Goal: Task Accomplishment & Management: Complete application form

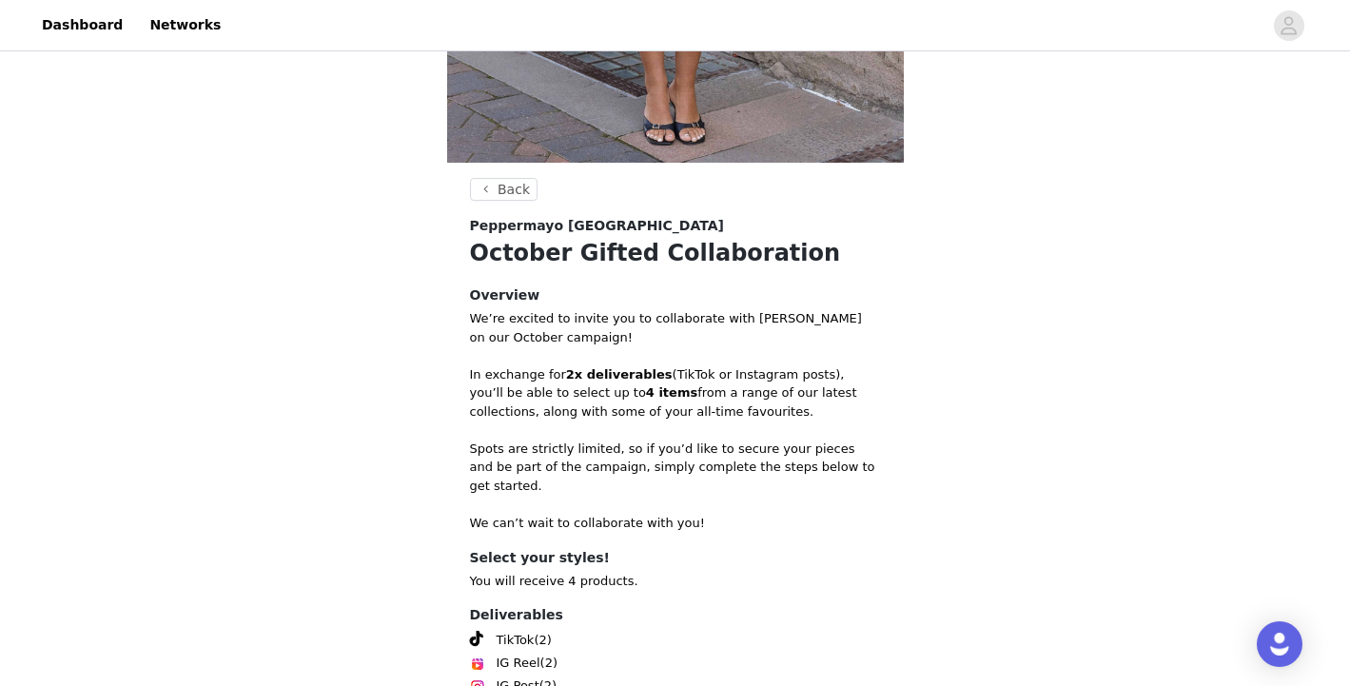
scroll to position [701, 0]
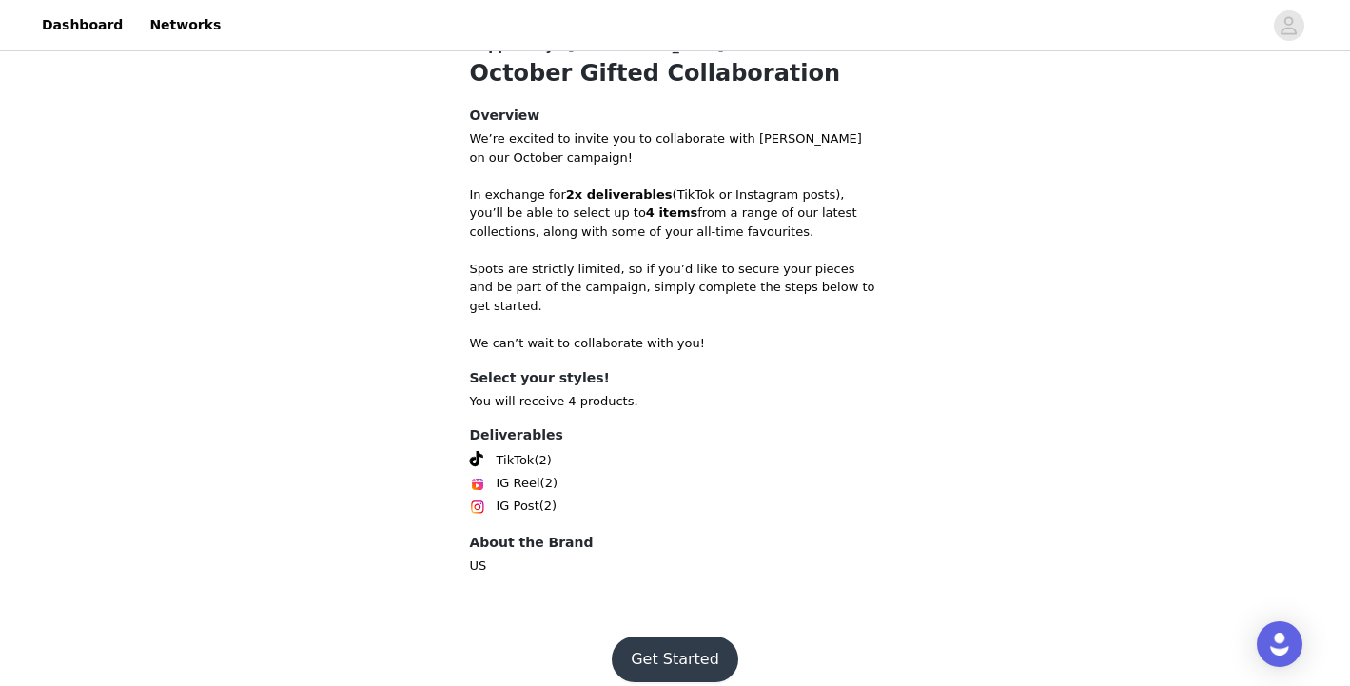
click at [679, 640] on button "Get Started" at bounding box center [675, 659] width 127 height 46
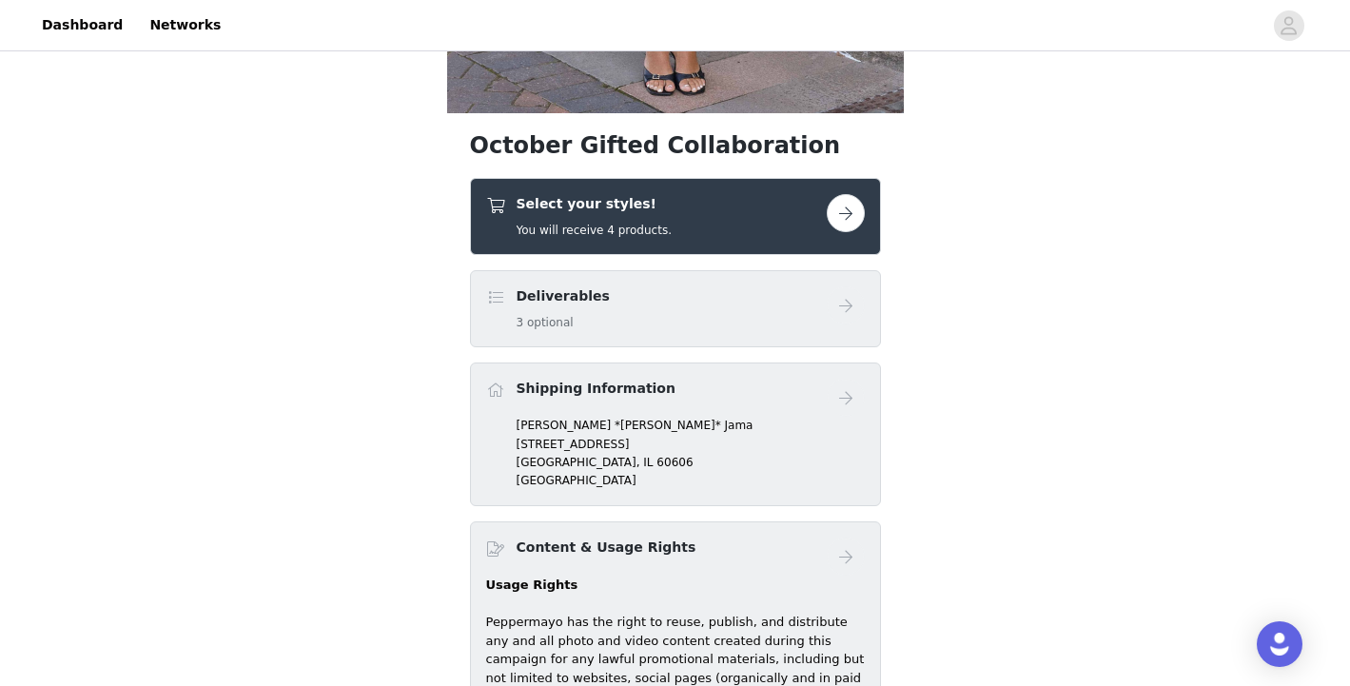
scroll to position [512, 0]
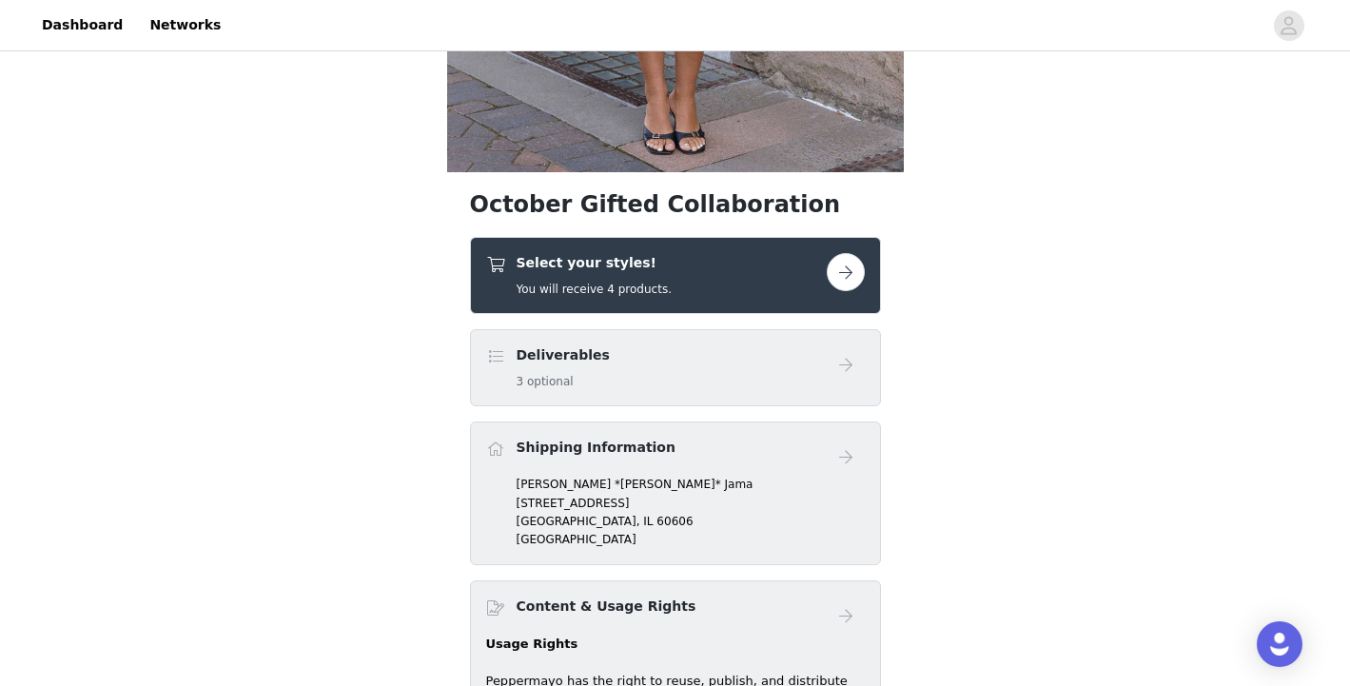
click at [660, 358] on div "Deliverables 3 optional" at bounding box center [656, 367] width 341 height 45
click at [793, 366] on div "Deliverables 3 optional" at bounding box center [656, 367] width 341 height 45
click at [847, 271] on button "button" at bounding box center [846, 272] width 38 height 38
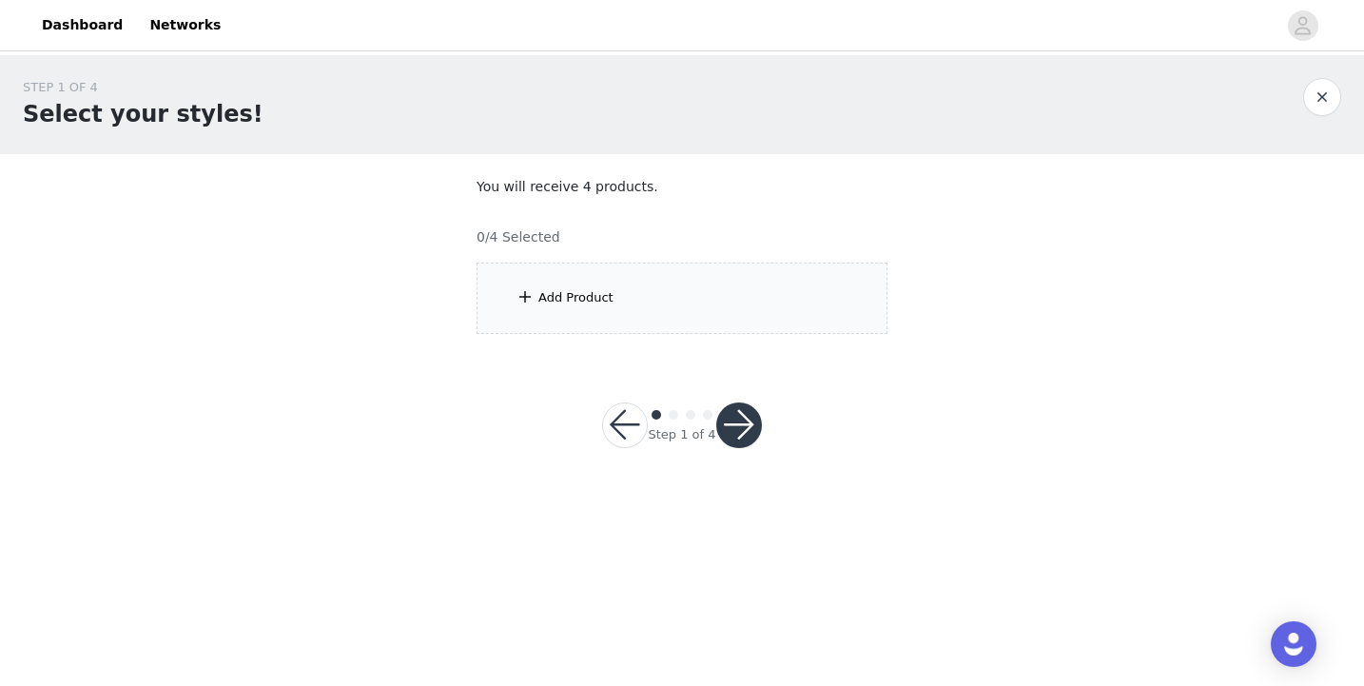
click at [763, 300] on div "Add Product" at bounding box center [682, 298] width 411 height 71
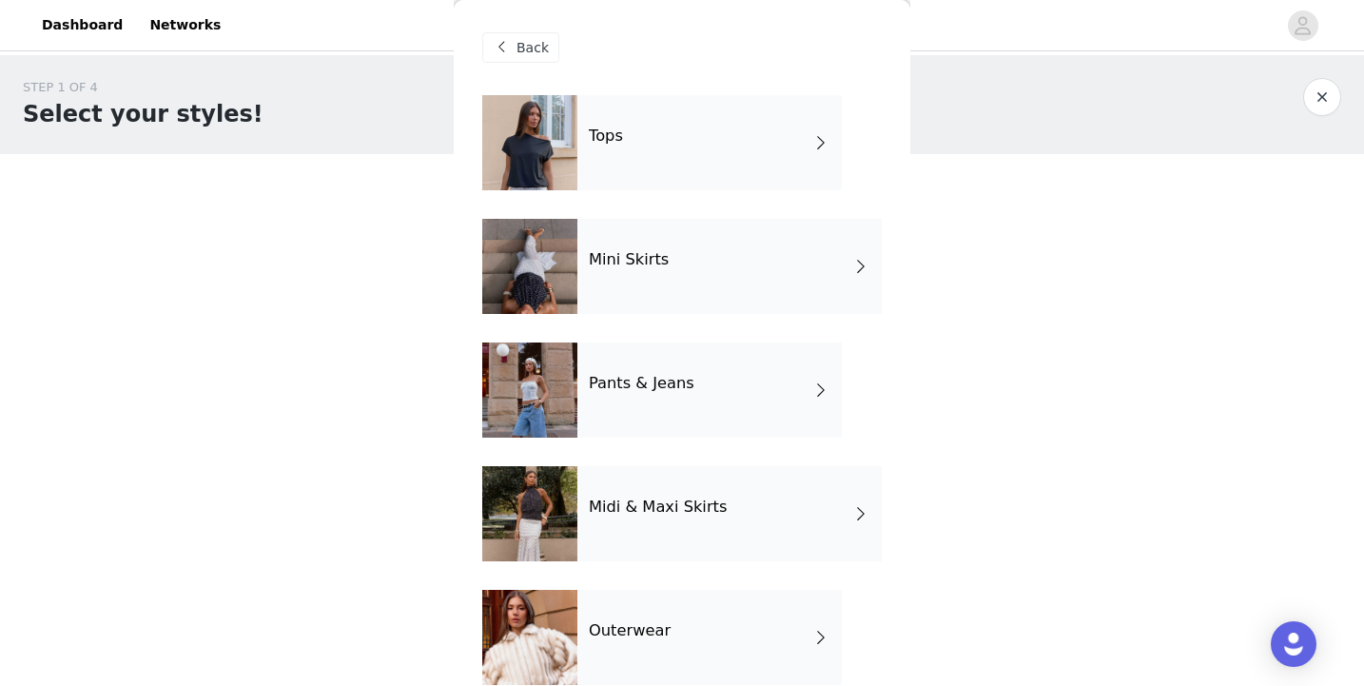
click at [685, 404] on div "Pants & Jeans" at bounding box center [709, 389] width 264 height 95
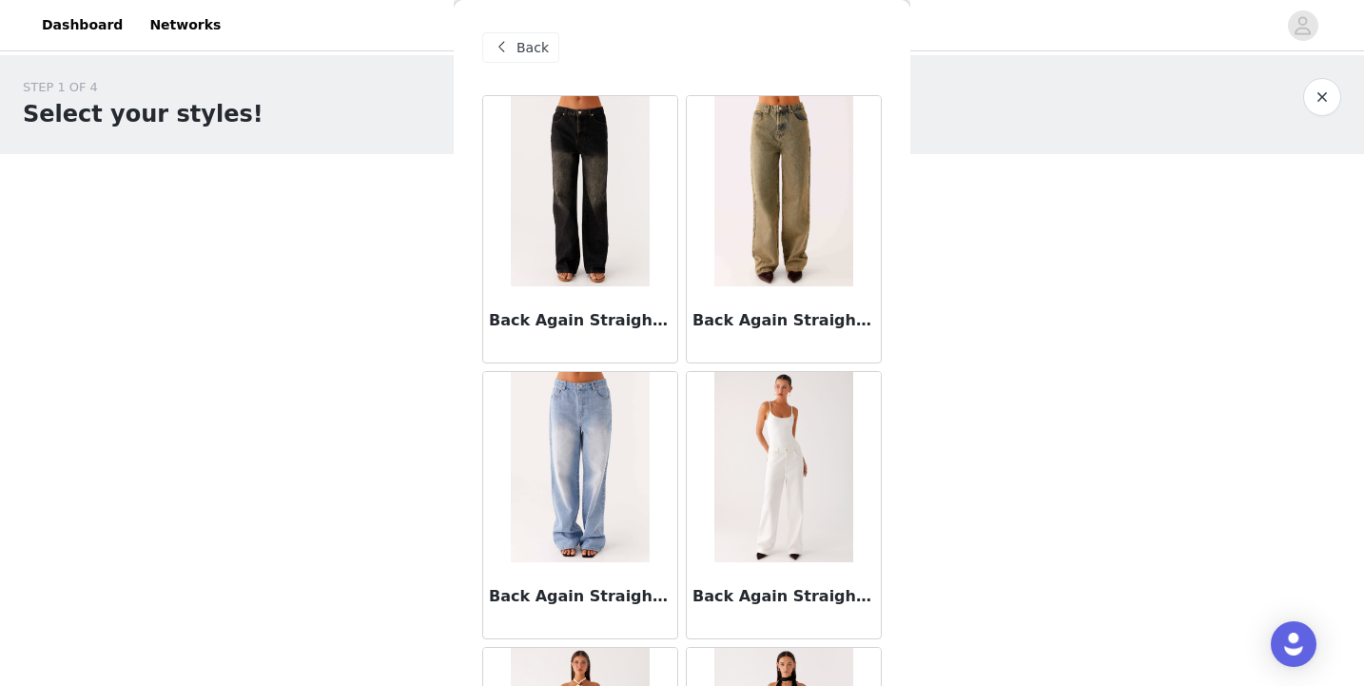
click at [519, 29] on div "Back" at bounding box center [682, 47] width 400 height 95
click at [522, 48] on span "Back" at bounding box center [533, 48] width 32 height 20
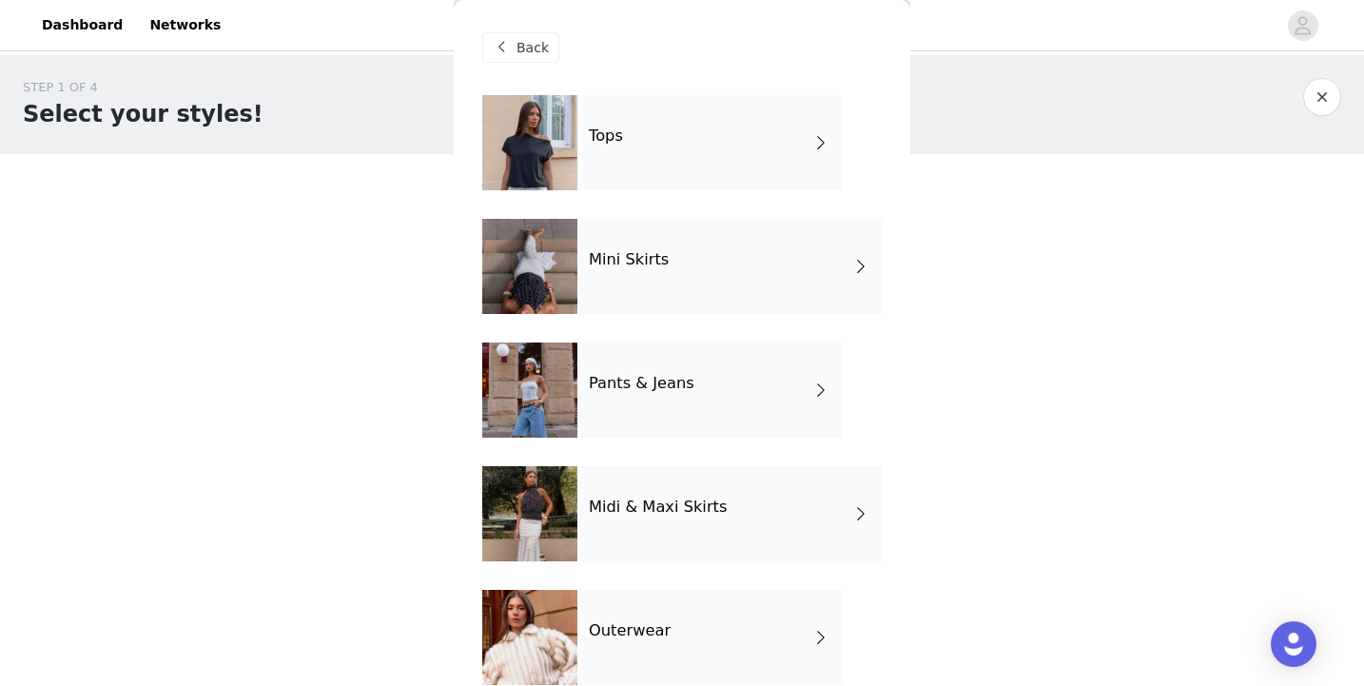
click at [667, 135] on div "Tops" at bounding box center [709, 142] width 264 height 95
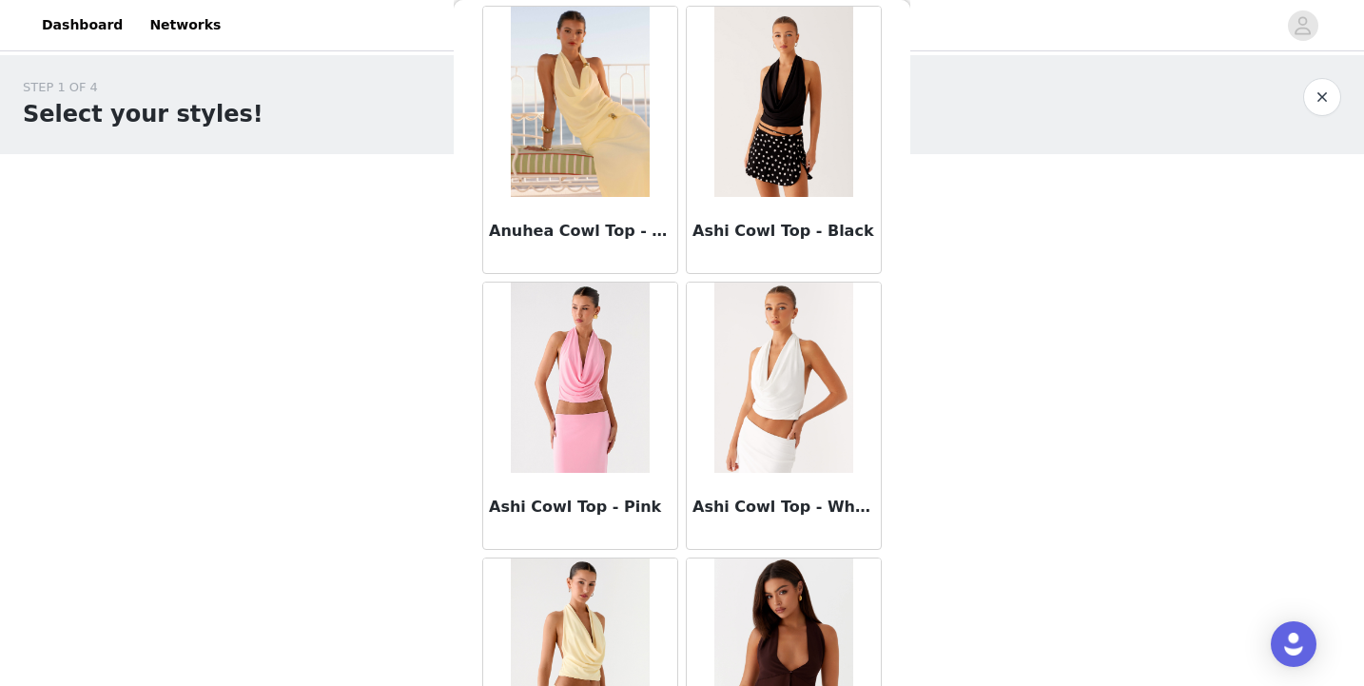
scroll to position [2225, 0]
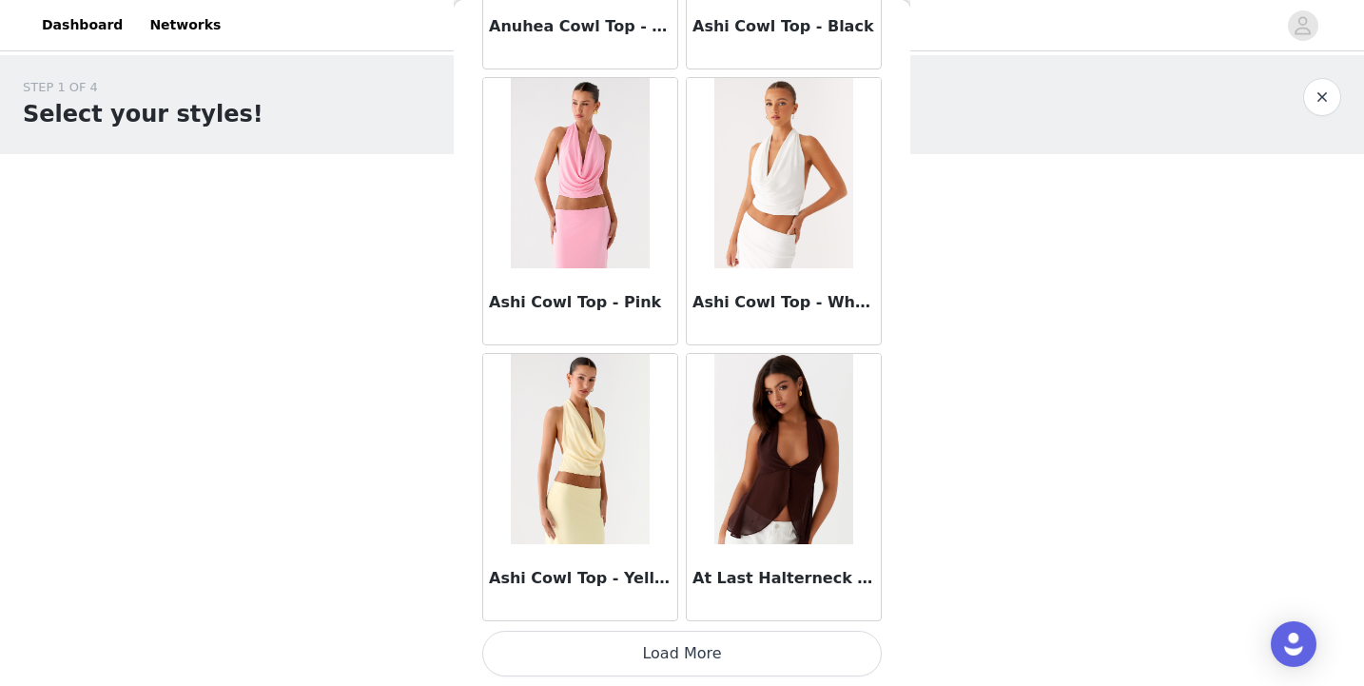
click at [717, 660] on button "Load More" at bounding box center [682, 654] width 400 height 46
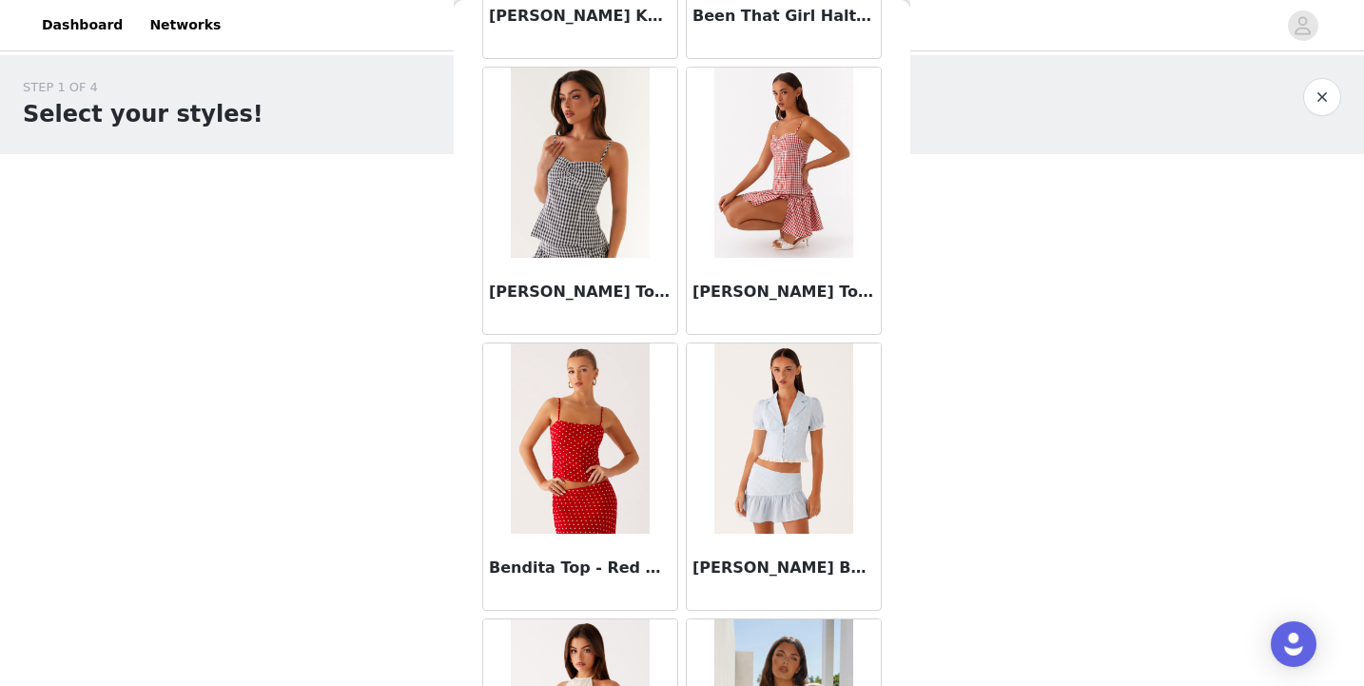
scroll to position [4984, 0]
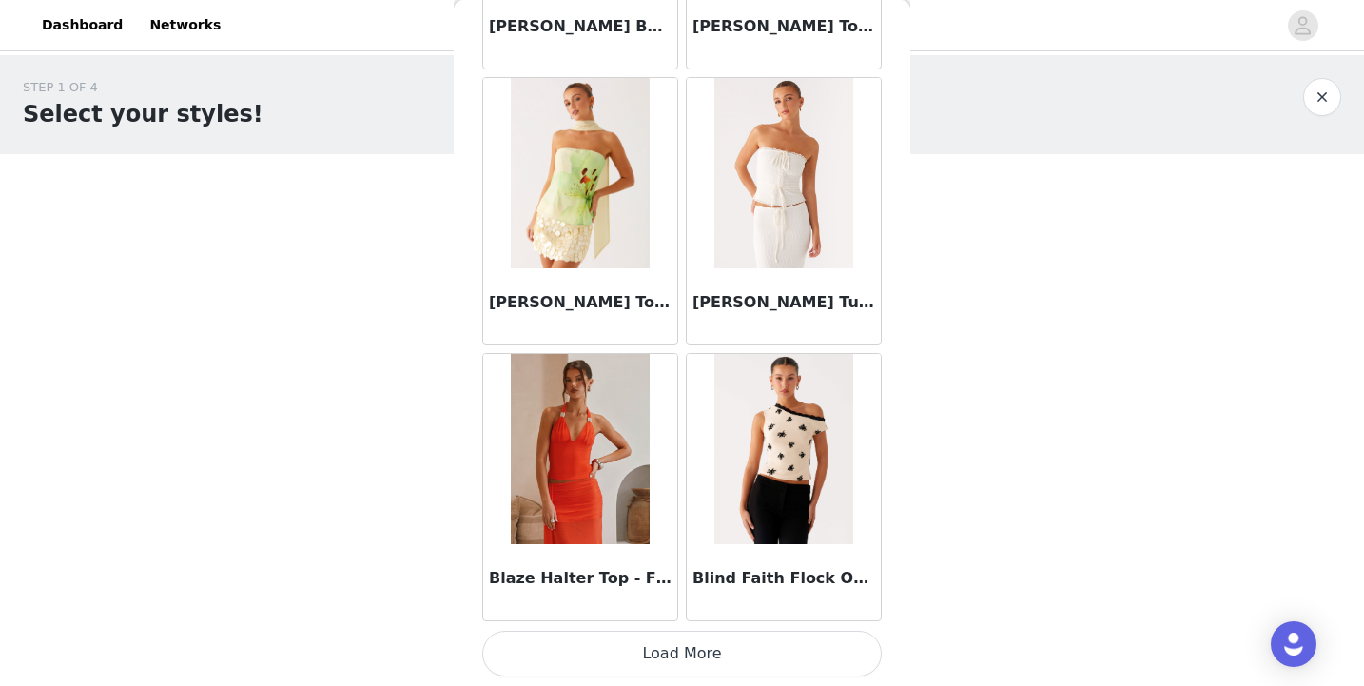
click at [678, 661] on button "Load More" at bounding box center [682, 654] width 400 height 46
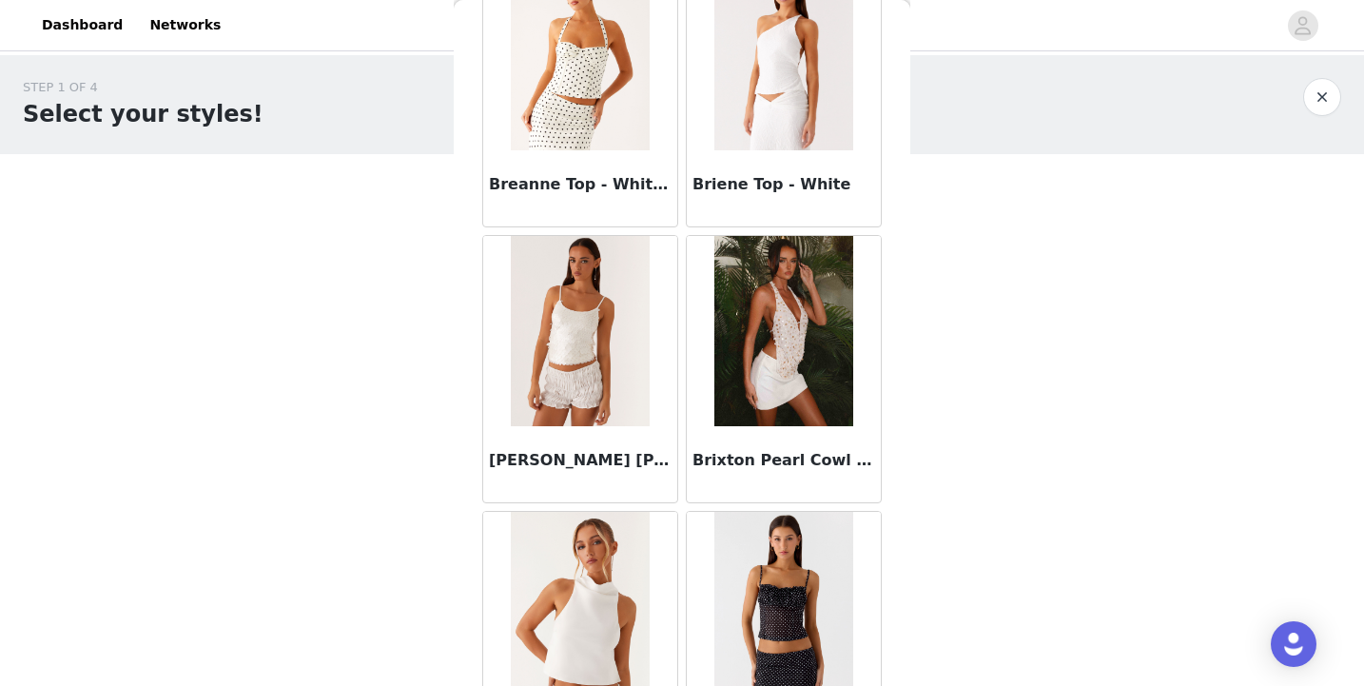
scroll to position [7742, 0]
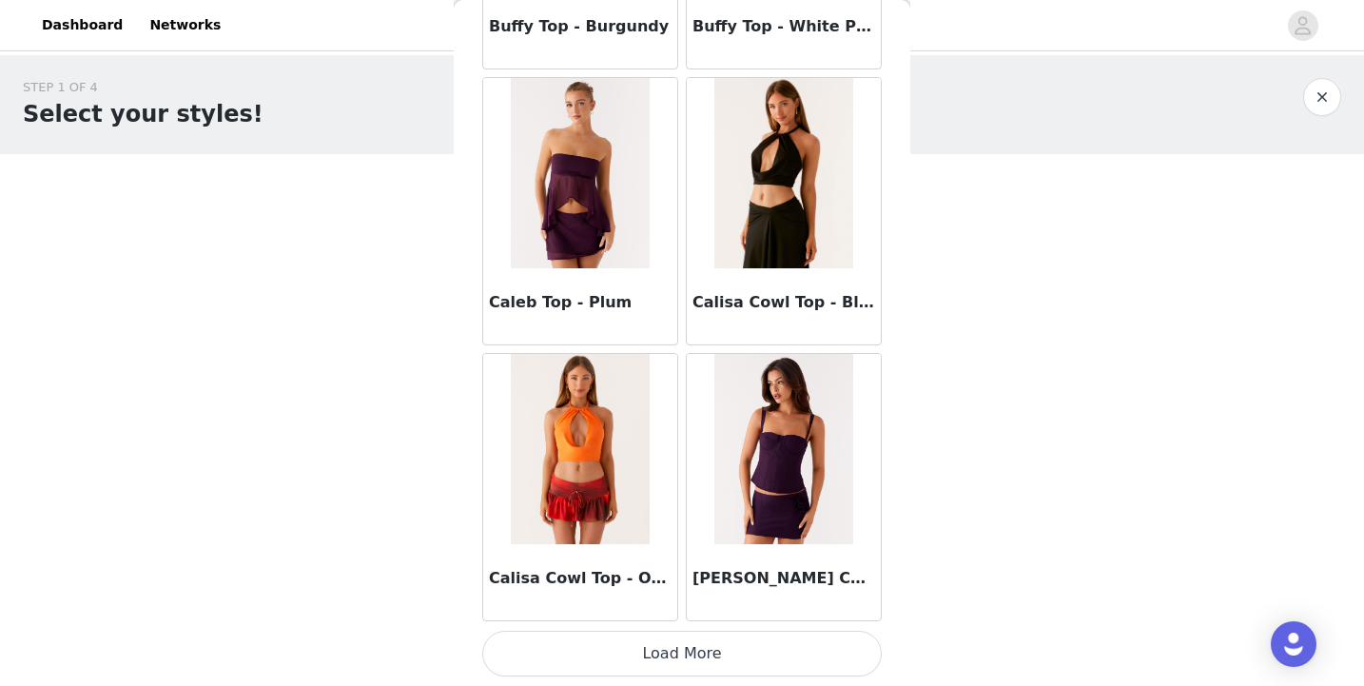
click at [664, 675] on button "Load More" at bounding box center [682, 654] width 400 height 46
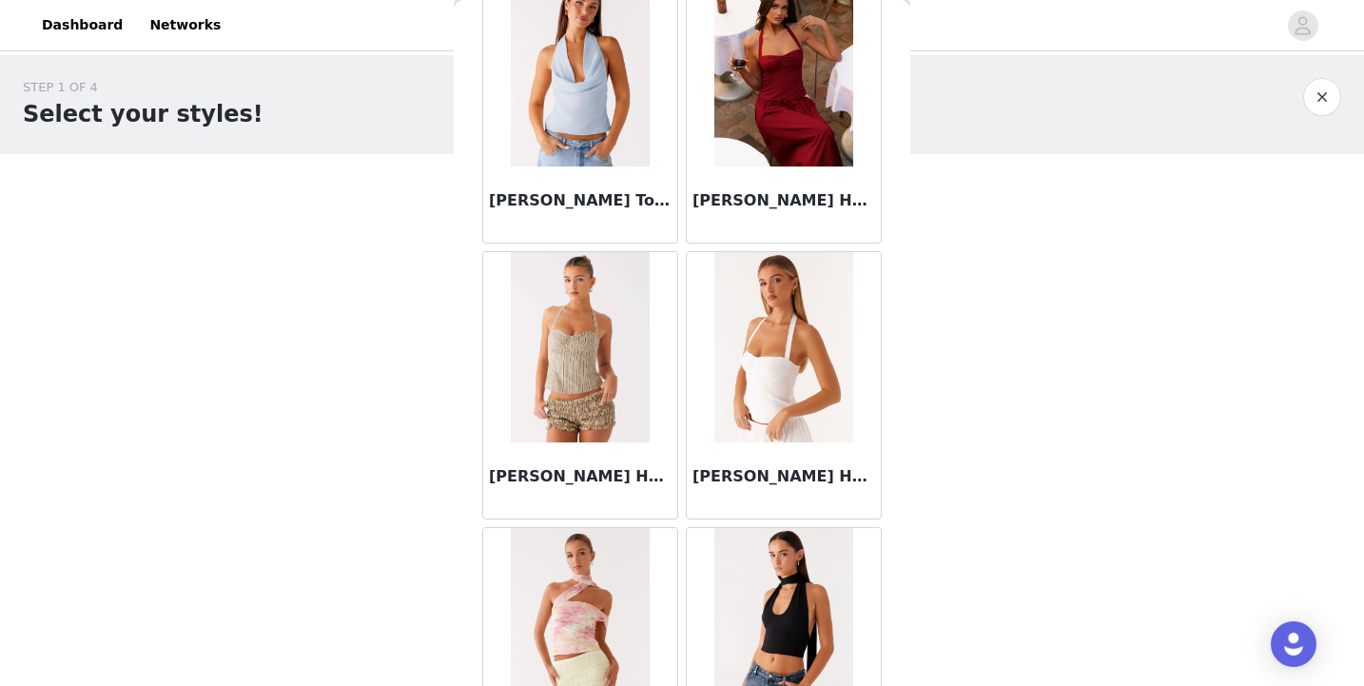
scroll to position [10501, 0]
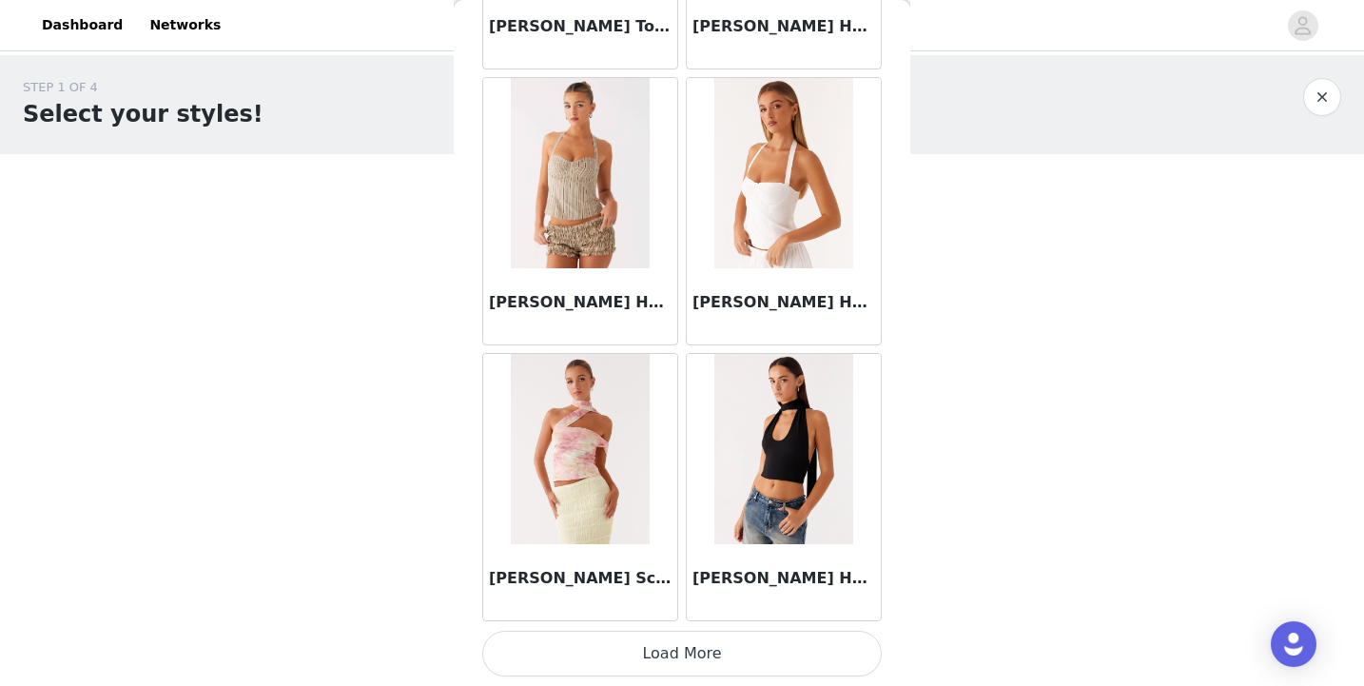
click at [673, 653] on button "Load More" at bounding box center [682, 654] width 400 height 46
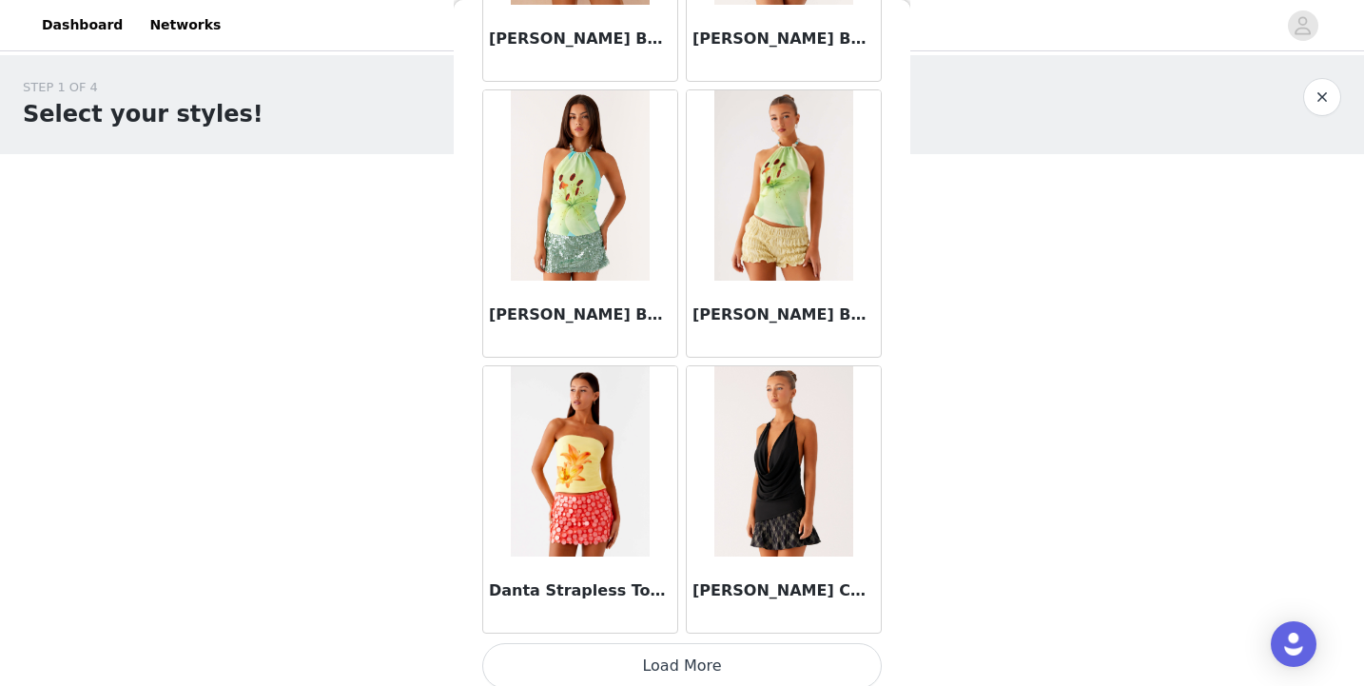
scroll to position [13245, 0]
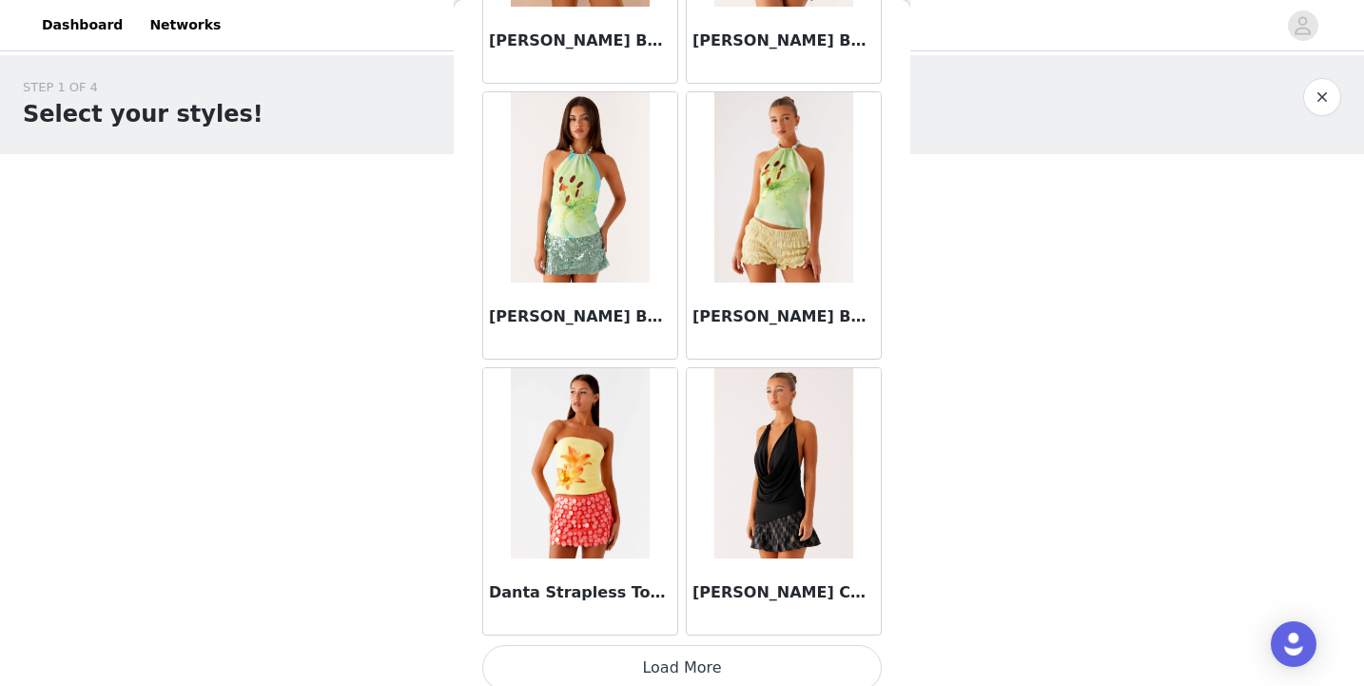
click at [757, 507] on img at bounding box center [783, 463] width 138 height 190
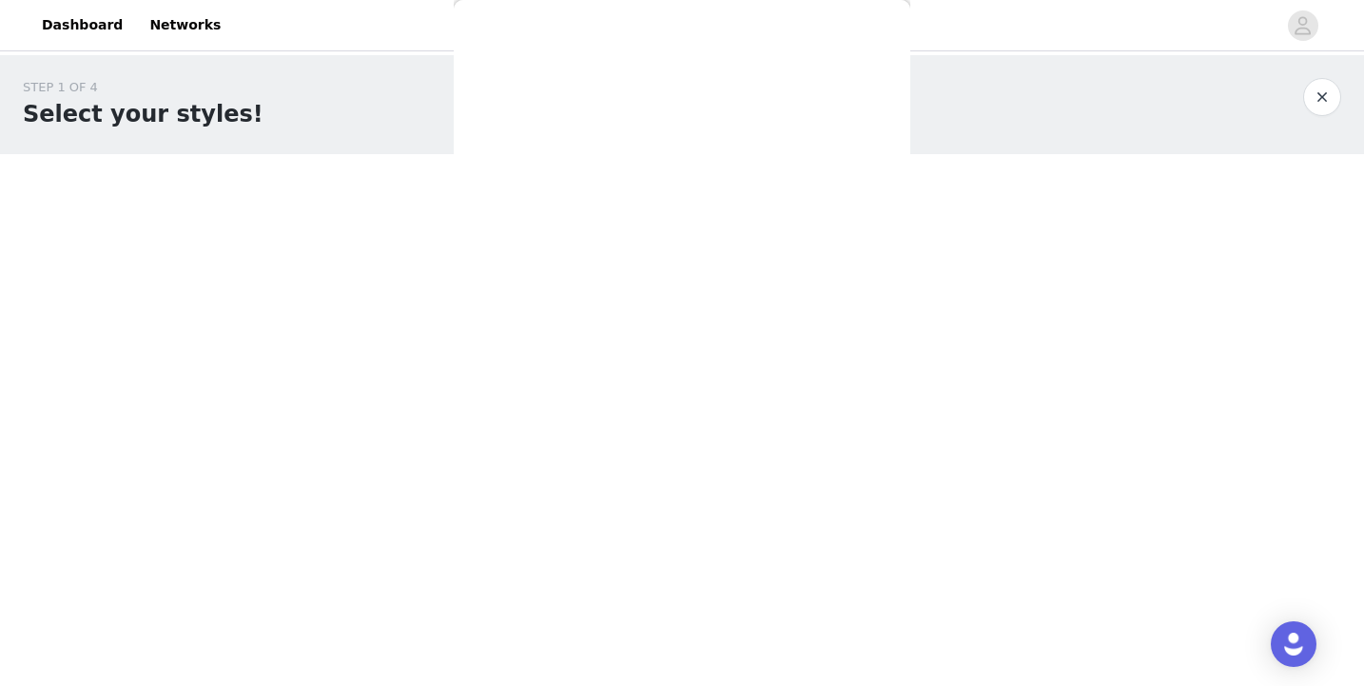
scroll to position [0, 0]
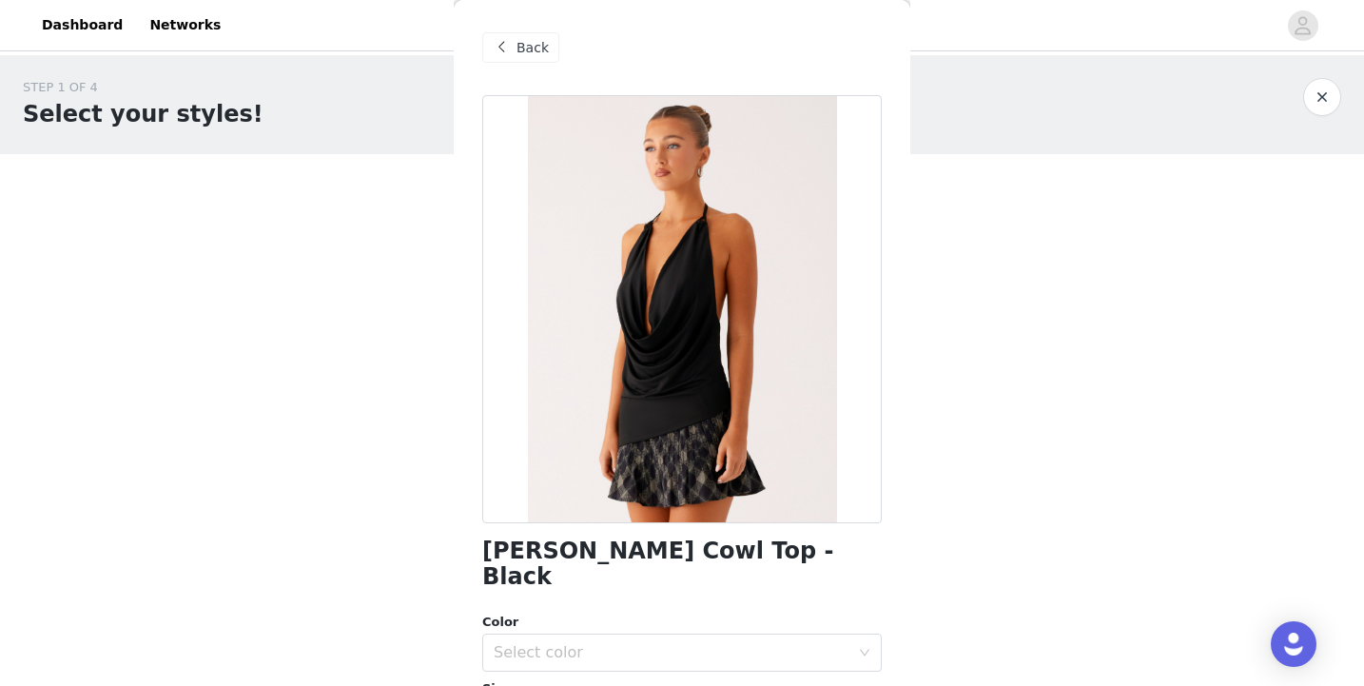
click at [513, 59] on div "Back" at bounding box center [520, 47] width 77 height 30
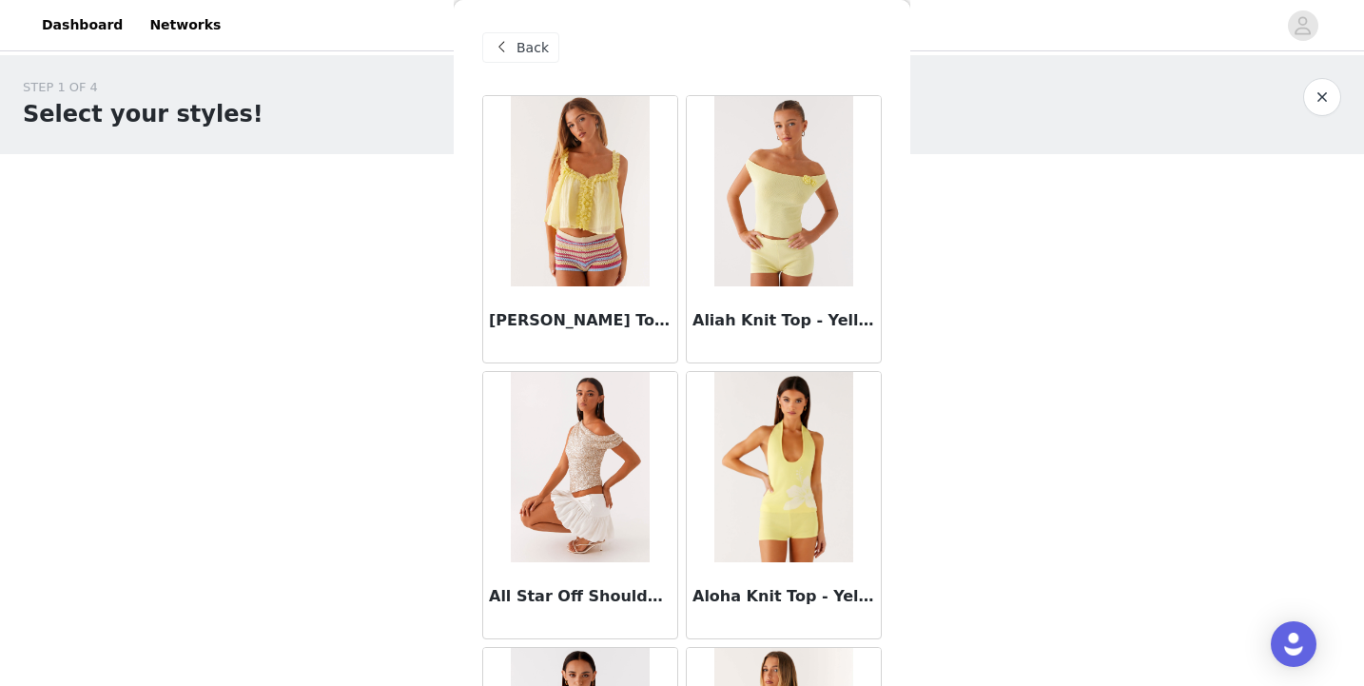
click at [513, 59] on div "Back" at bounding box center [520, 47] width 77 height 30
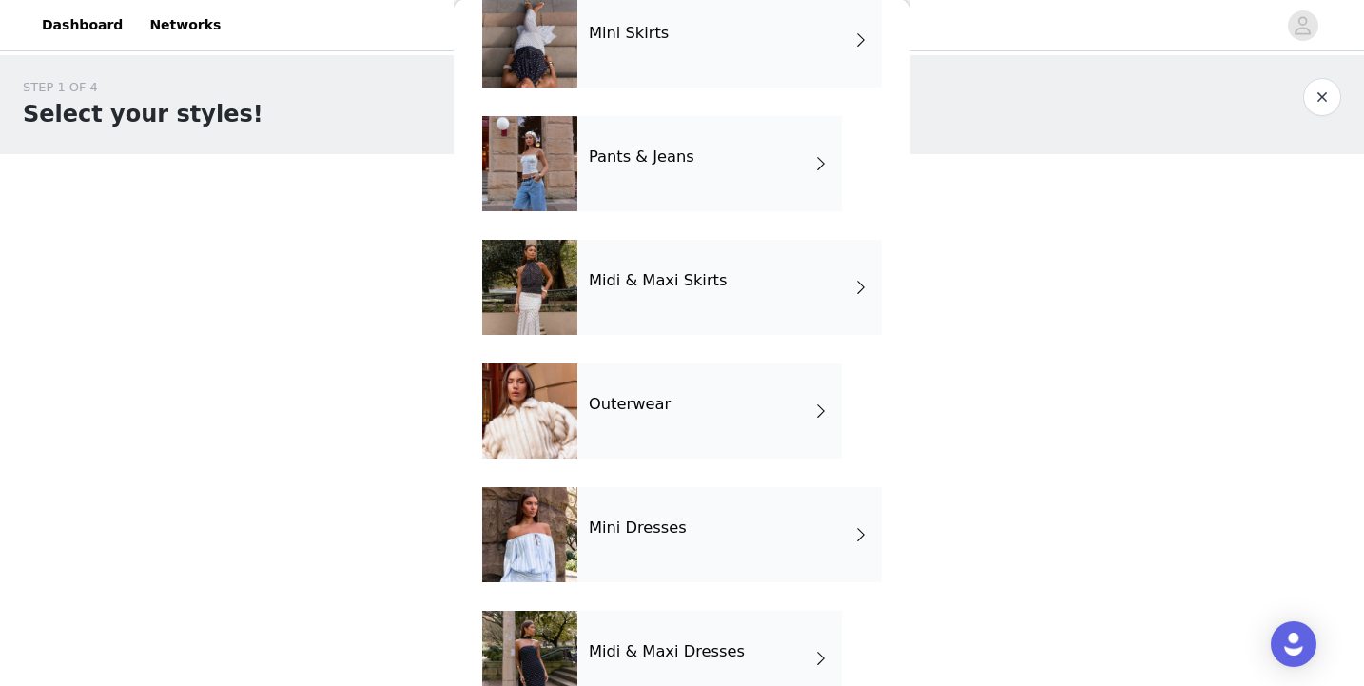
scroll to position [234, 0]
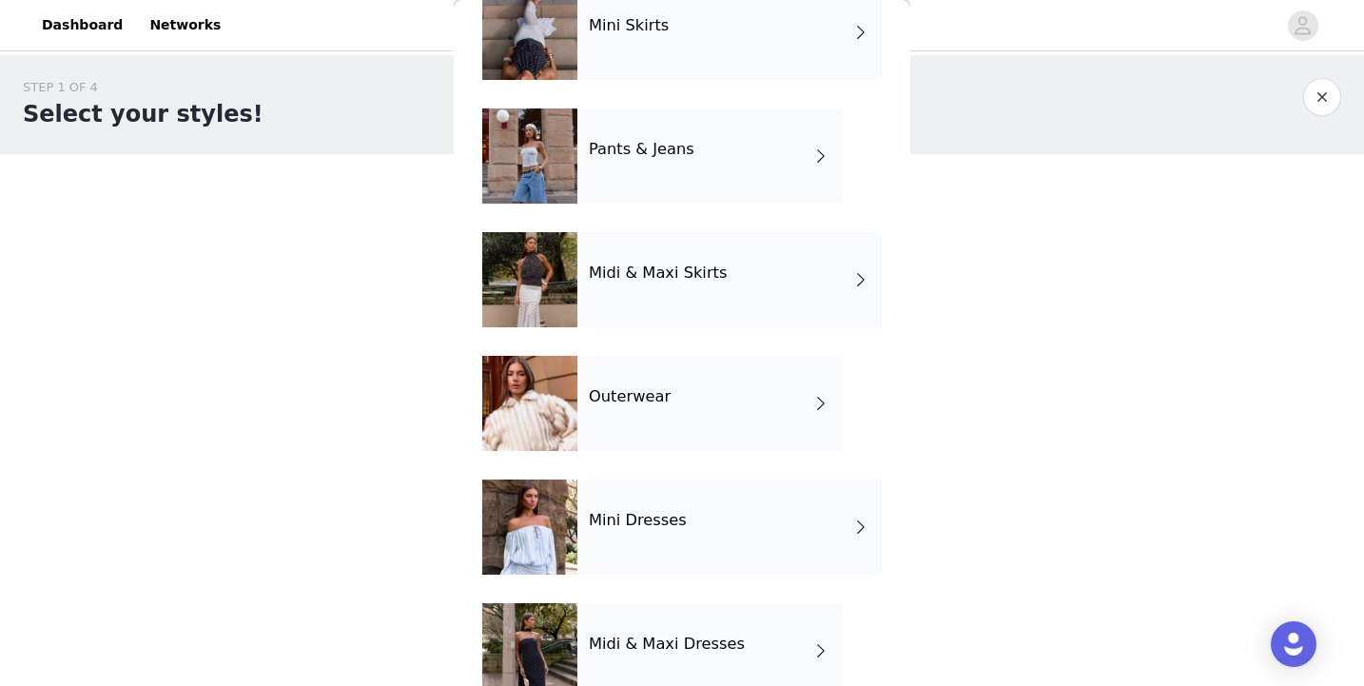
click at [700, 407] on div "Outerwear" at bounding box center [709, 403] width 264 height 95
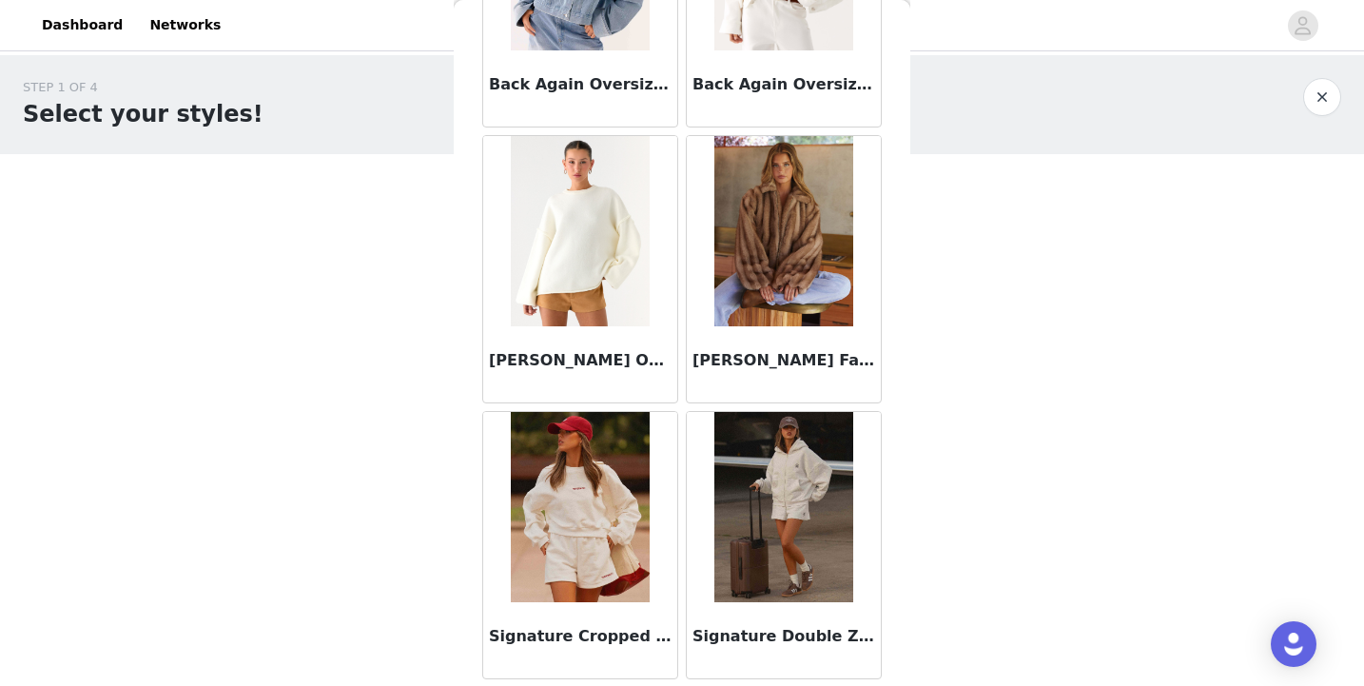
scroll to position [1337, 0]
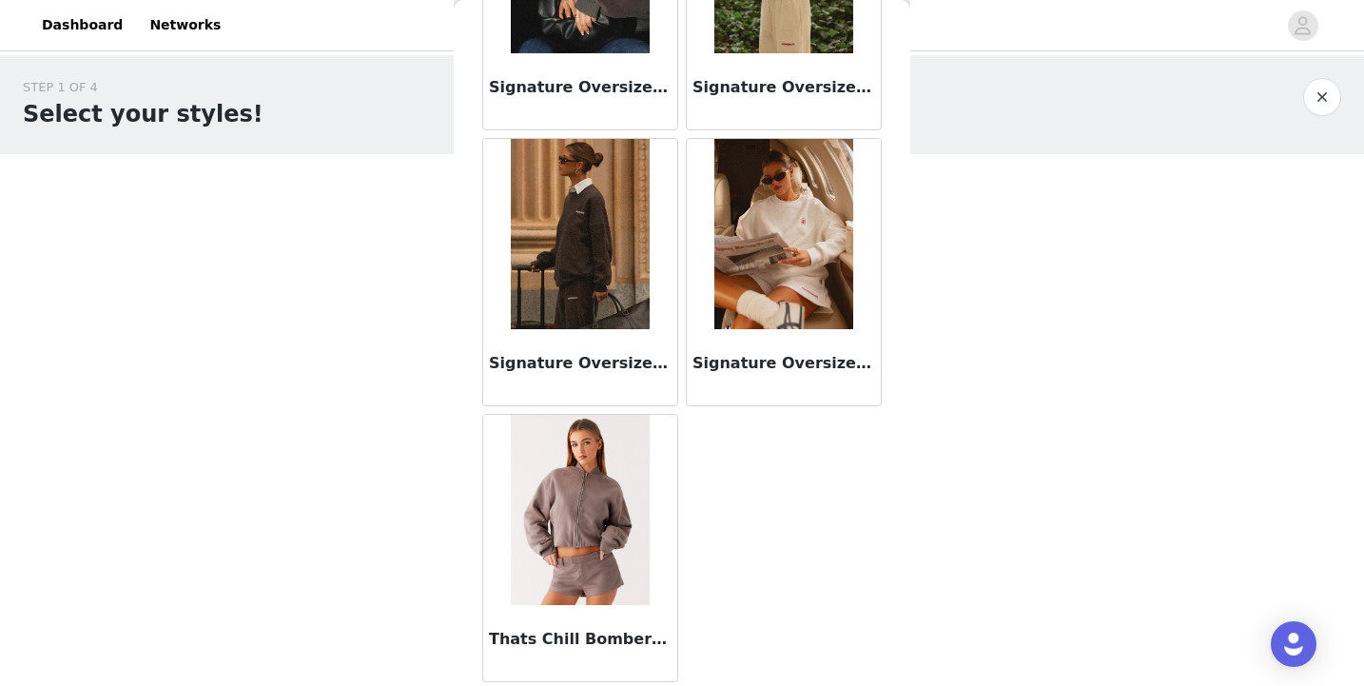
click at [547, 267] on img at bounding box center [580, 234] width 138 height 190
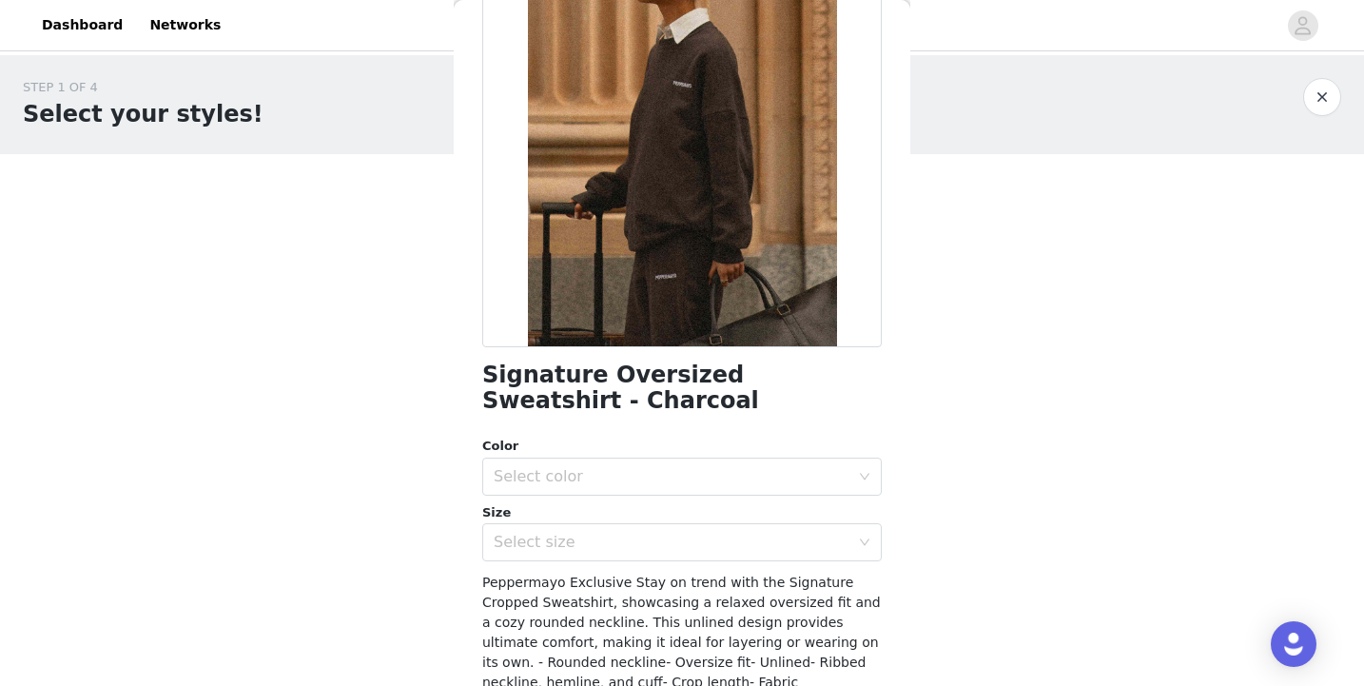
scroll to position [342, 0]
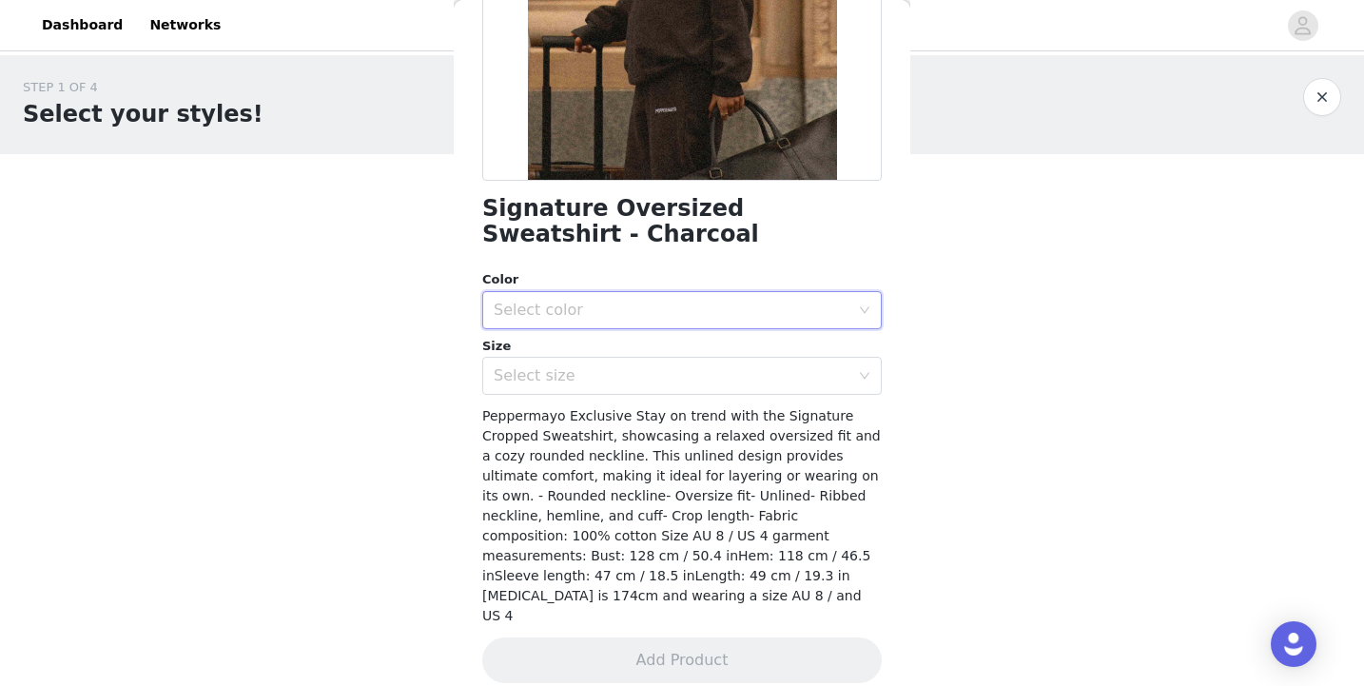
click at [629, 322] on div "Select color" at bounding box center [676, 310] width 364 height 36
click at [630, 351] on li "Charcoal" at bounding box center [674, 352] width 385 height 30
click at [631, 374] on div "Select size" at bounding box center [672, 375] width 356 height 19
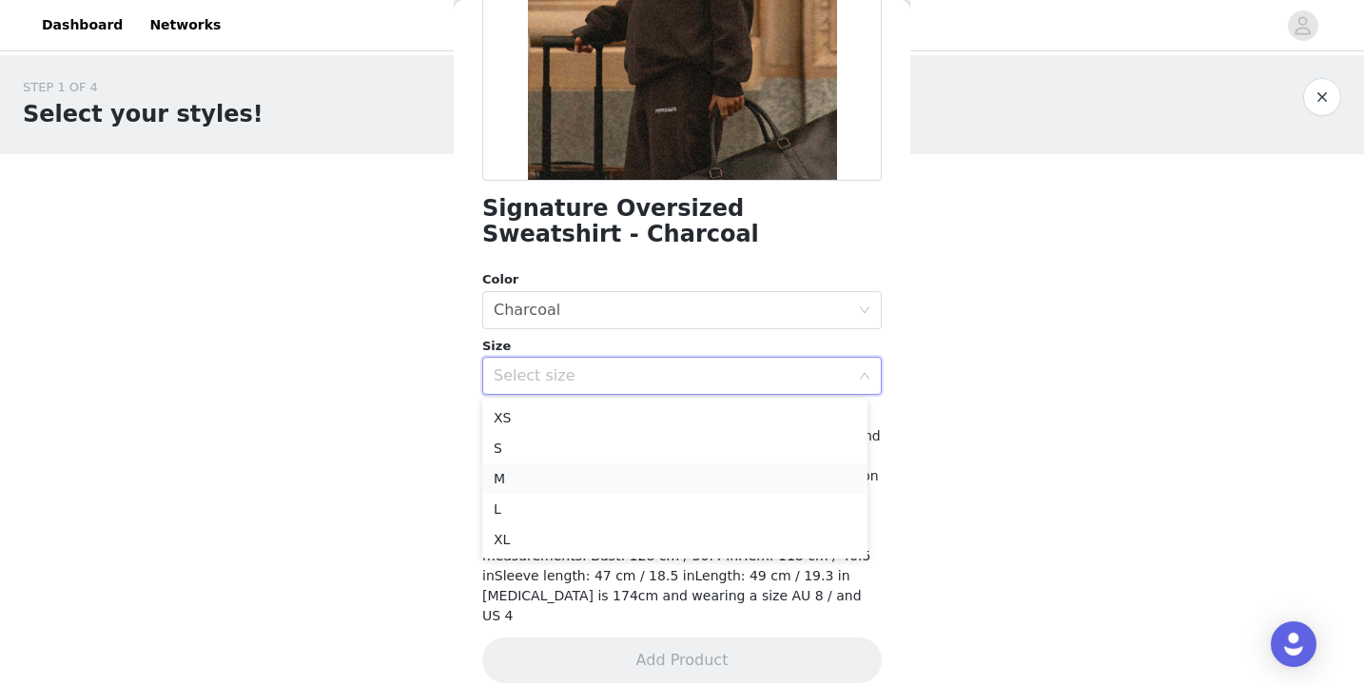
click at [625, 487] on li "M" at bounding box center [674, 478] width 385 height 30
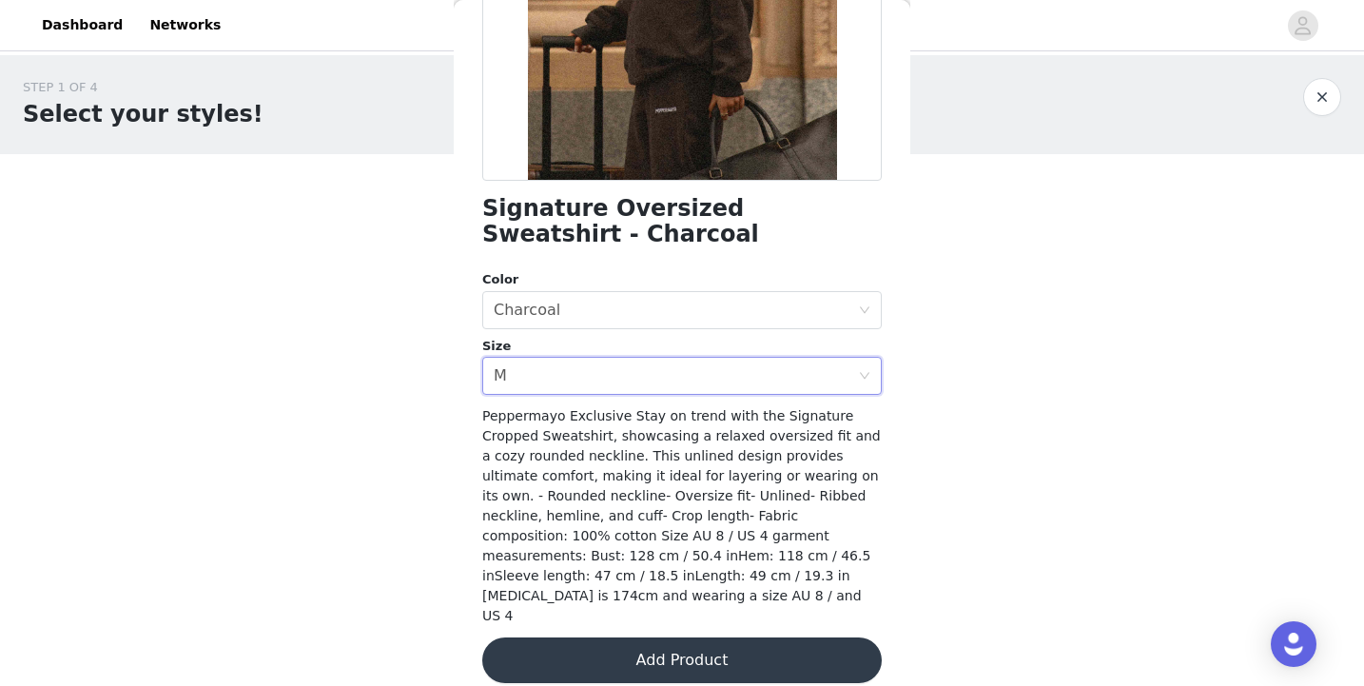
click at [712, 641] on button "Add Product" at bounding box center [682, 660] width 400 height 46
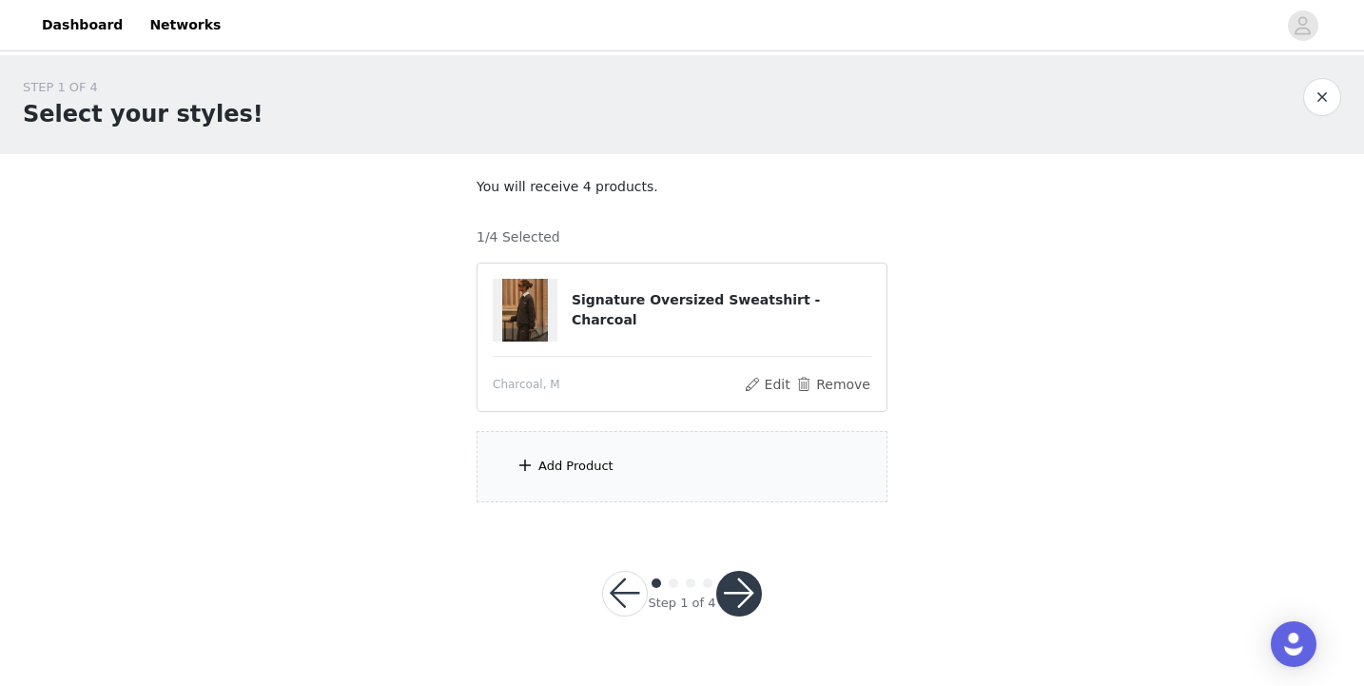
click at [526, 474] on span at bounding box center [525, 465] width 19 height 23
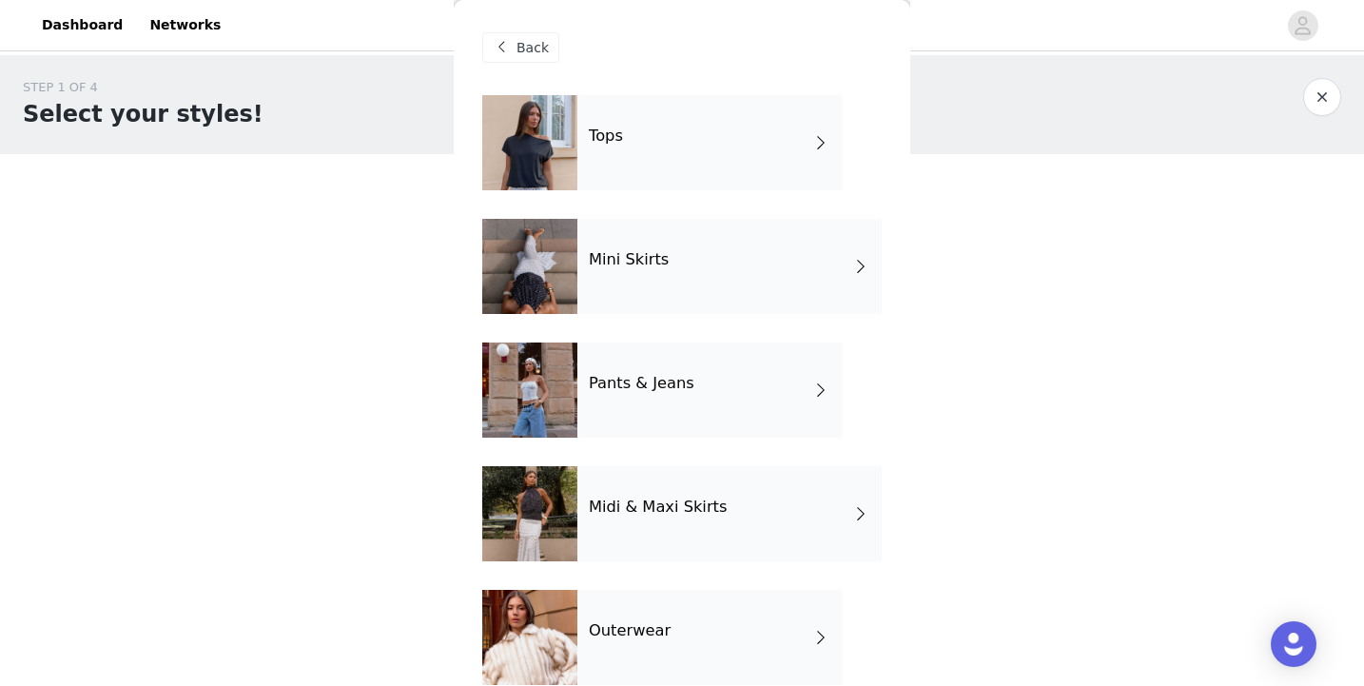
scroll to position [399, 0]
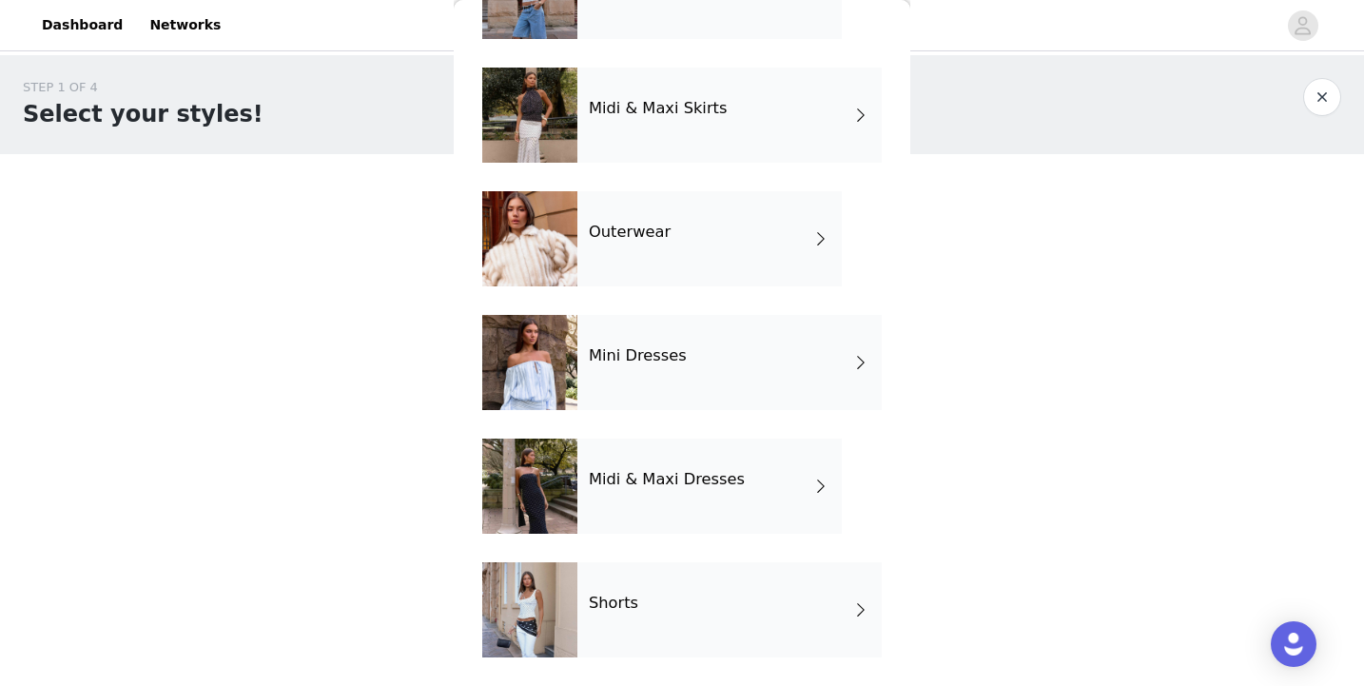
click at [633, 251] on div "Outerwear" at bounding box center [709, 238] width 264 height 95
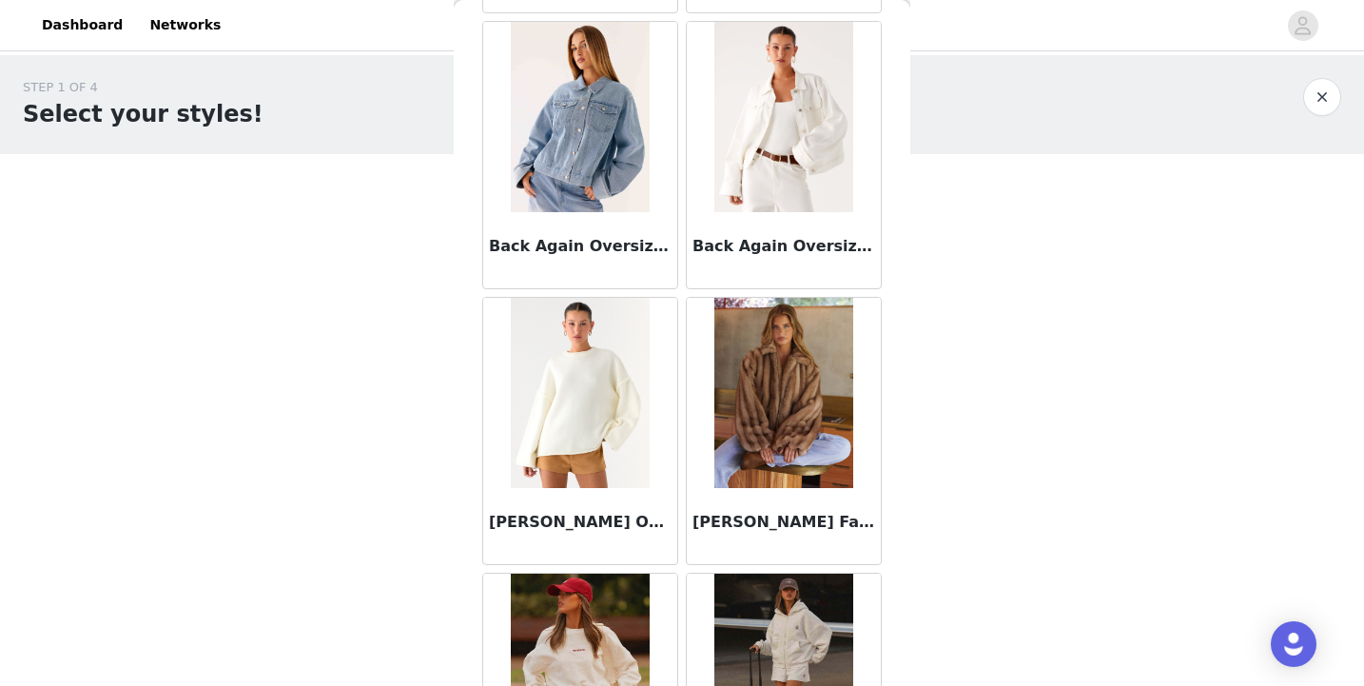
scroll to position [367, 0]
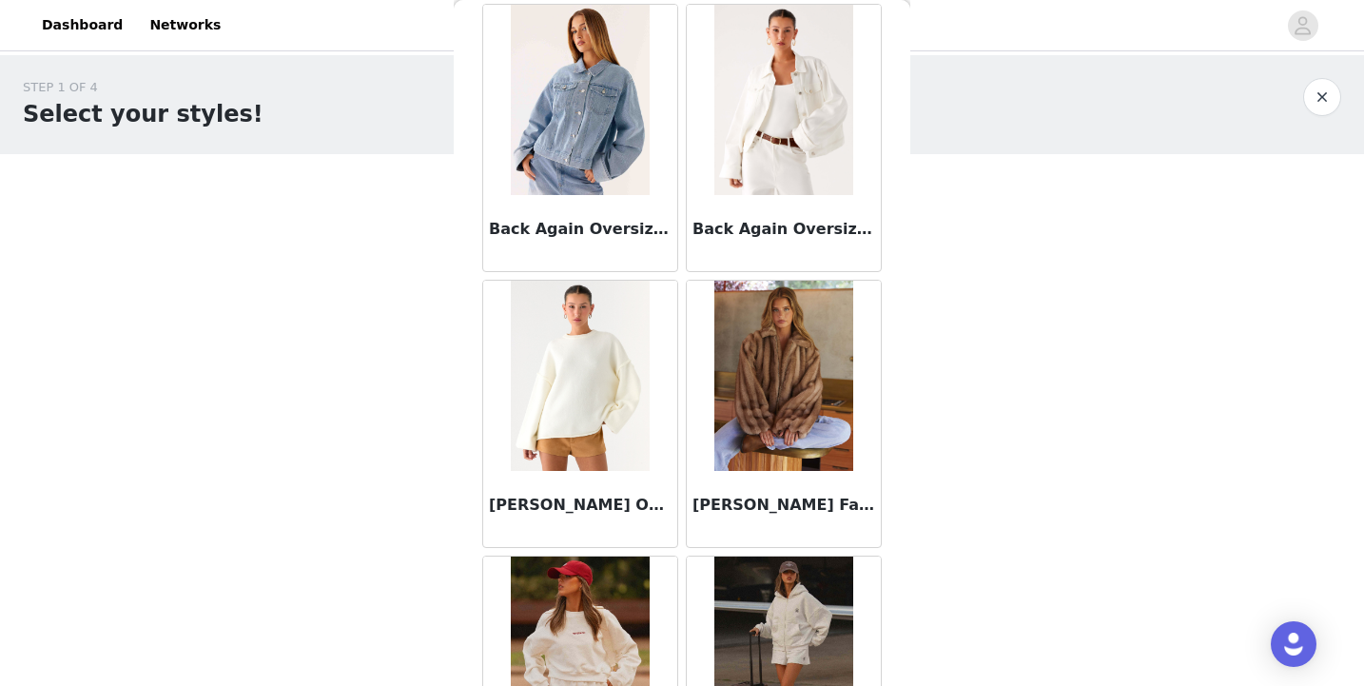
click at [575, 455] on img at bounding box center [580, 376] width 138 height 190
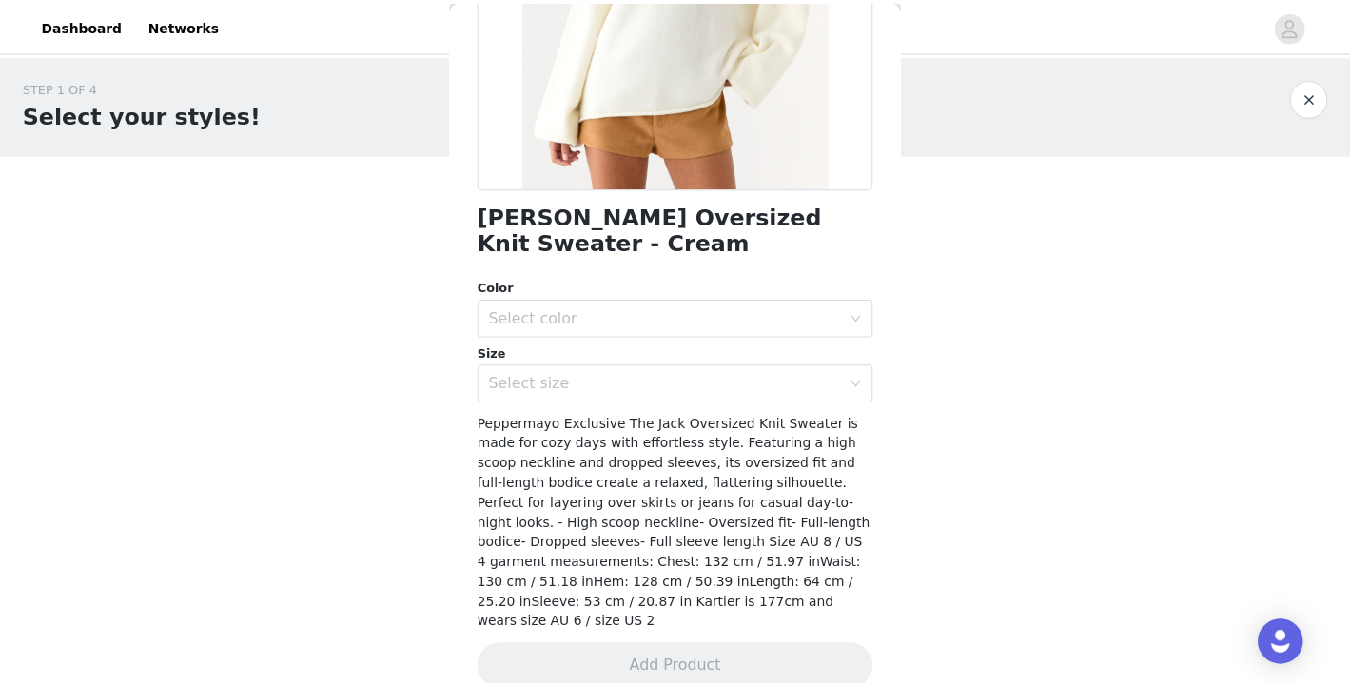
scroll to position [337, 0]
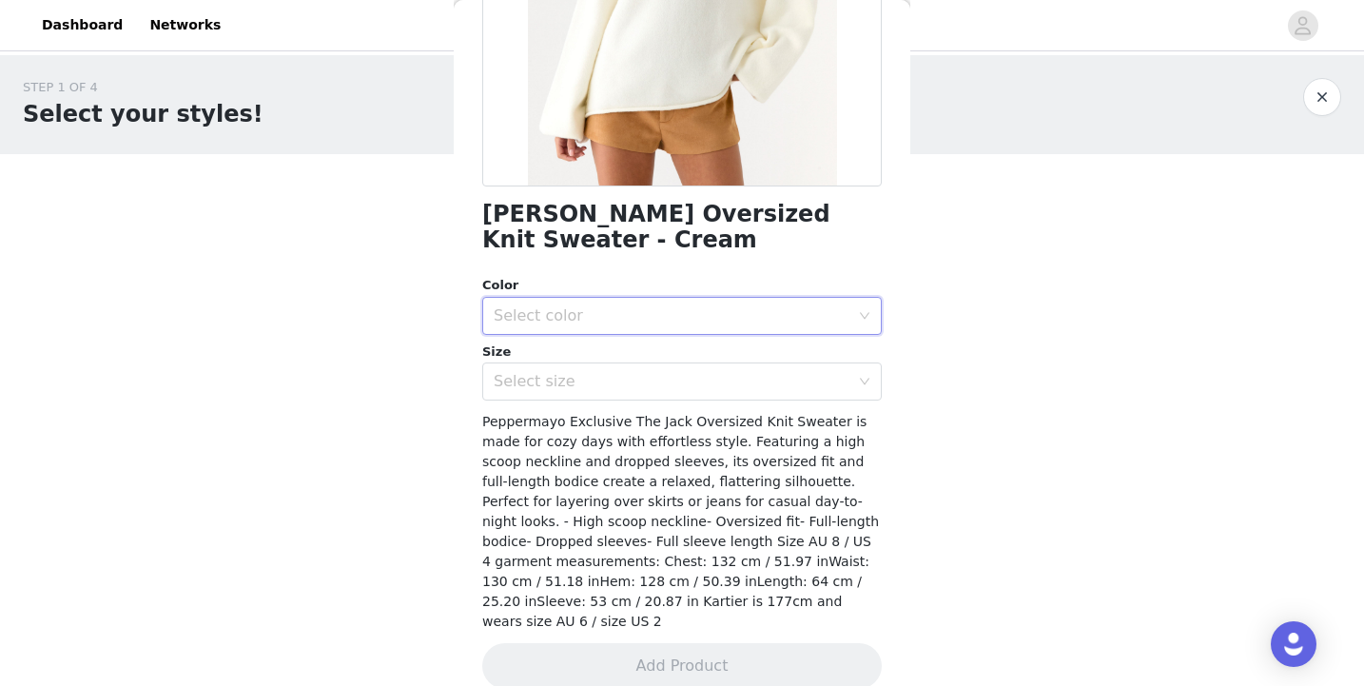
click at [781, 302] on div "Select color" at bounding box center [676, 316] width 364 height 36
click at [756, 346] on li "Cream" at bounding box center [674, 332] width 385 height 30
click at [751, 372] on div "Select size" at bounding box center [672, 381] width 356 height 19
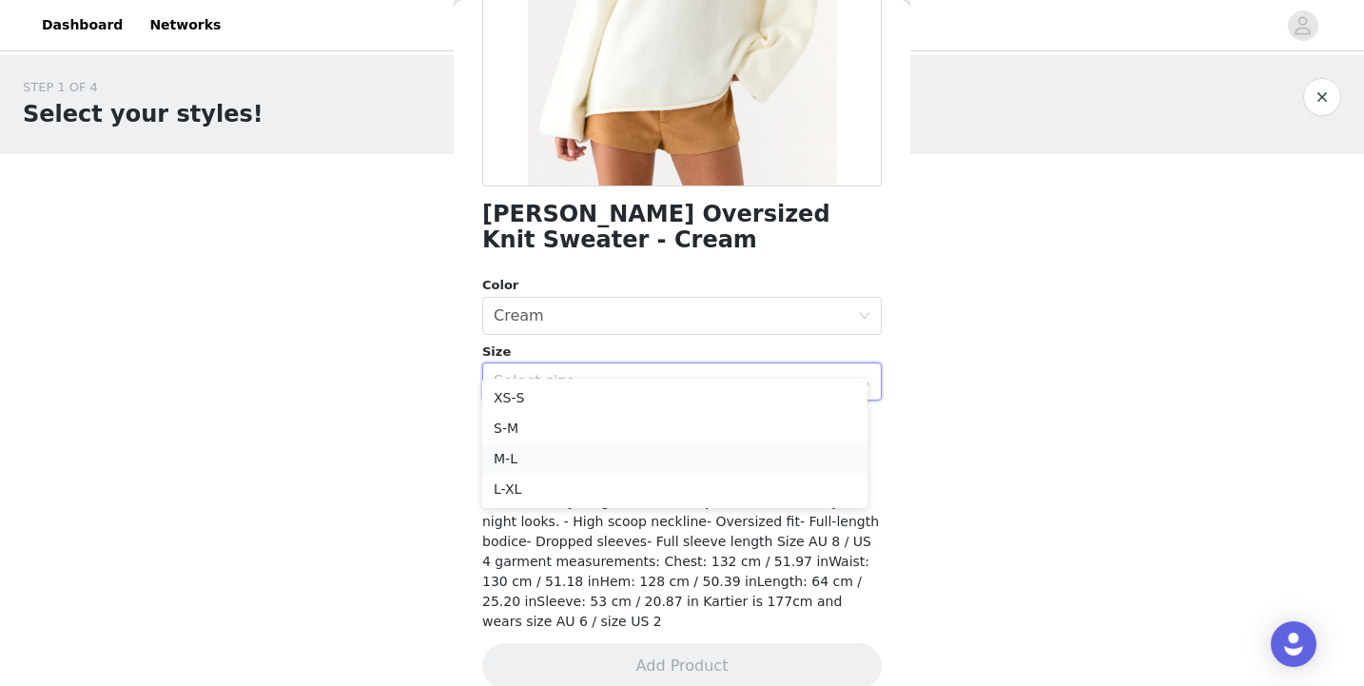
click at [690, 469] on li "M-L" at bounding box center [674, 458] width 385 height 30
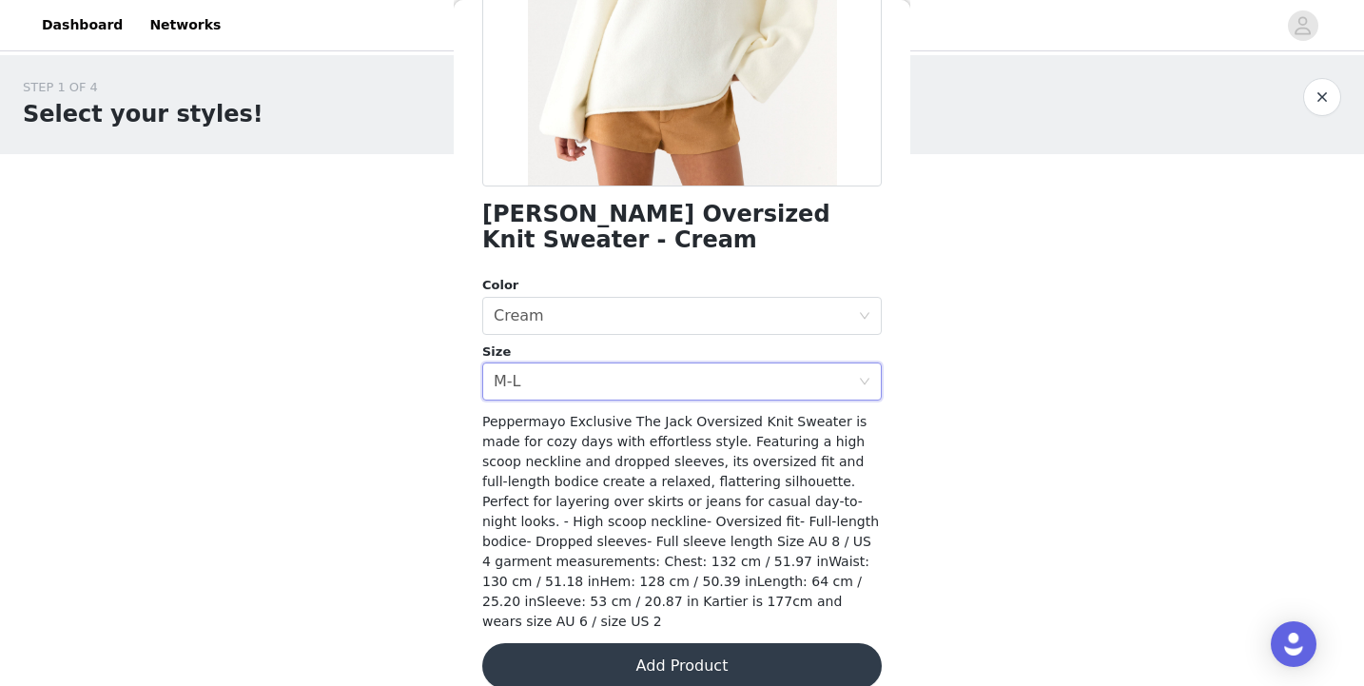
click at [692, 644] on button "Add Product" at bounding box center [682, 666] width 400 height 46
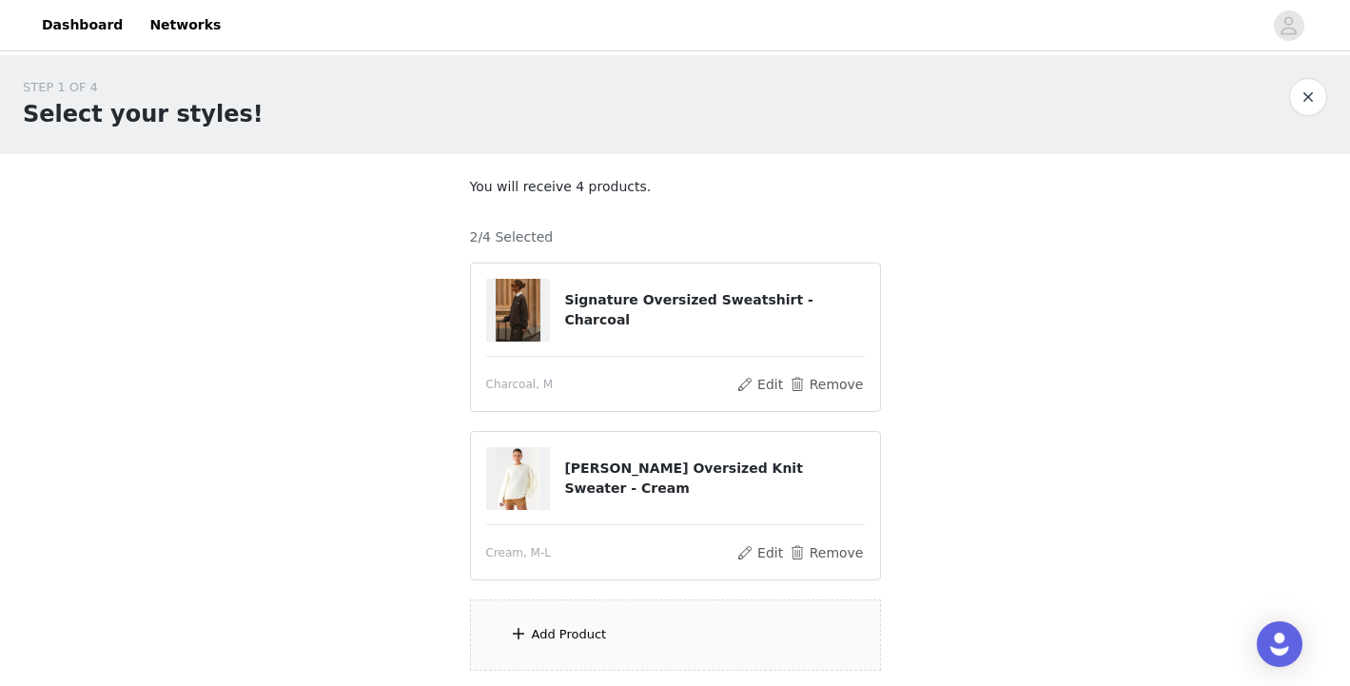
scroll to position [144, 0]
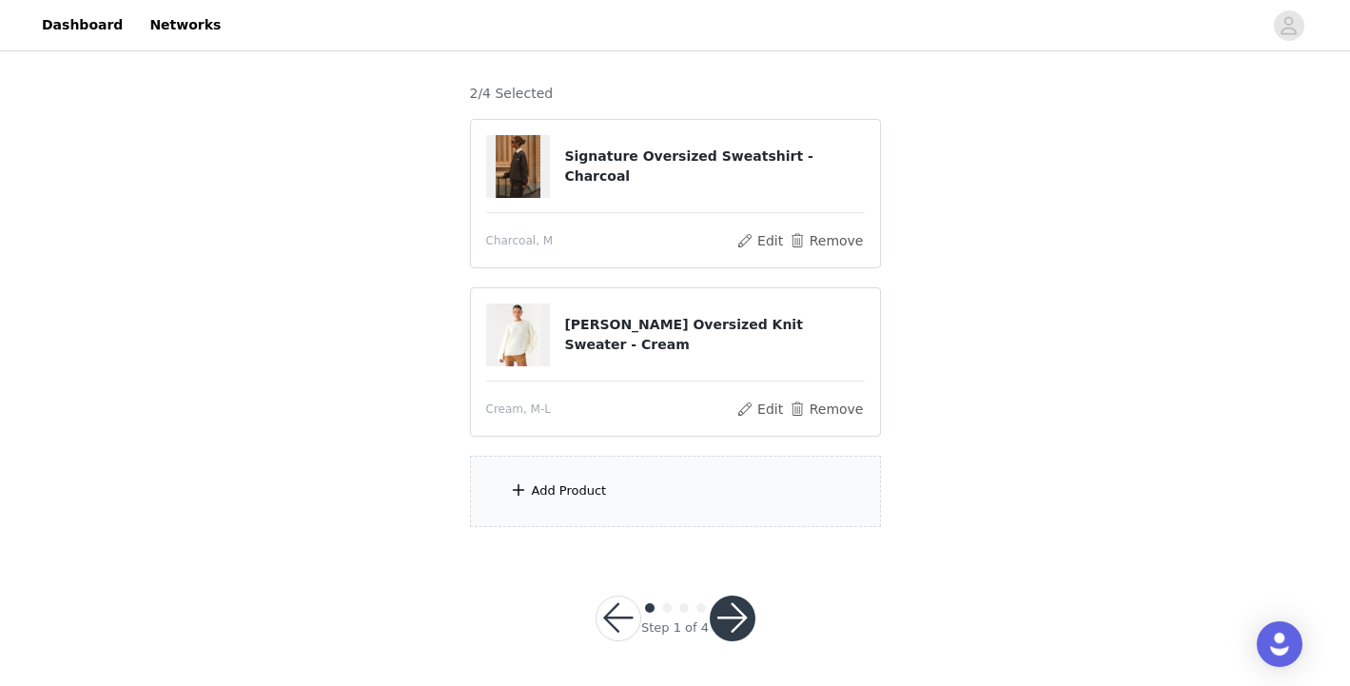
click at [517, 488] on span at bounding box center [518, 489] width 19 height 23
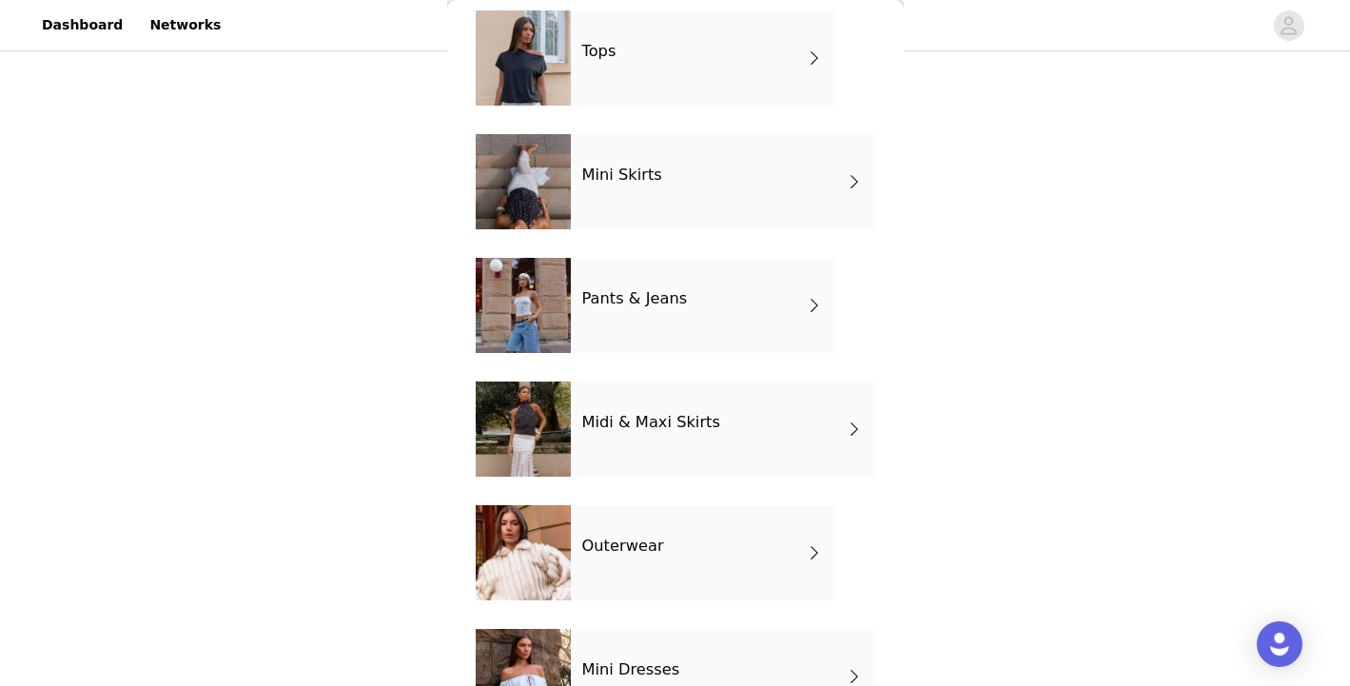
scroll to position [0, 0]
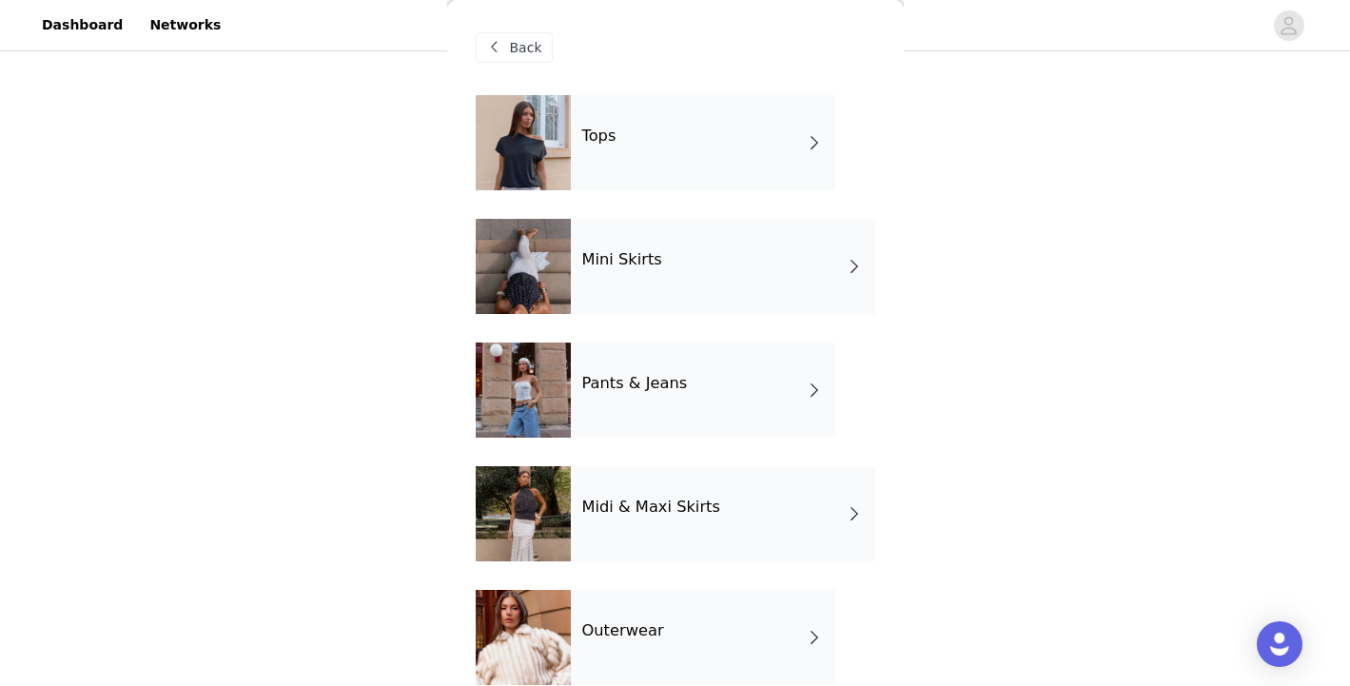
click at [679, 379] on h4 "Pants & Jeans" at bounding box center [635, 383] width 106 height 17
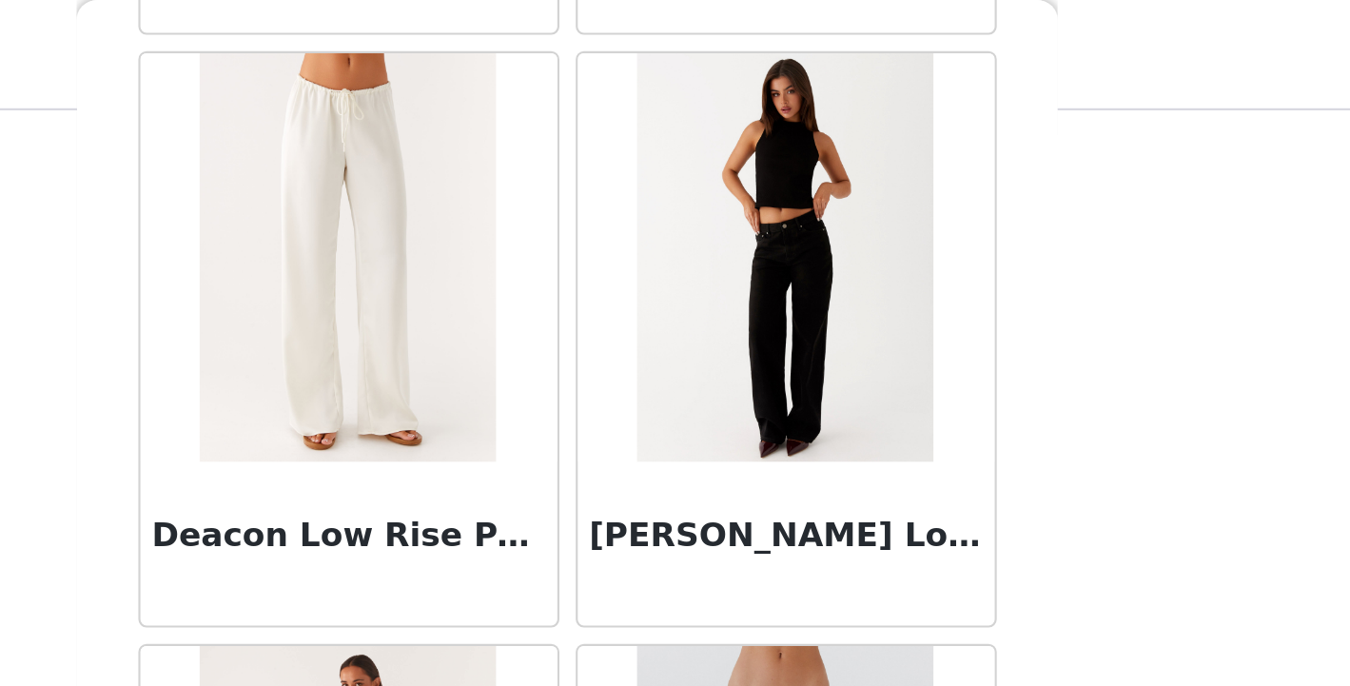
scroll to position [74, 0]
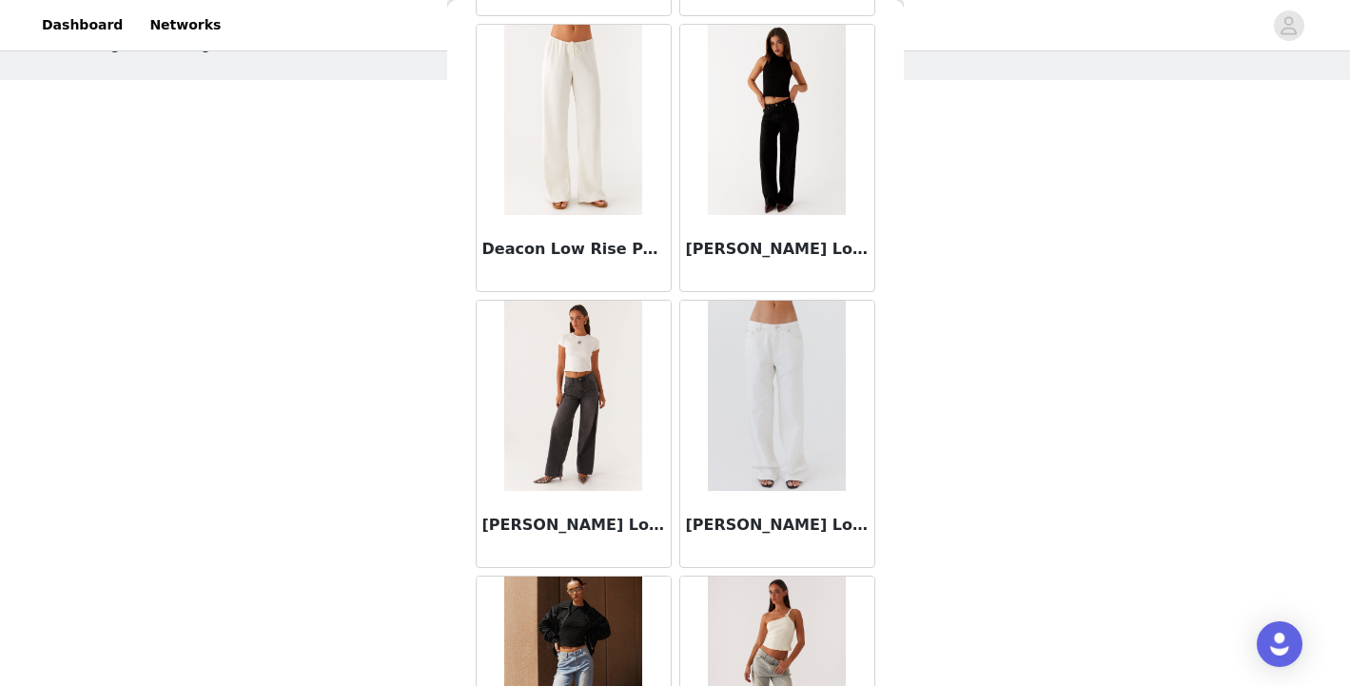
click at [615, 260] on h3 "Deacon Low Rise Pants - Butter" at bounding box center [573, 249] width 183 height 23
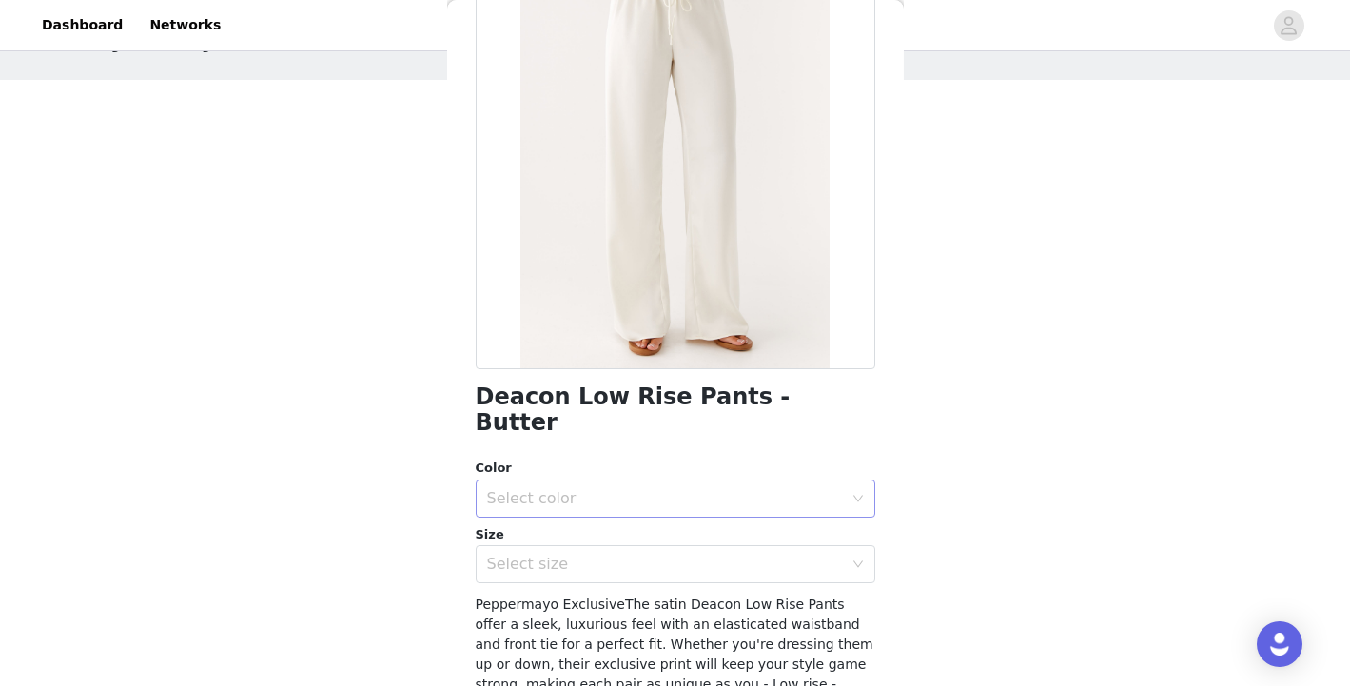
scroll to position [317, 0]
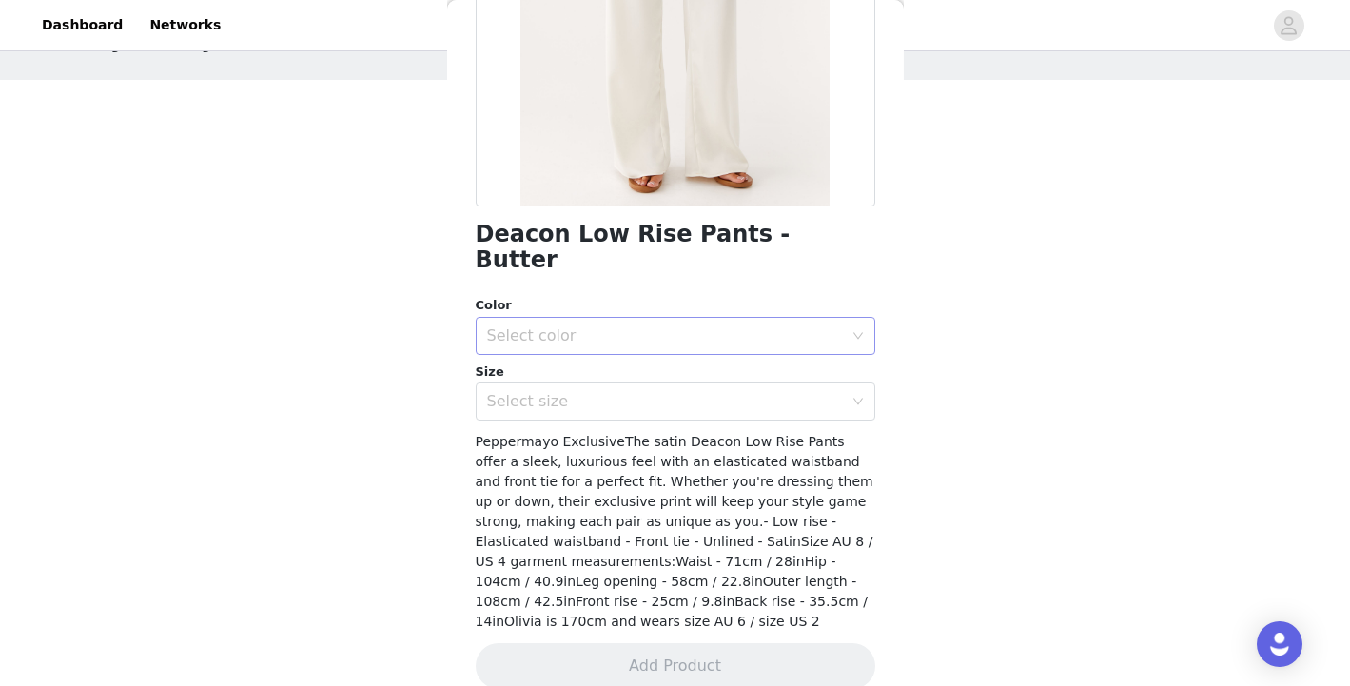
click at [658, 318] on div "Select color" at bounding box center [669, 336] width 364 height 36
click at [633, 360] on li "Butter" at bounding box center [668, 352] width 385 height 30
click at [624, 383] on div "Select size" at bounding box center [669, 401] width 364 height 36
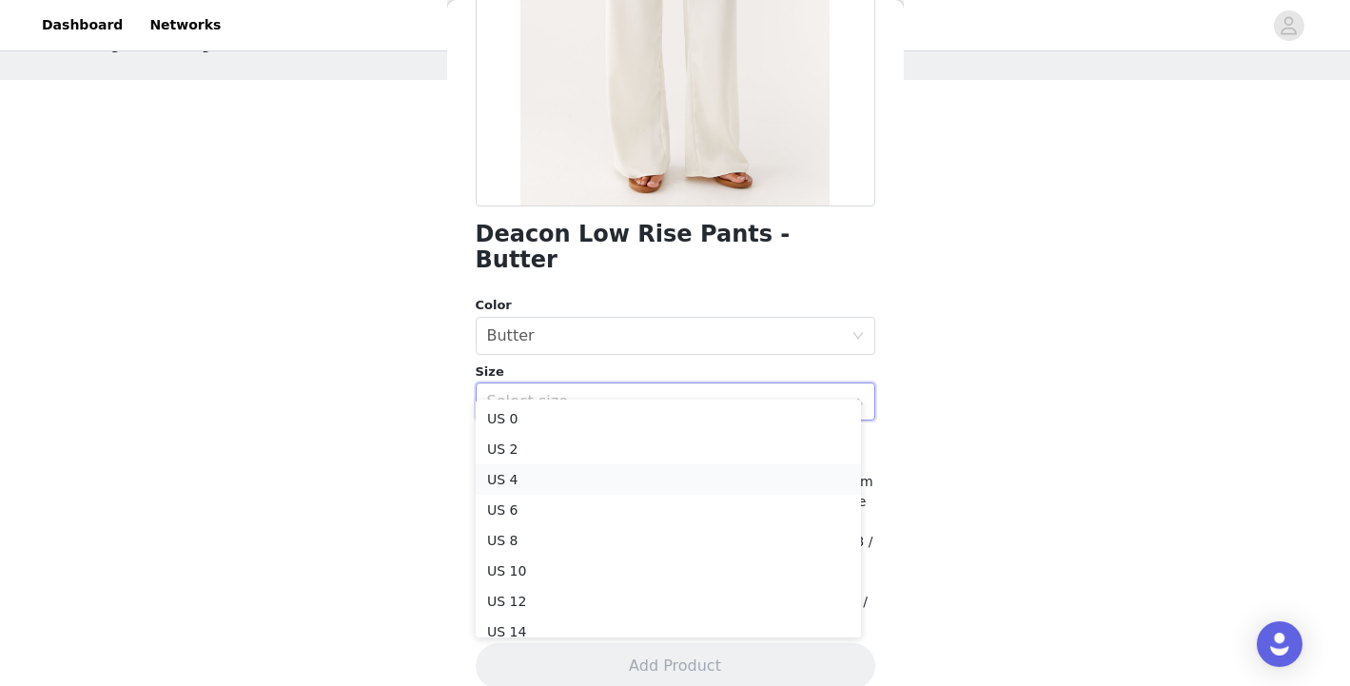
click at [589, 472] on li "US 4" at bounding box center [668, 479] width 385 height 30
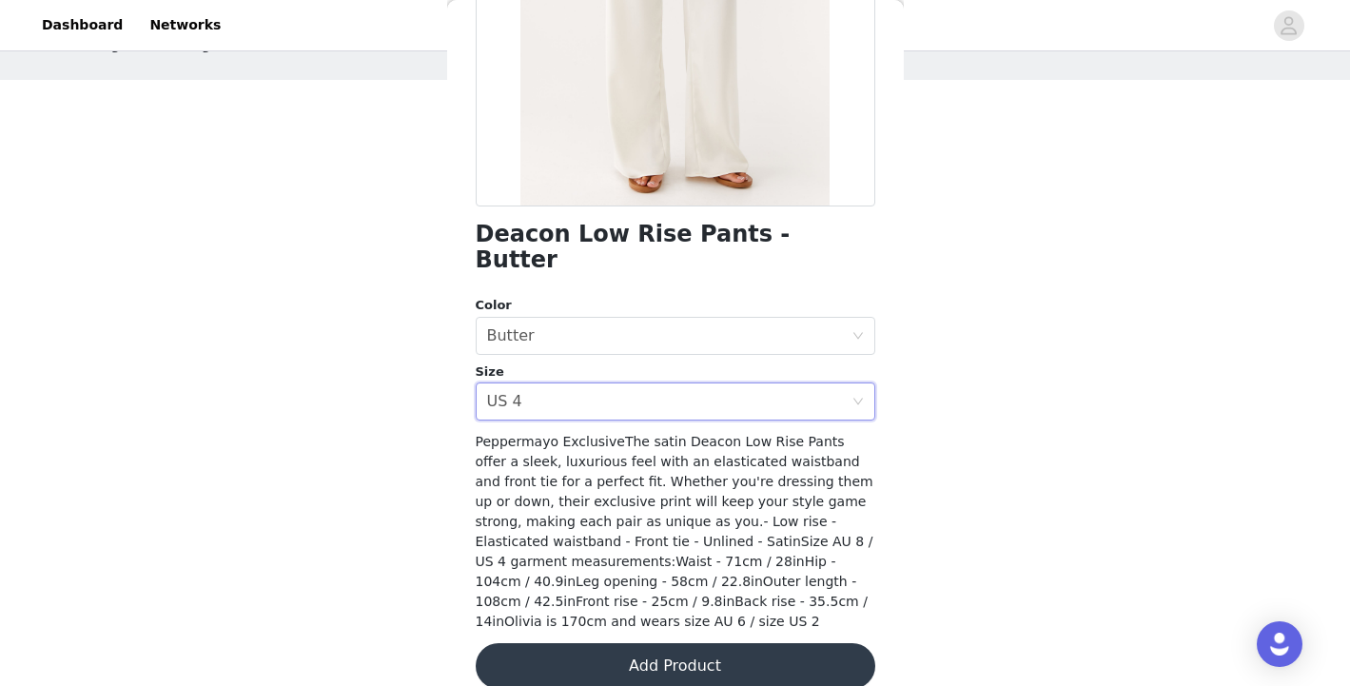
scroll to position [144, 0]
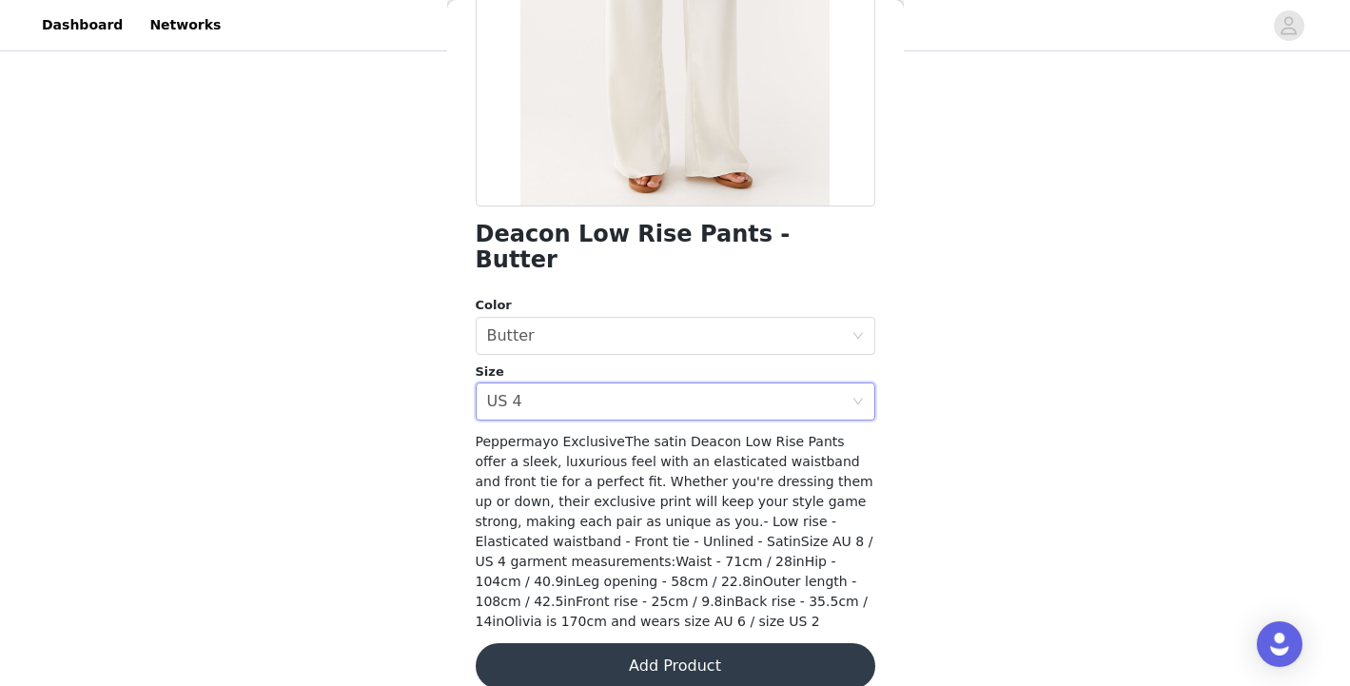
click at [668, 649] on button "Add Product" at bounding box center [676, 666] width 400 height 46
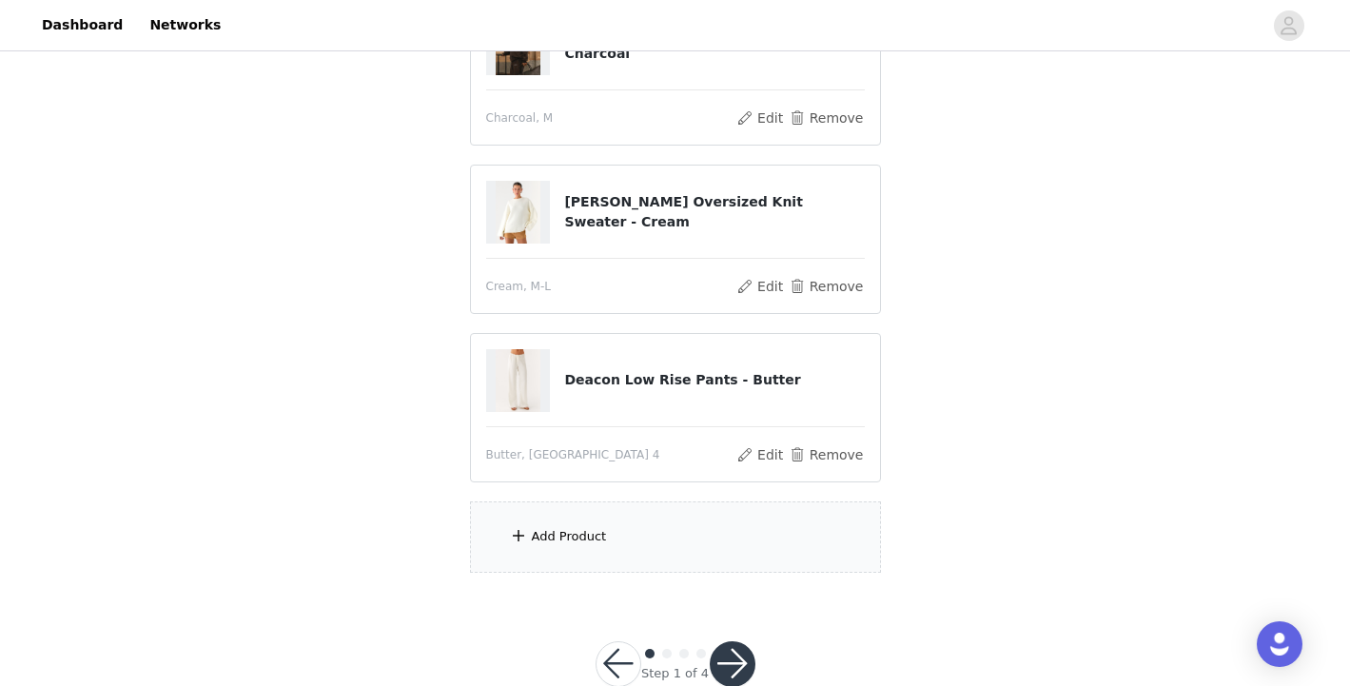
scroll to position [296, 0]
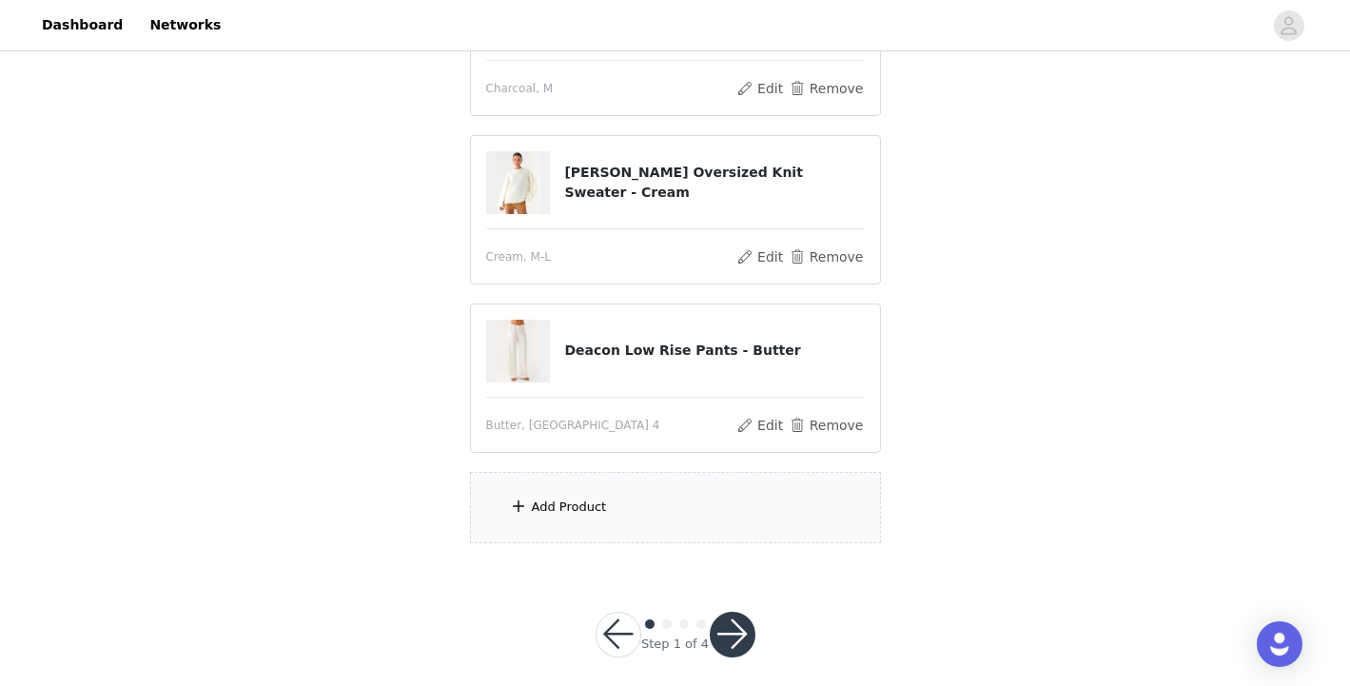
click at [599, 503] on div "Add Product" at bounding box center [569, 507] width 75 height 19
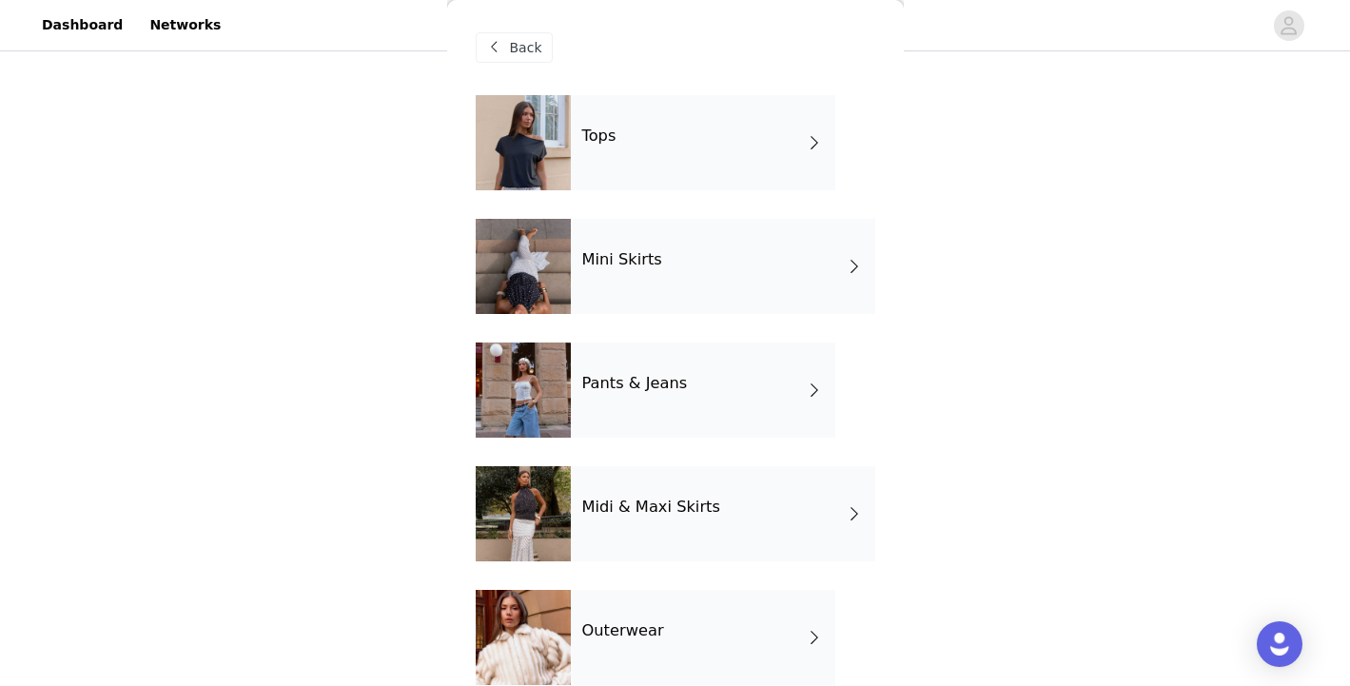
click at [700, 138] on div "Tops" at bounding box center [703, 142] width 264 height 95
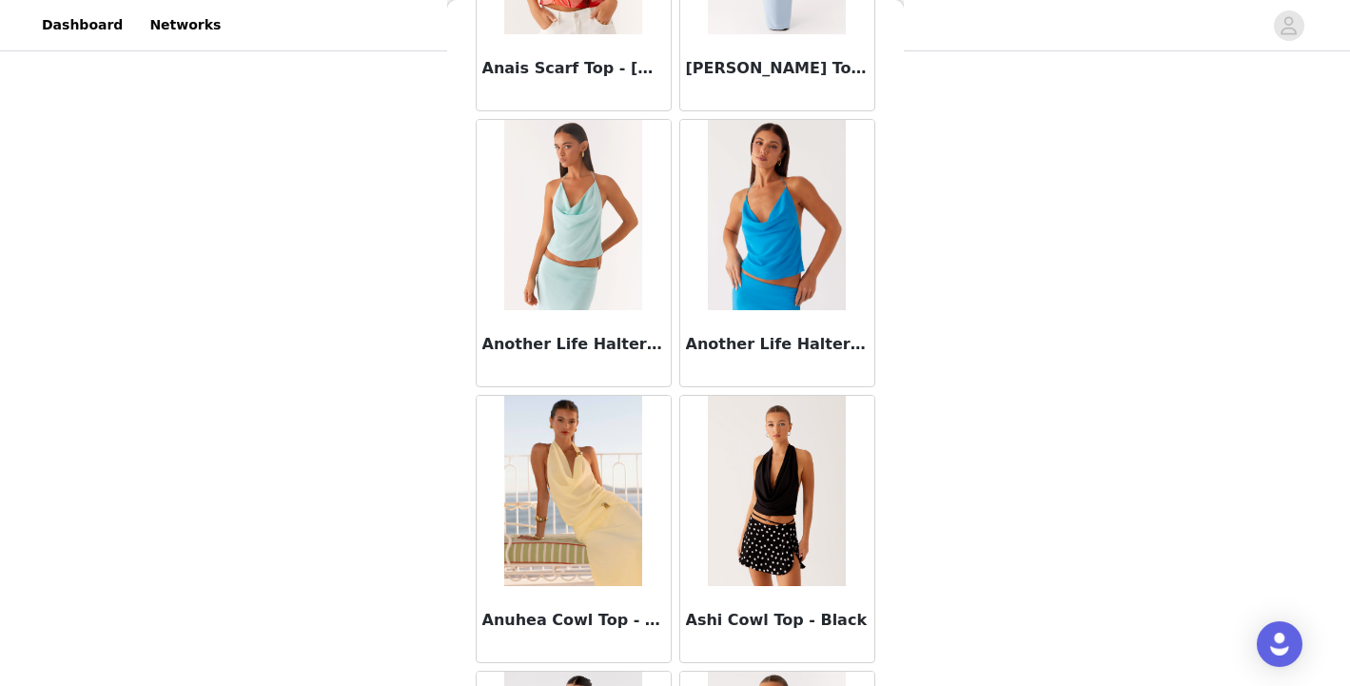
scroll to position [2225, 0]
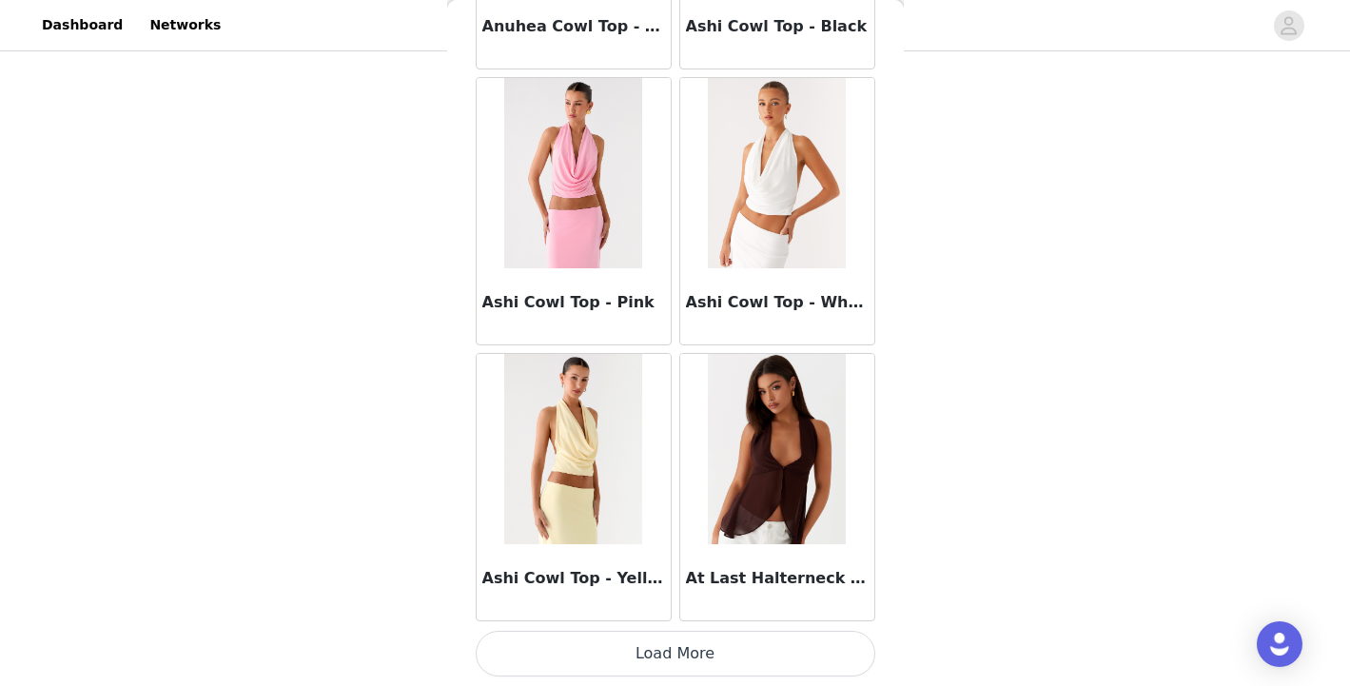
click at [666, 666] on button "Load More" at bounding box center [676, 654] width 400 height 46
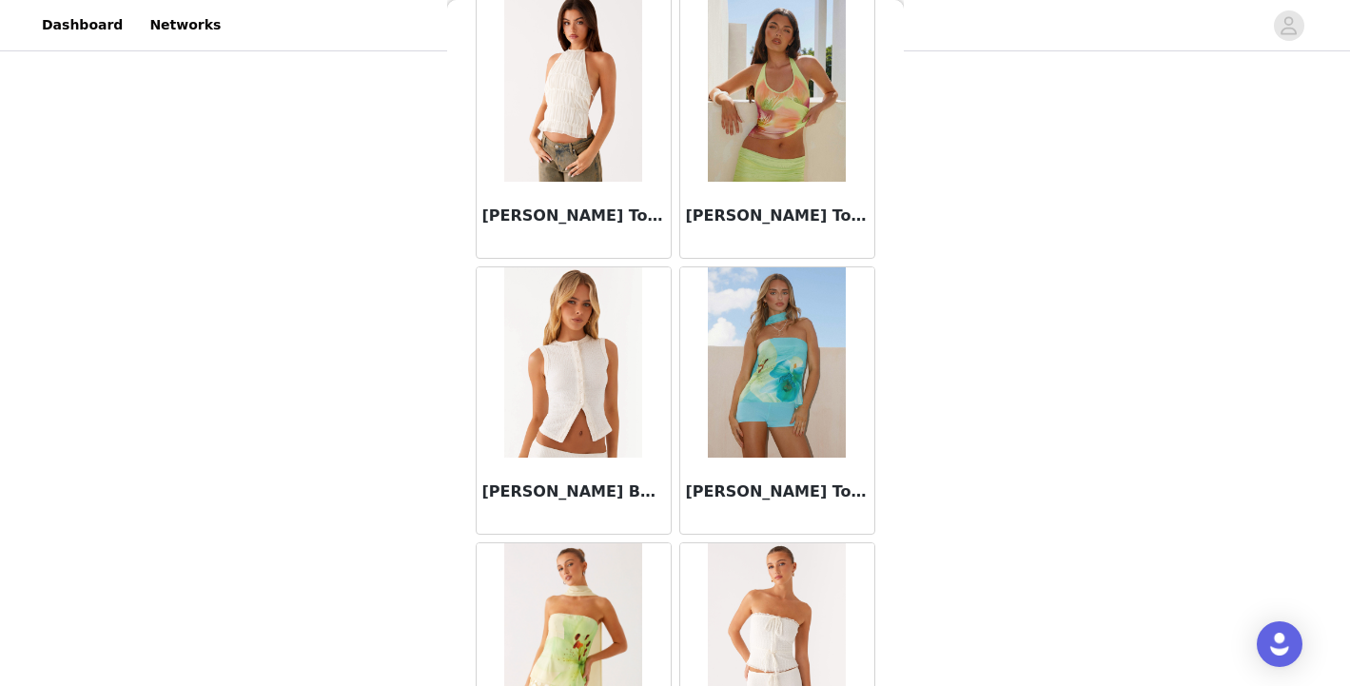
scroll to position [4984, 0]
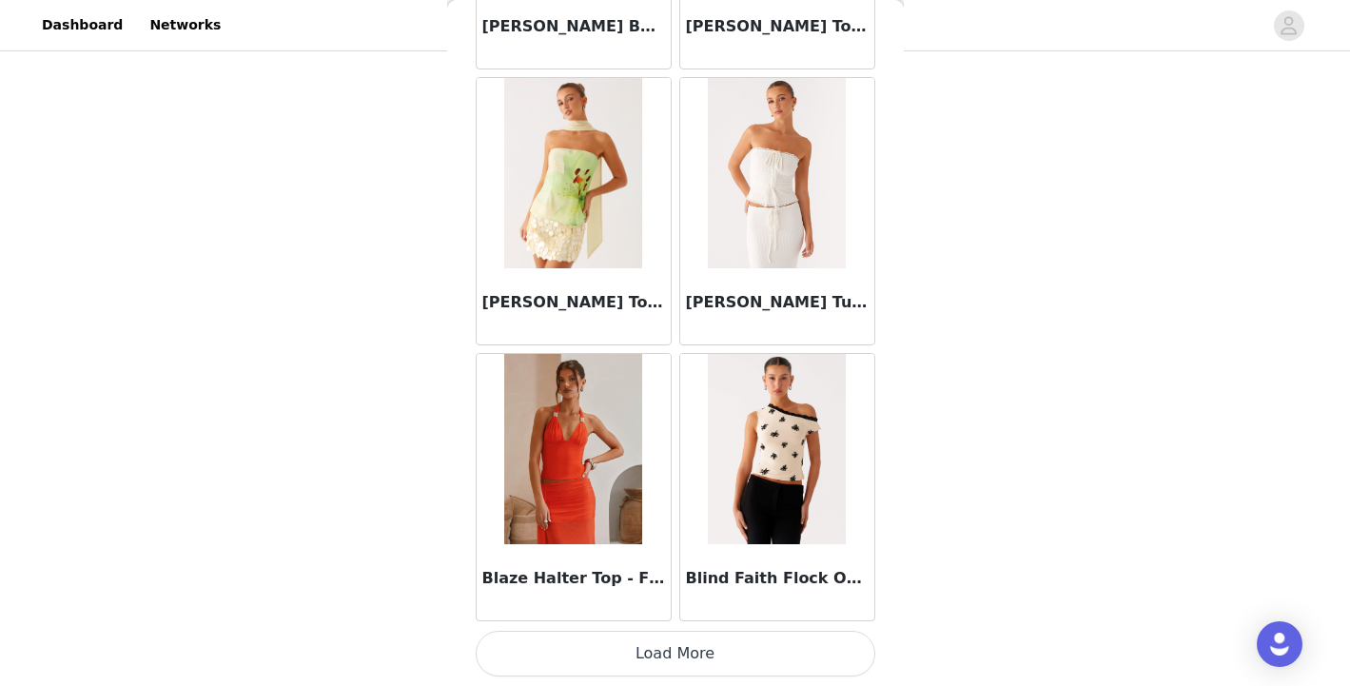
click at [667, 641] on button "Load More" at bounding box center [676, 654] width 400 height 46
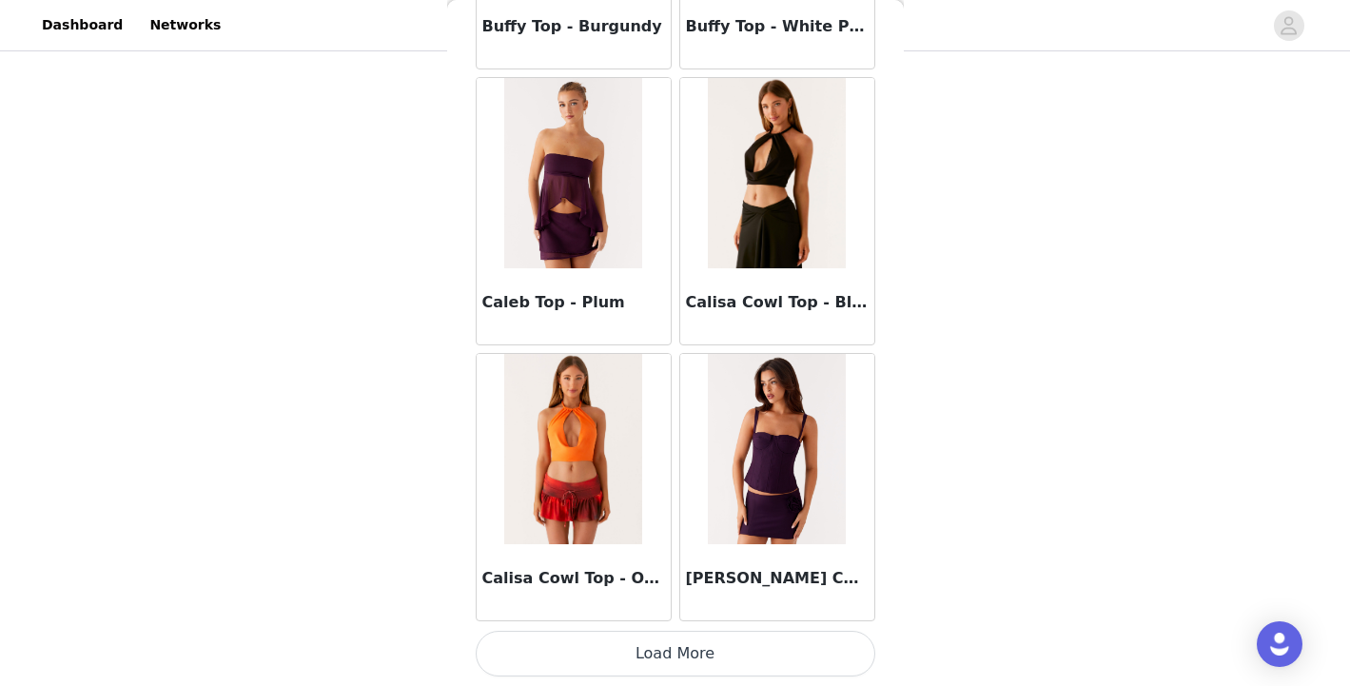
scroll to position [312, 0]
click at [642, 663] on button "Load More" at bounding box center [676, 654] width 400 height 46
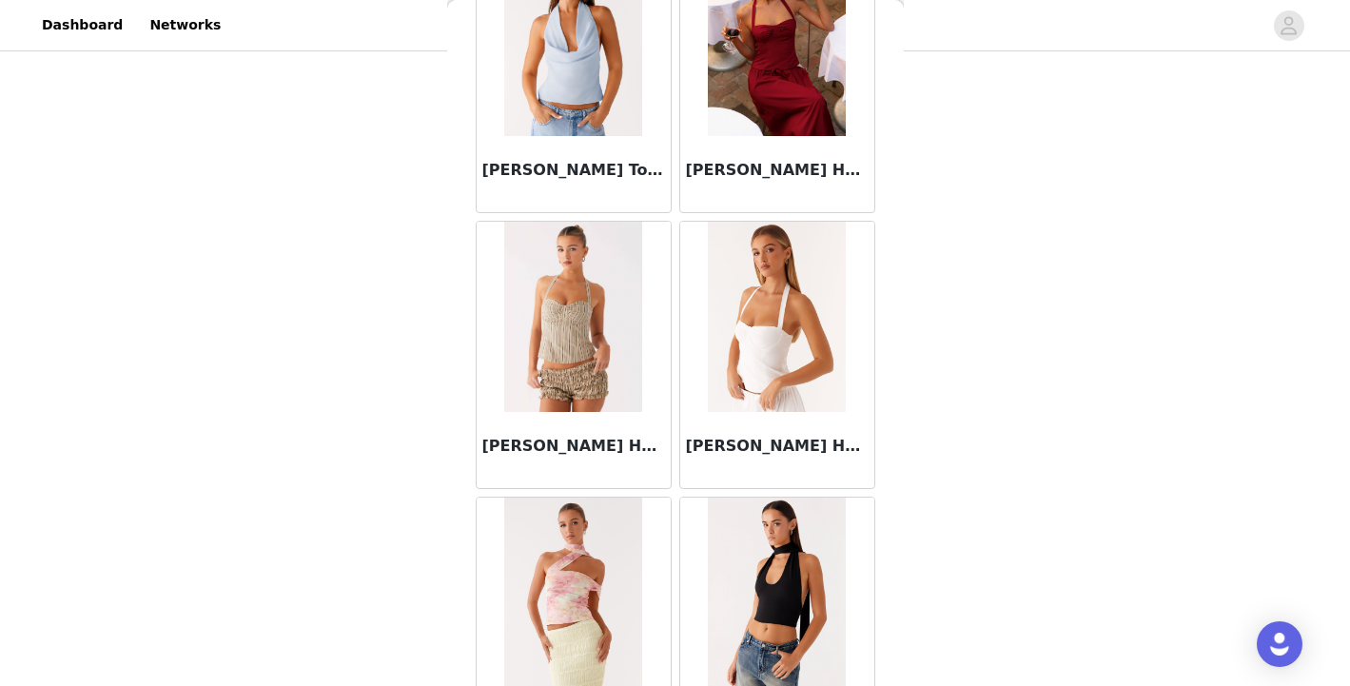
scroll to position [10501, 0]
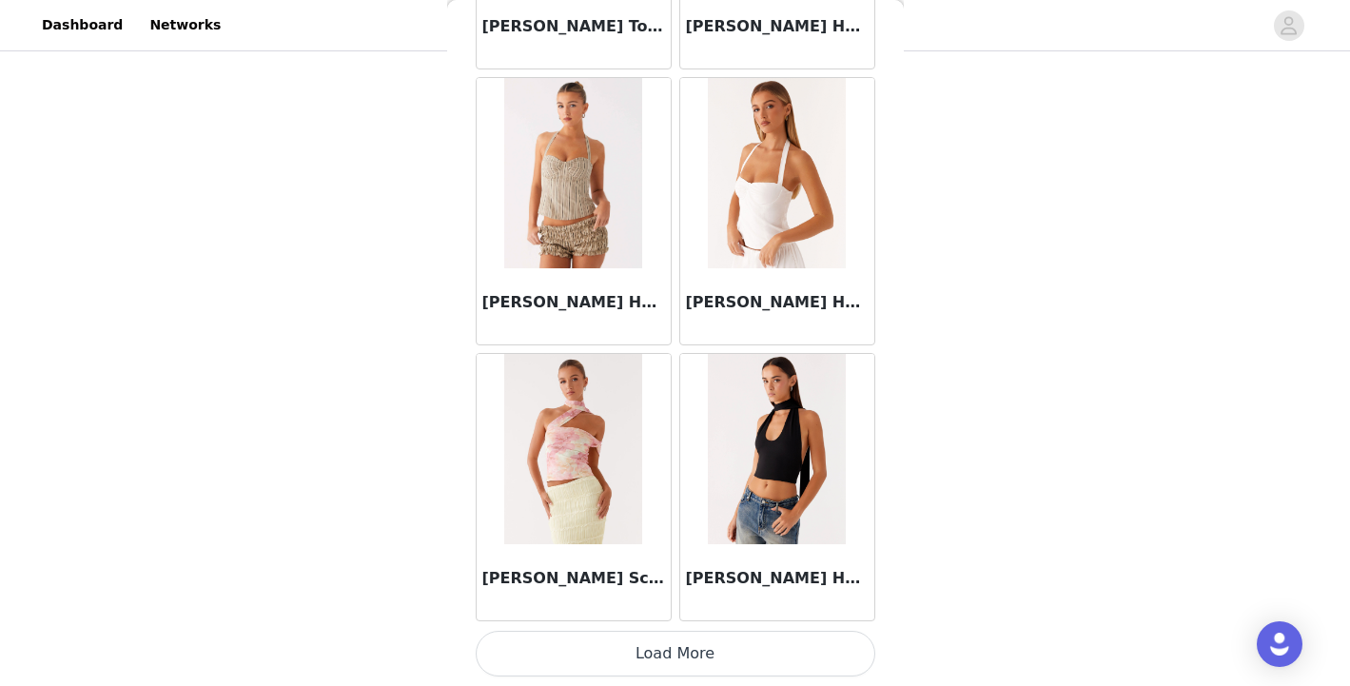
click at [680, 673] on button "Load More" at bounding box center [676, 654] width 400 height 46
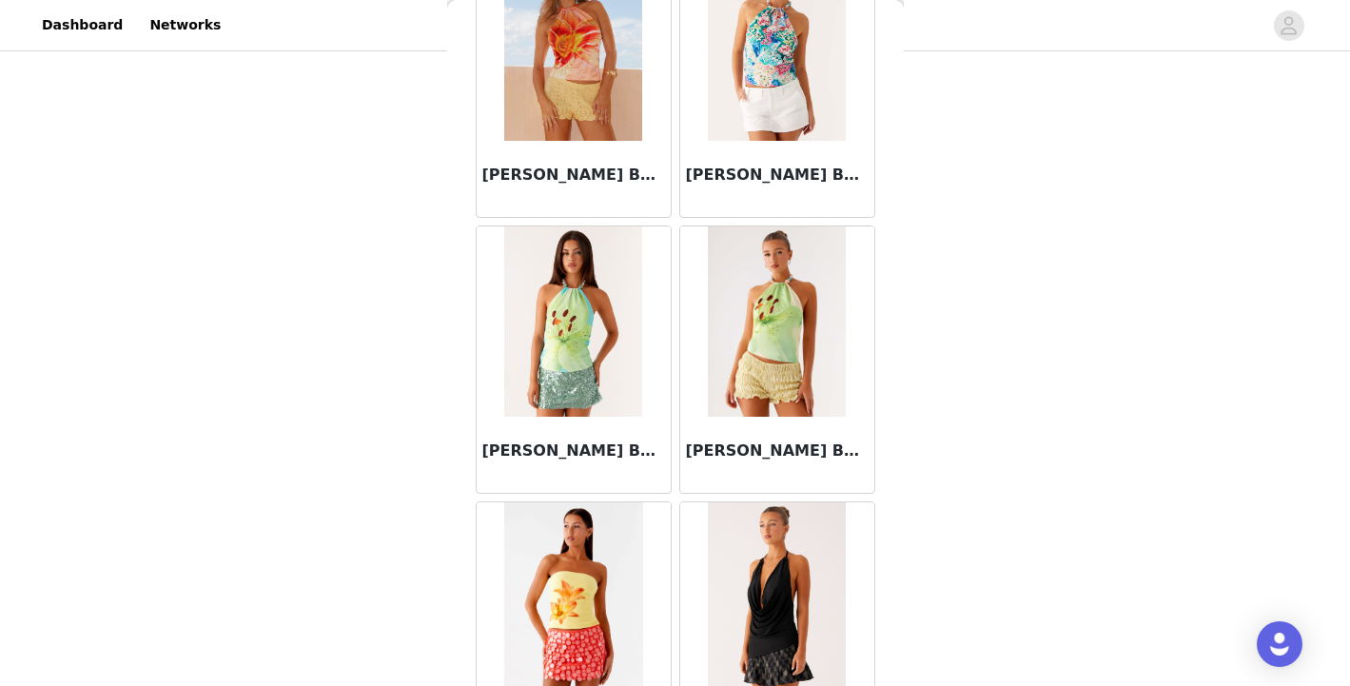
scroll to position [13260, 0]
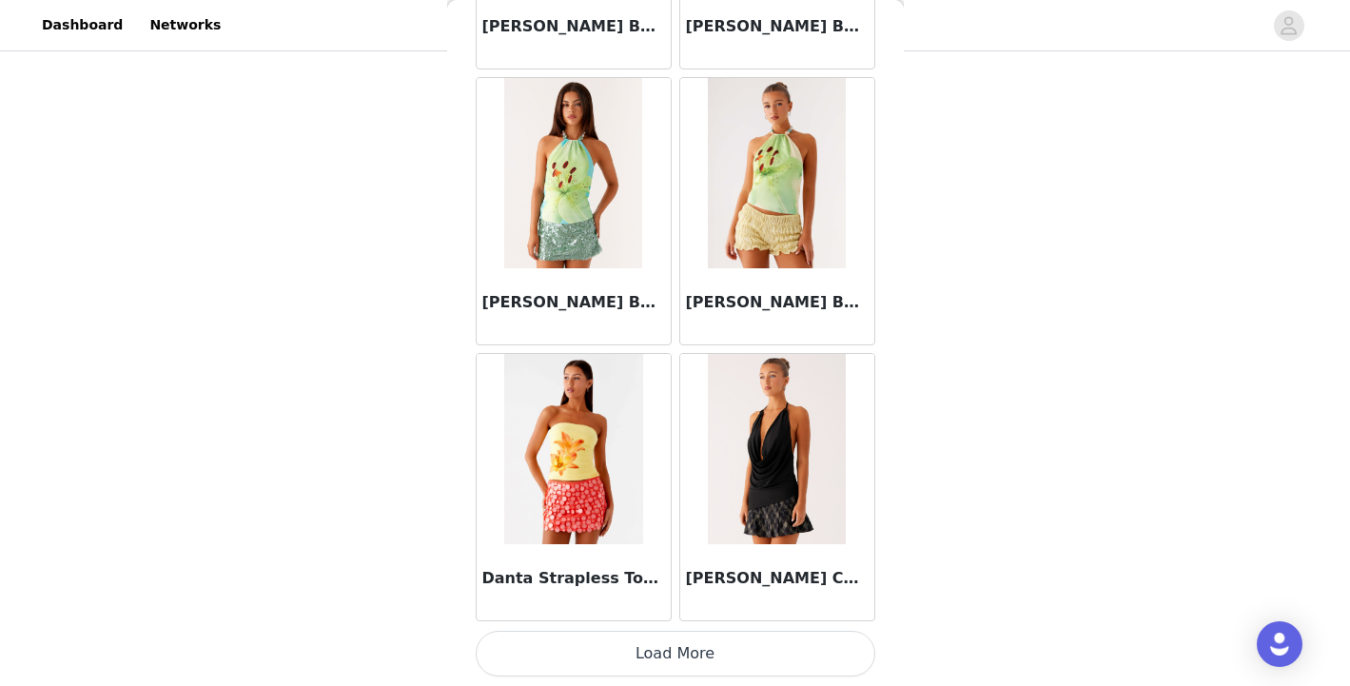
click at [675, 646] on button "Load More" at bounding box center [676, 654] width 400 height 46
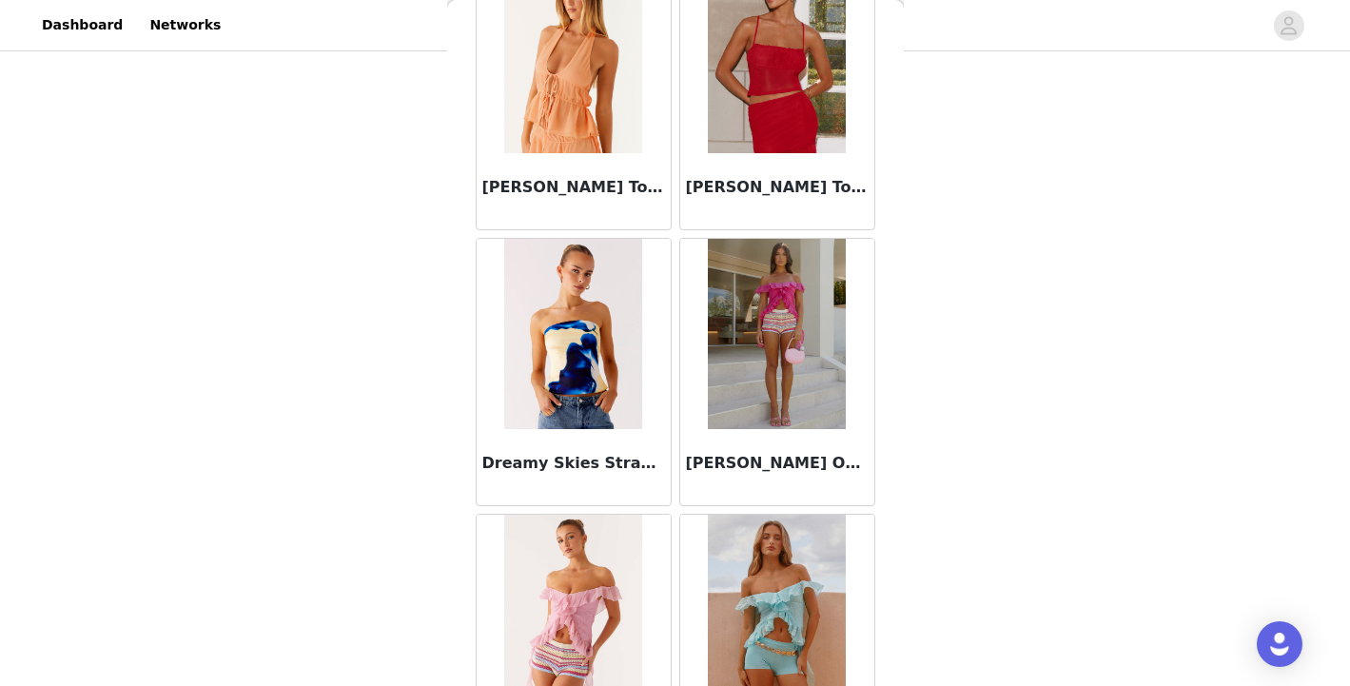
scroll to position [16018, 0]
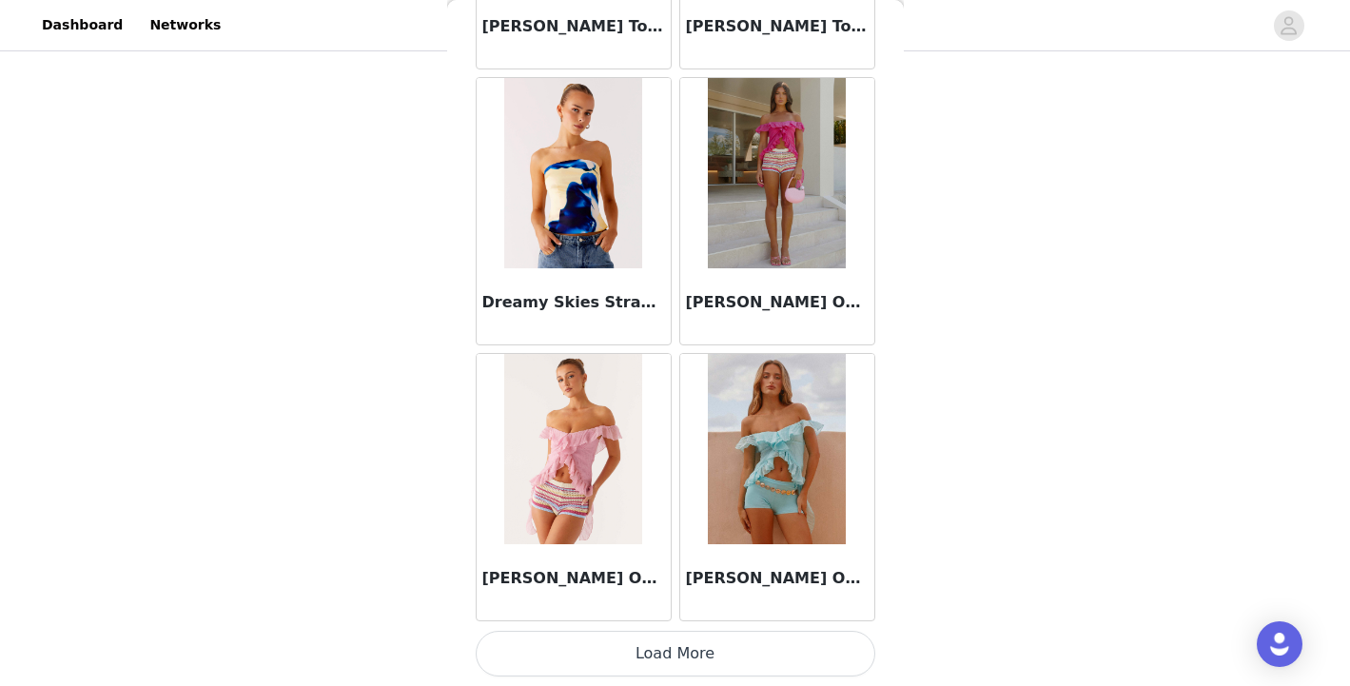
click at [655, 654] on button "Load More" at bounding box center [676, 654] width 400 height 46
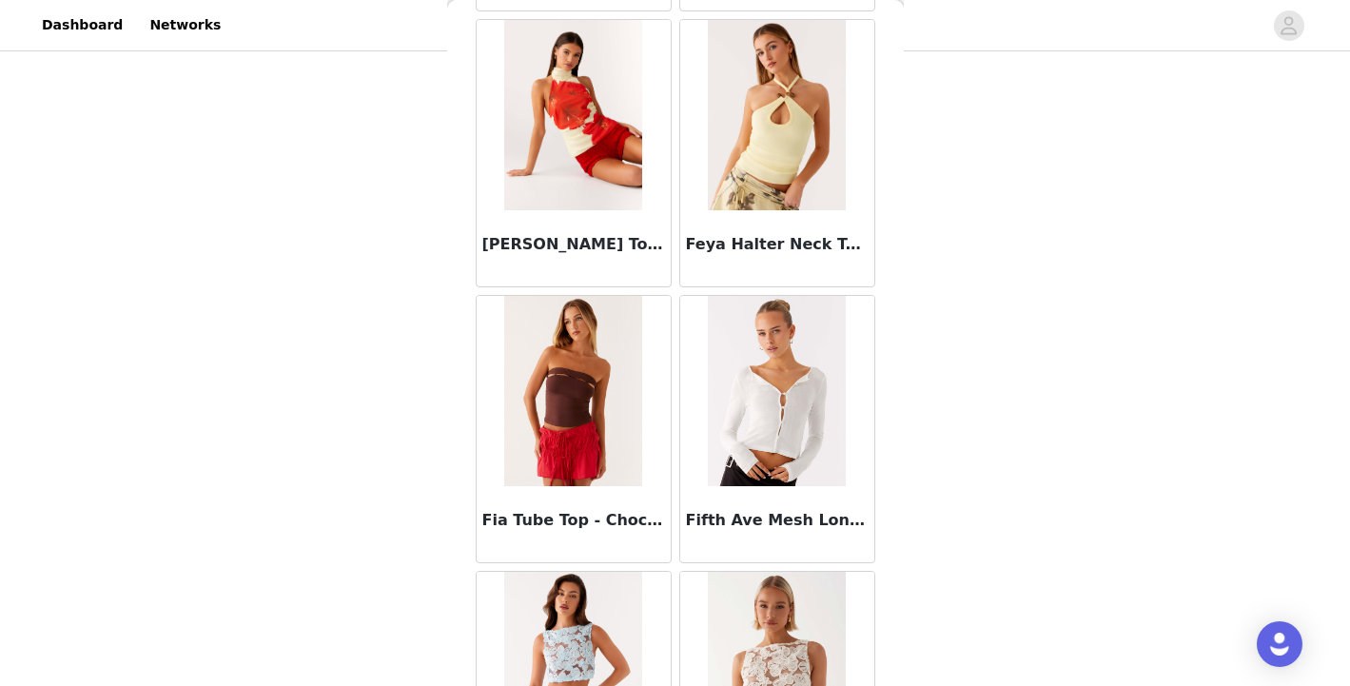
scroll to position [18777, 0]
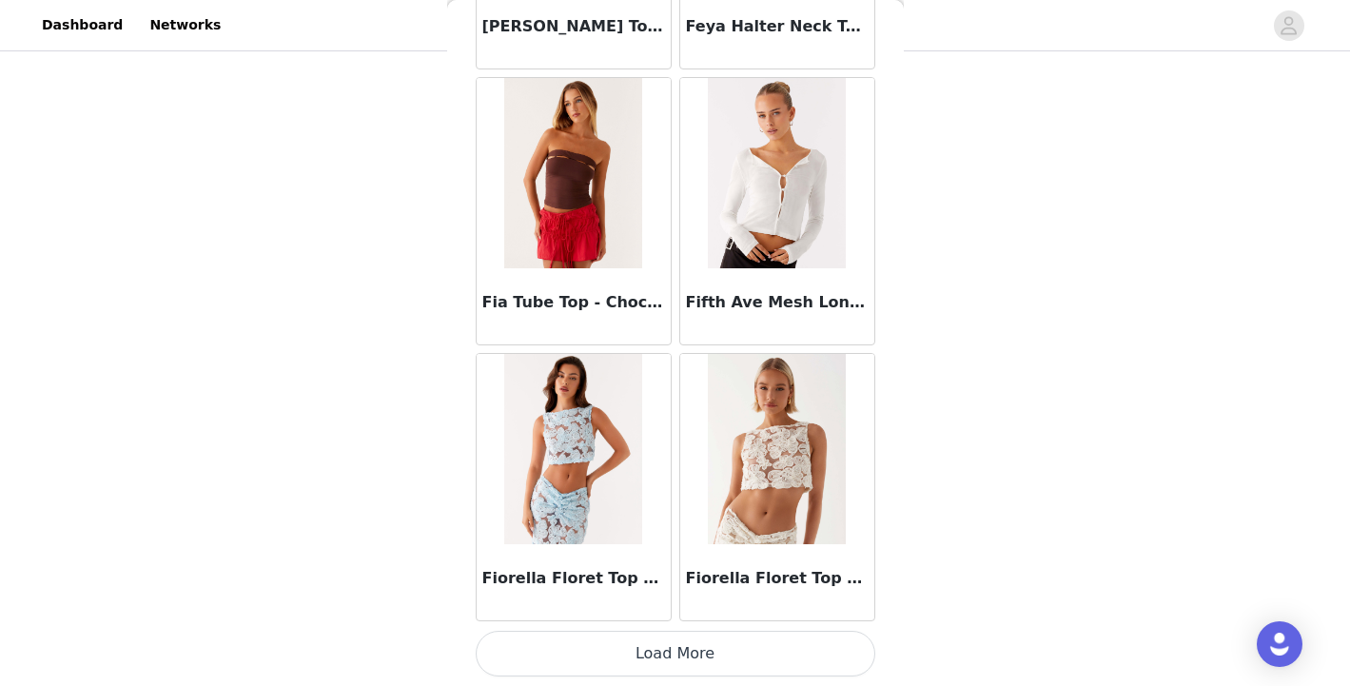
click at [672, 647] on button "Load More" at bounding box center [676, 654] width 400 height 46
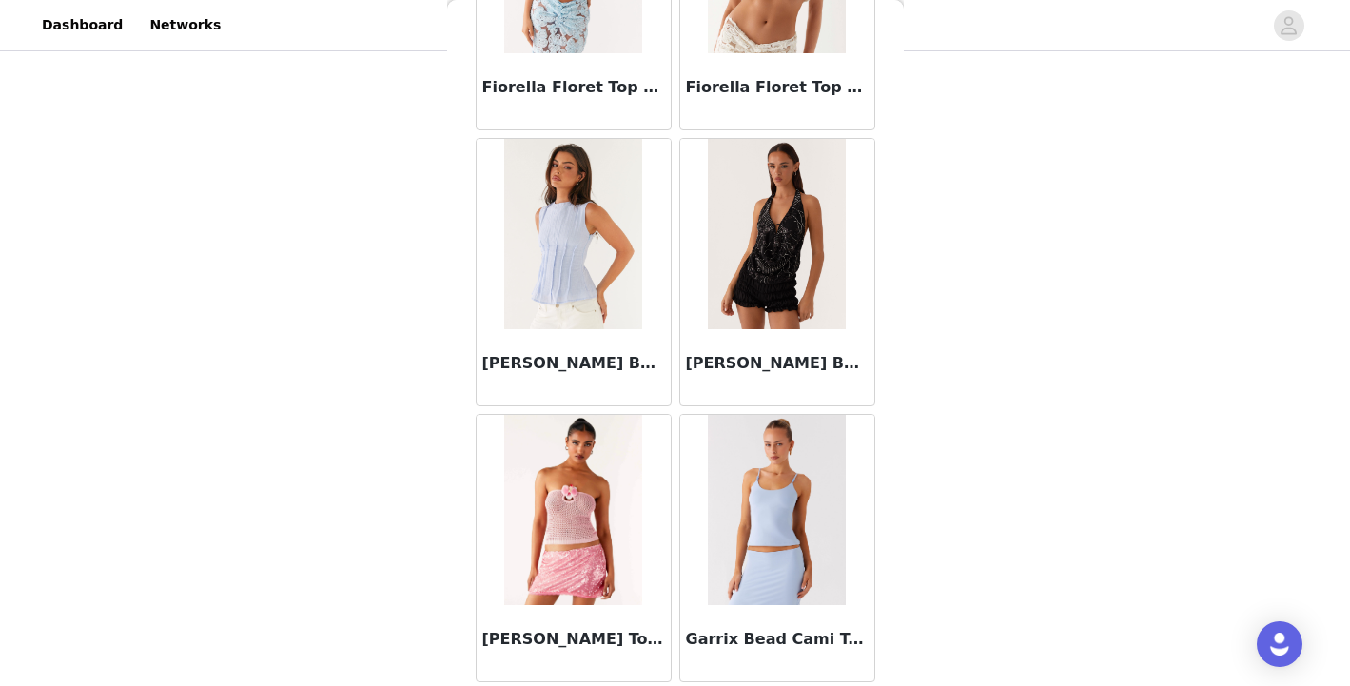
click at [679, 647] on article "Garrix Bead Cami Top - Baby Blue" at bounding box center [777, 548] width 196 height 268
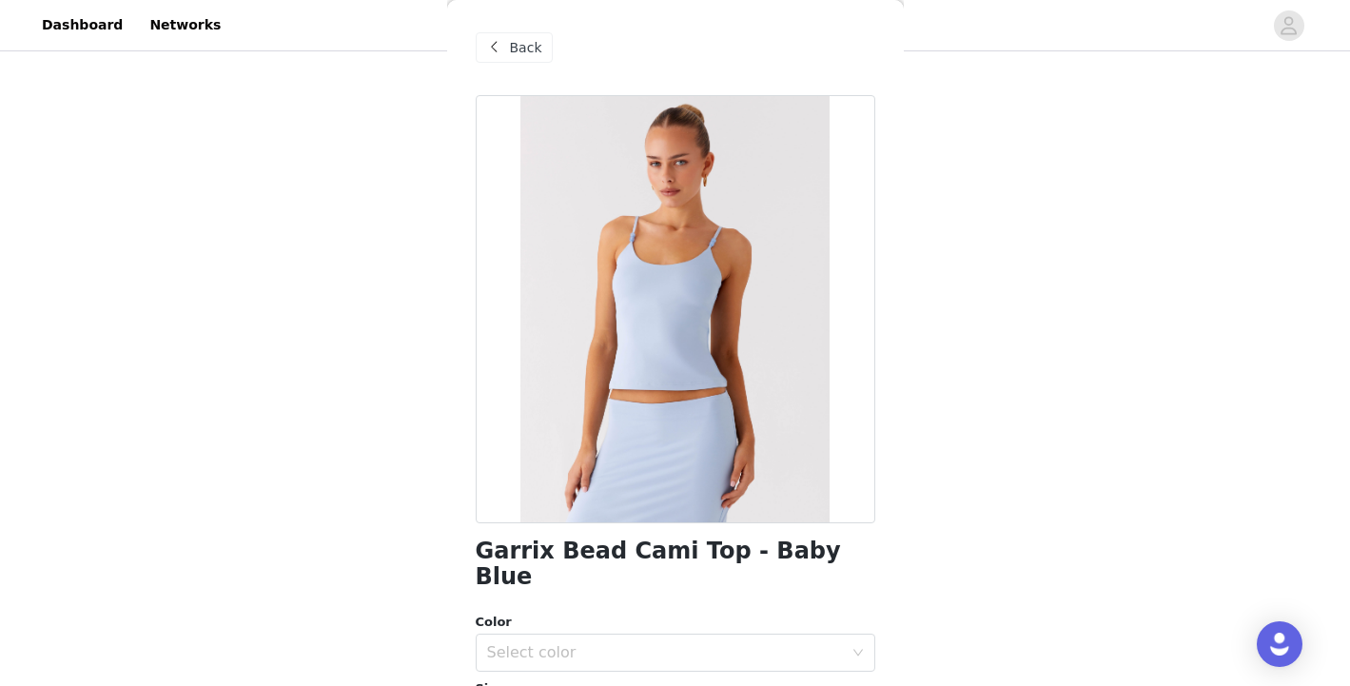
scroll to position [0, 0]
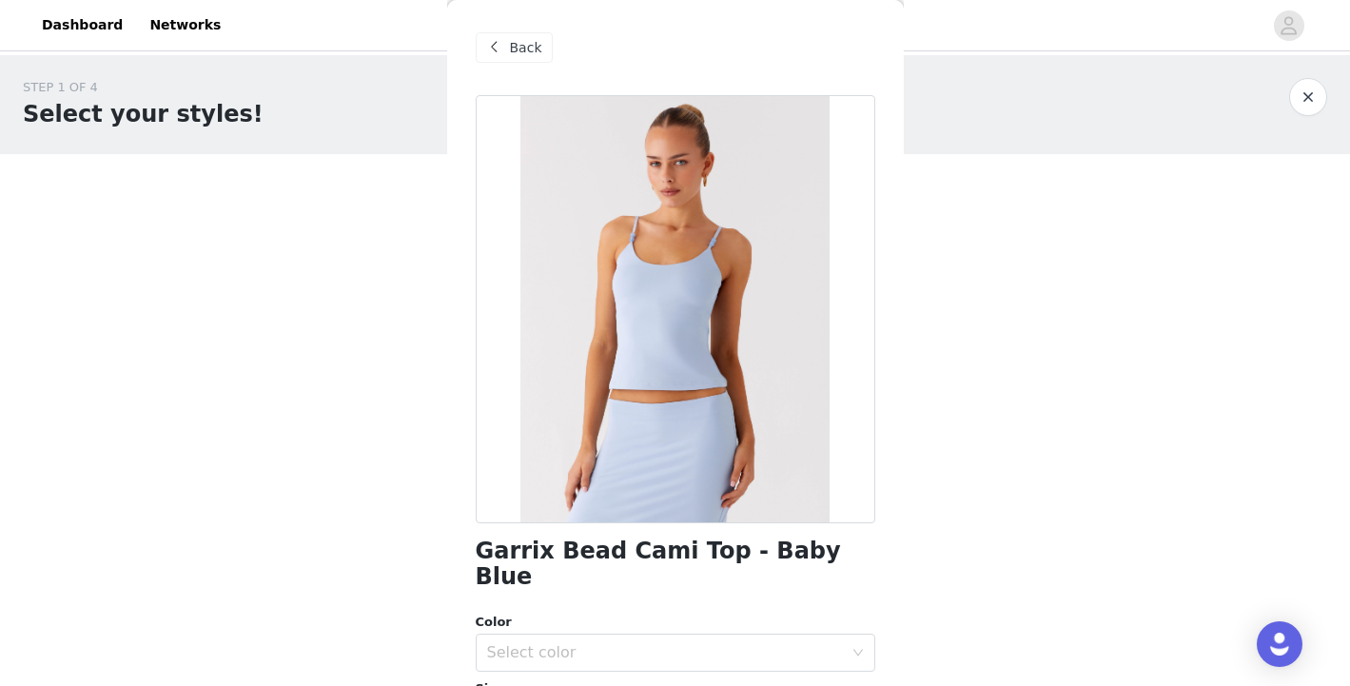
click at [510, 30] on div "Back" at bounding box center [676, 47] width 400 height 95
click at [505, 48] on div "Back" at bounding box center [514, 47] width 77 height 30
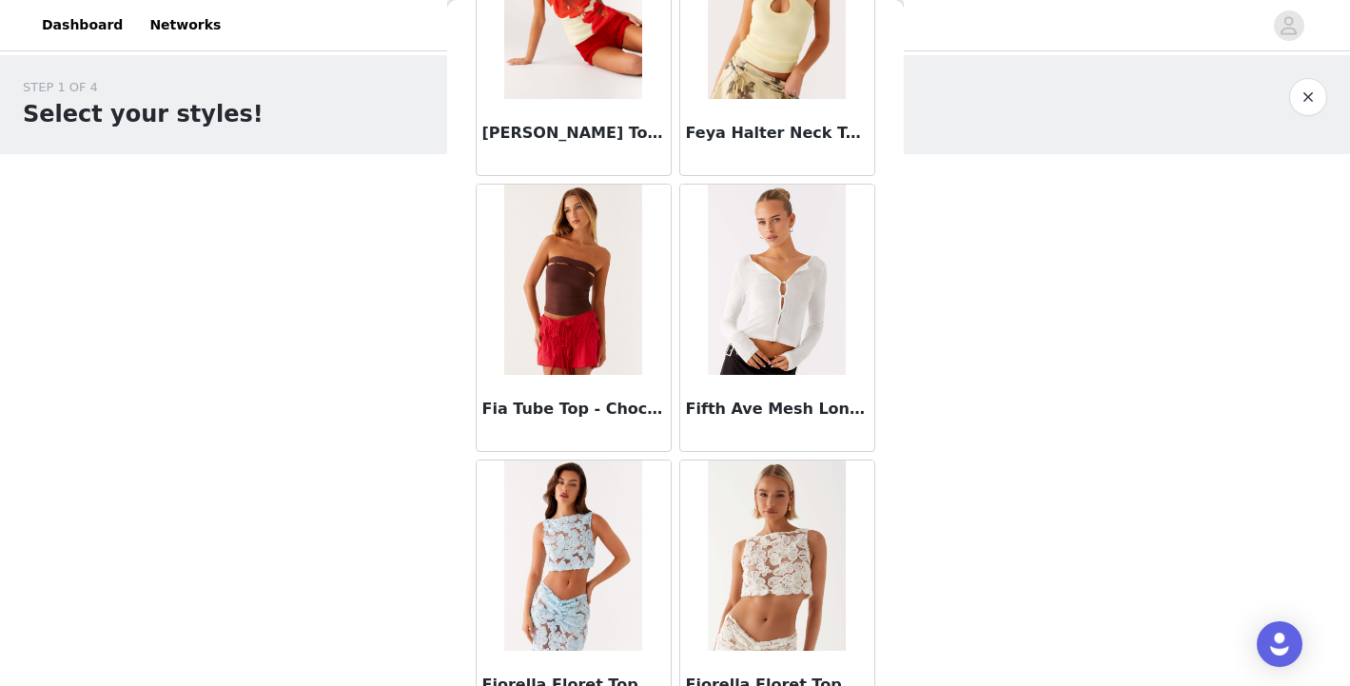
scroll to position [19106, 0]
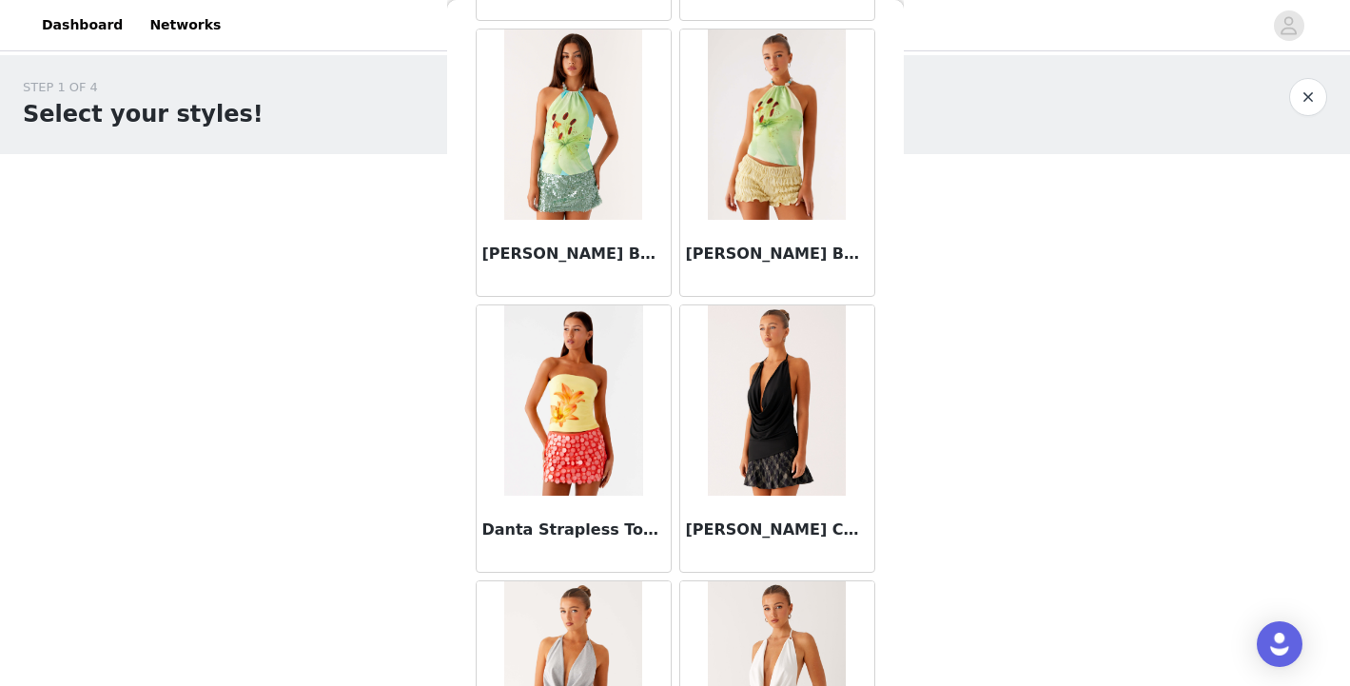
click at [802, 430] on img at bounding box center [777, 400] width 138 height 190
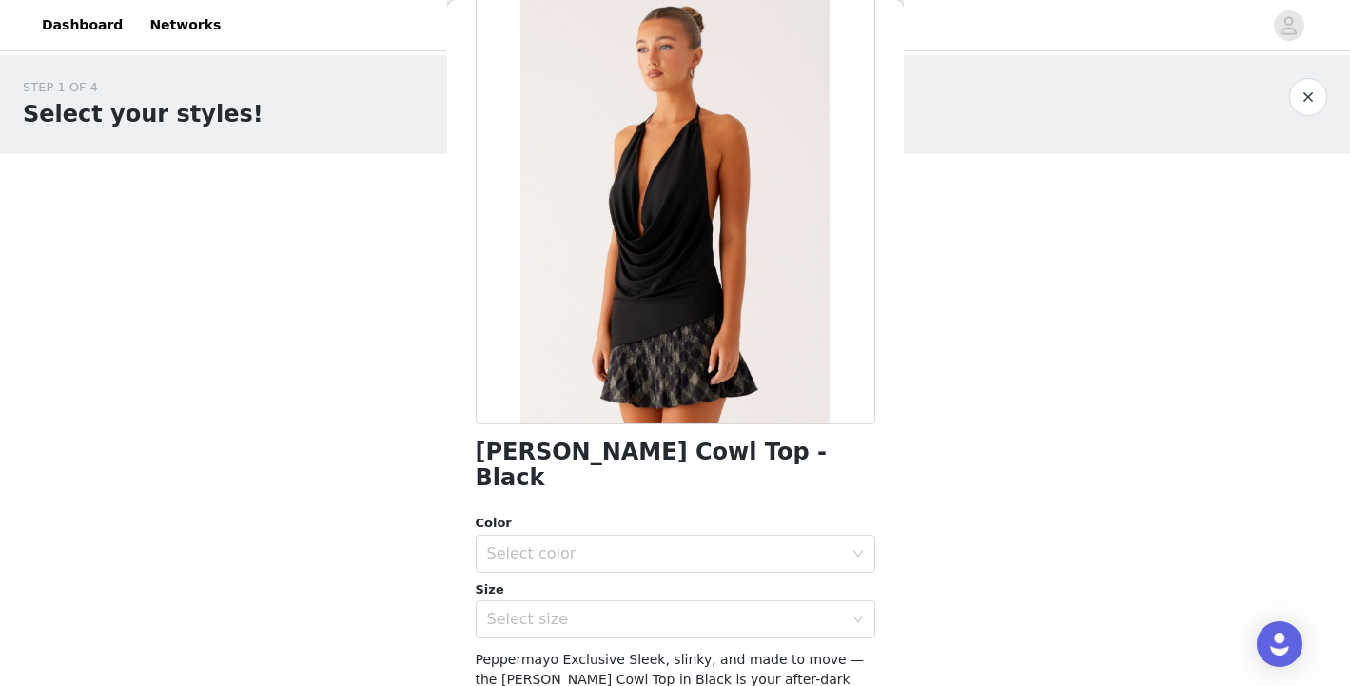
scroll to position [97, 0]
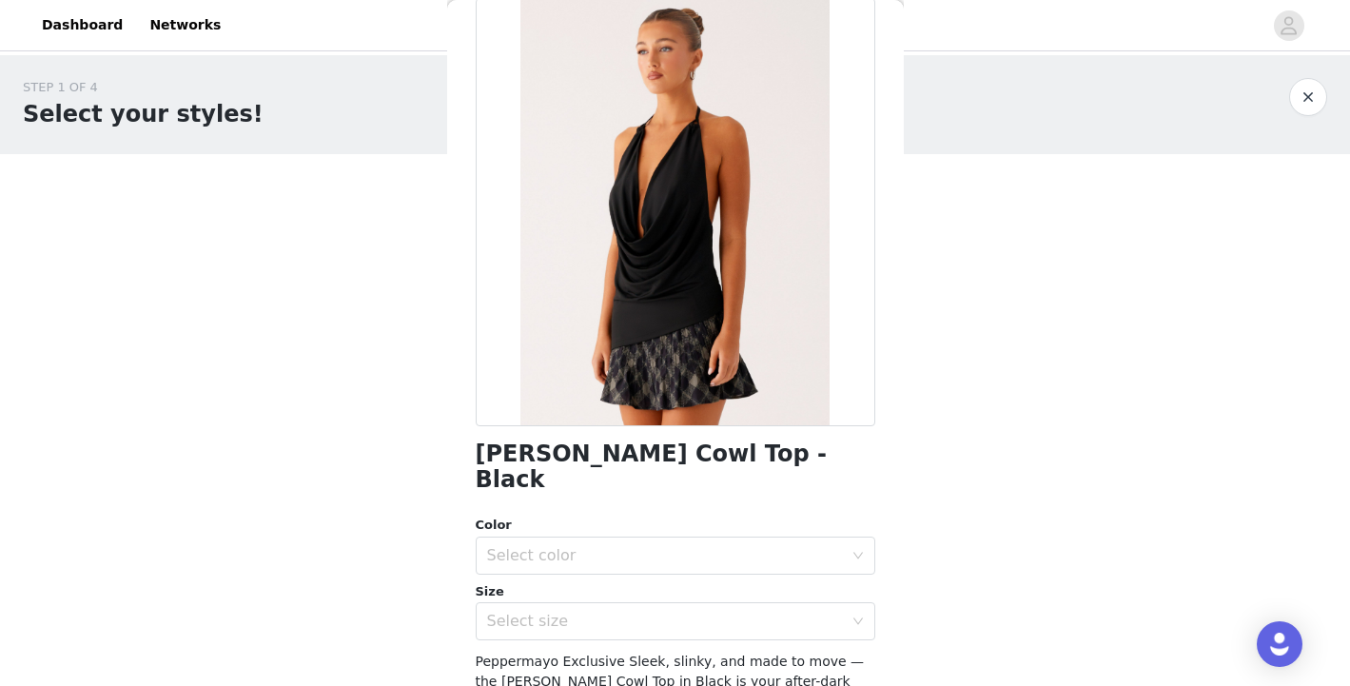
click at [633, 287] on div at bounding box center [676, 212] width 400 height 428
click at [780, 230] on div at bounding box center [676, 212] width 400 height 428
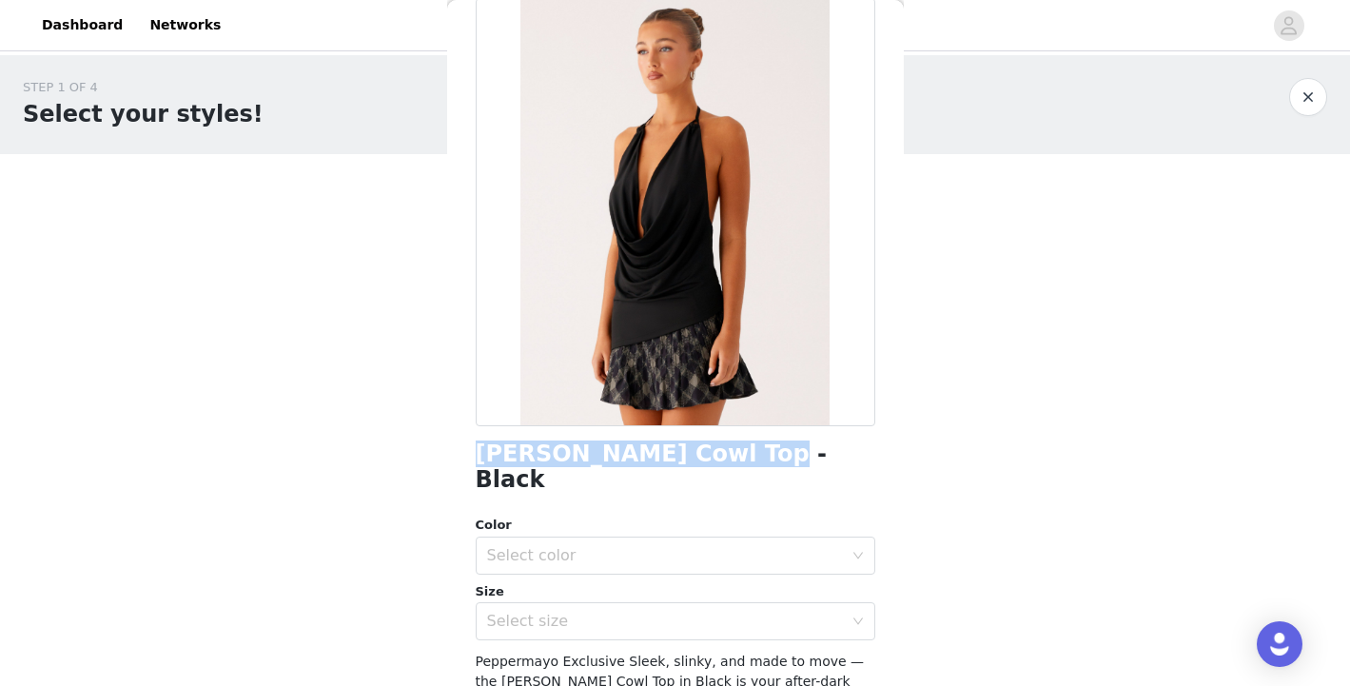
drag, startPoint x: 478, startPoint y: 447, endPoint x: 725, endPoint y: 438, distance: 247.5
click at [728, 440] on div "[PERSON_NAME] Cowl Top - Black Color Select color Size Select size Peppermayo E…" at bounding box center [676, 464] width 400 height 933
drag, startPoint x: 725, startPoint y: 461, endPoint x: 478, endPoint y: 449, distance: 247.6
click at [478, 449] on div "[PERSON_NAME] Cowl Top - Black" at bounding box center [676, 466] width 400 height 51
copy h1 "[PERSON_NAME] Cowl Top - Black"
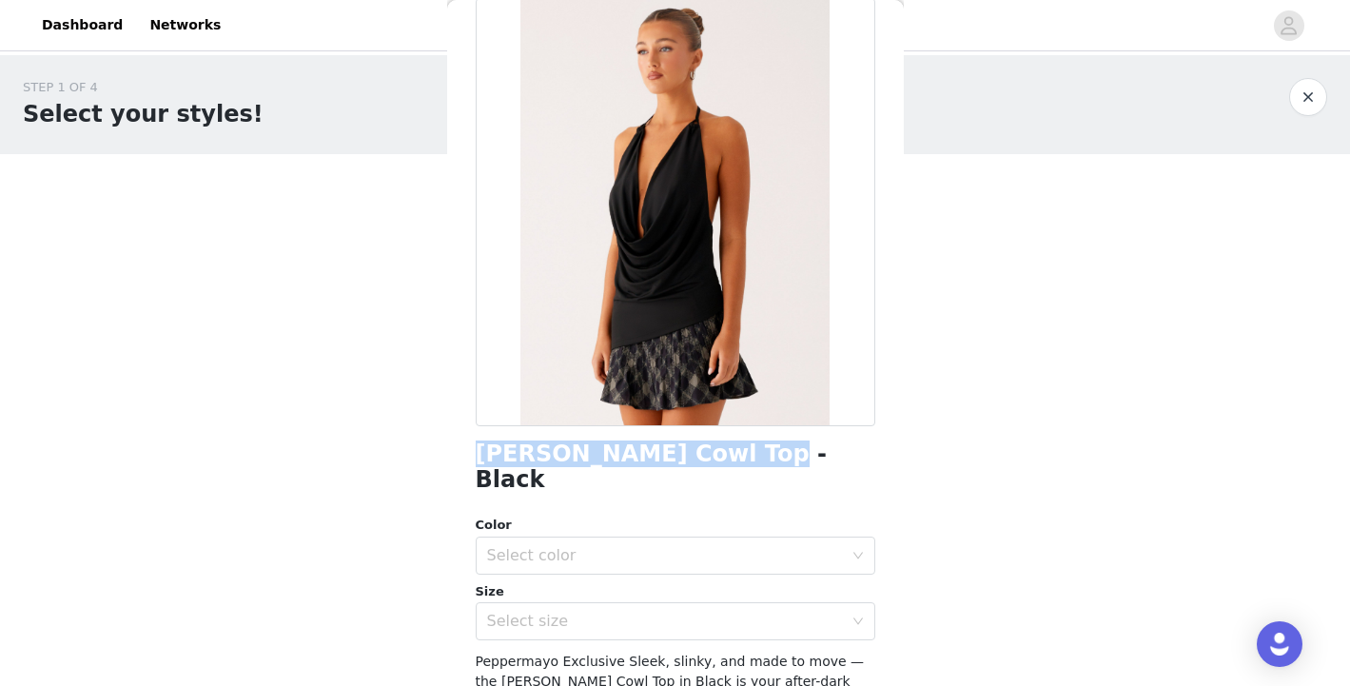
scroll to position [0, 0]
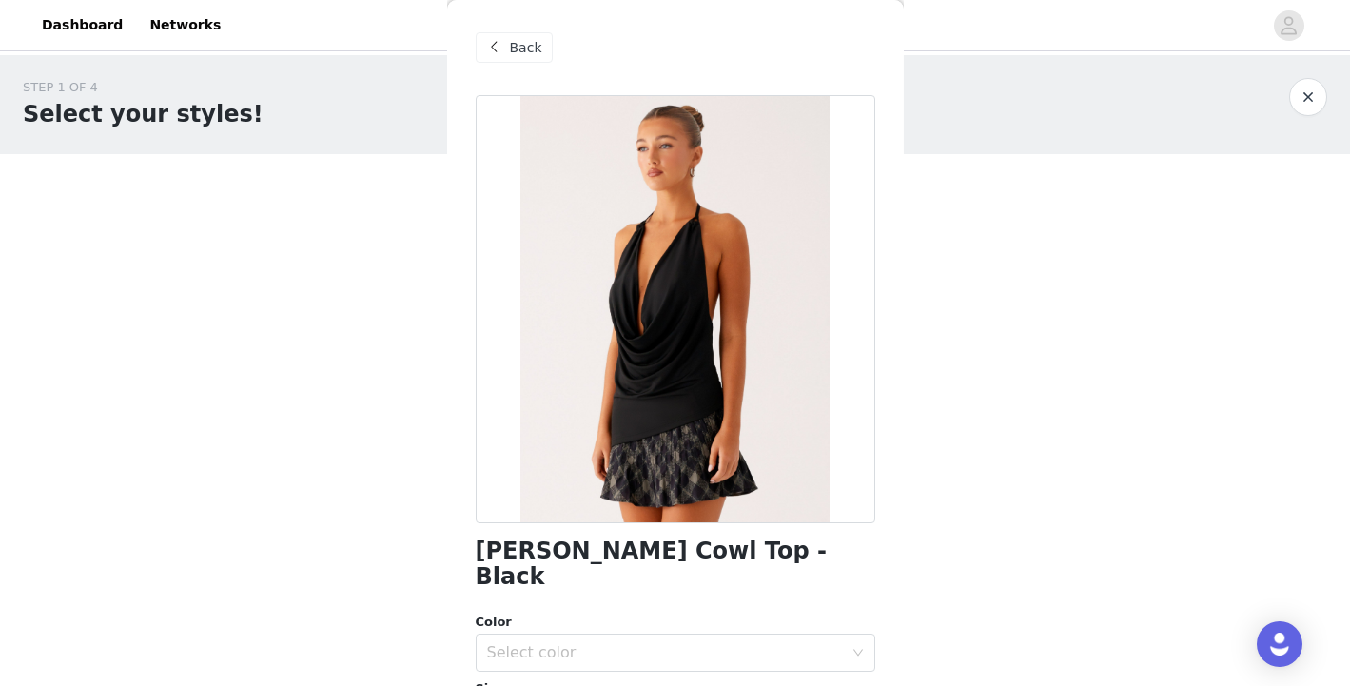
click at [500, 47] on span at bounding box center [494, 47] width 23 height 23
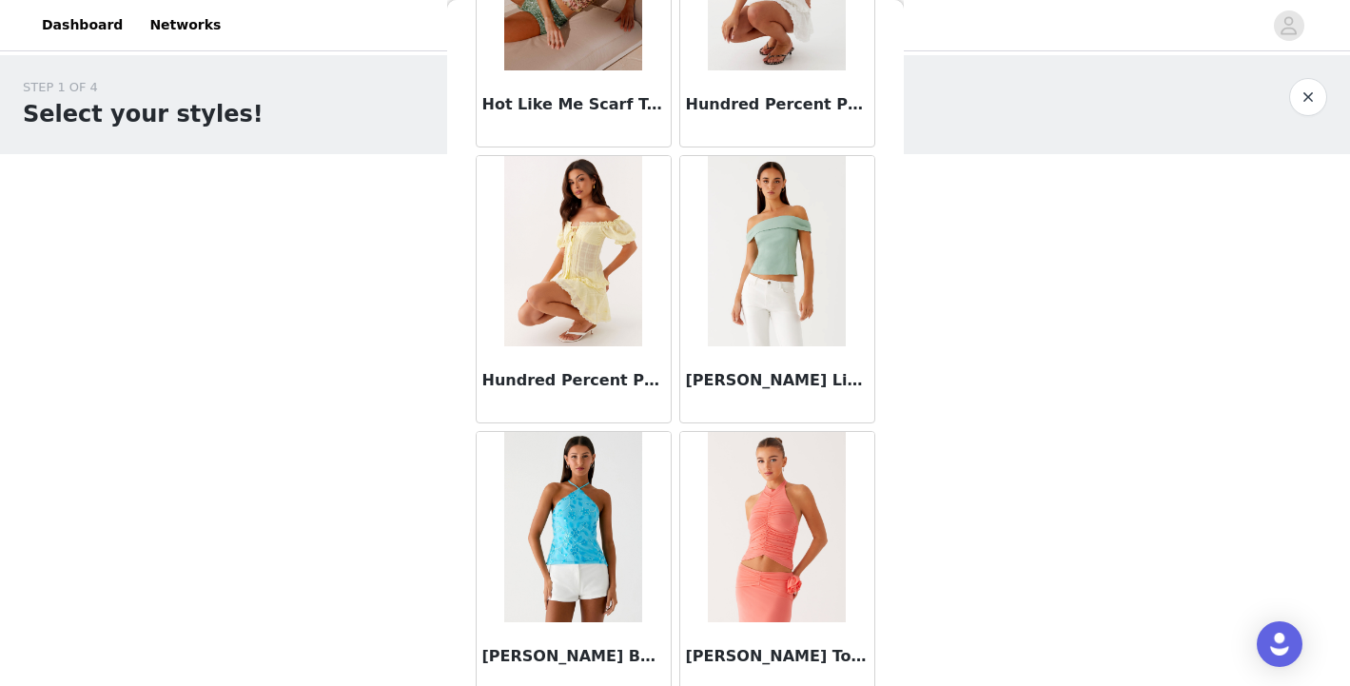
scroll to position [21535, 0]
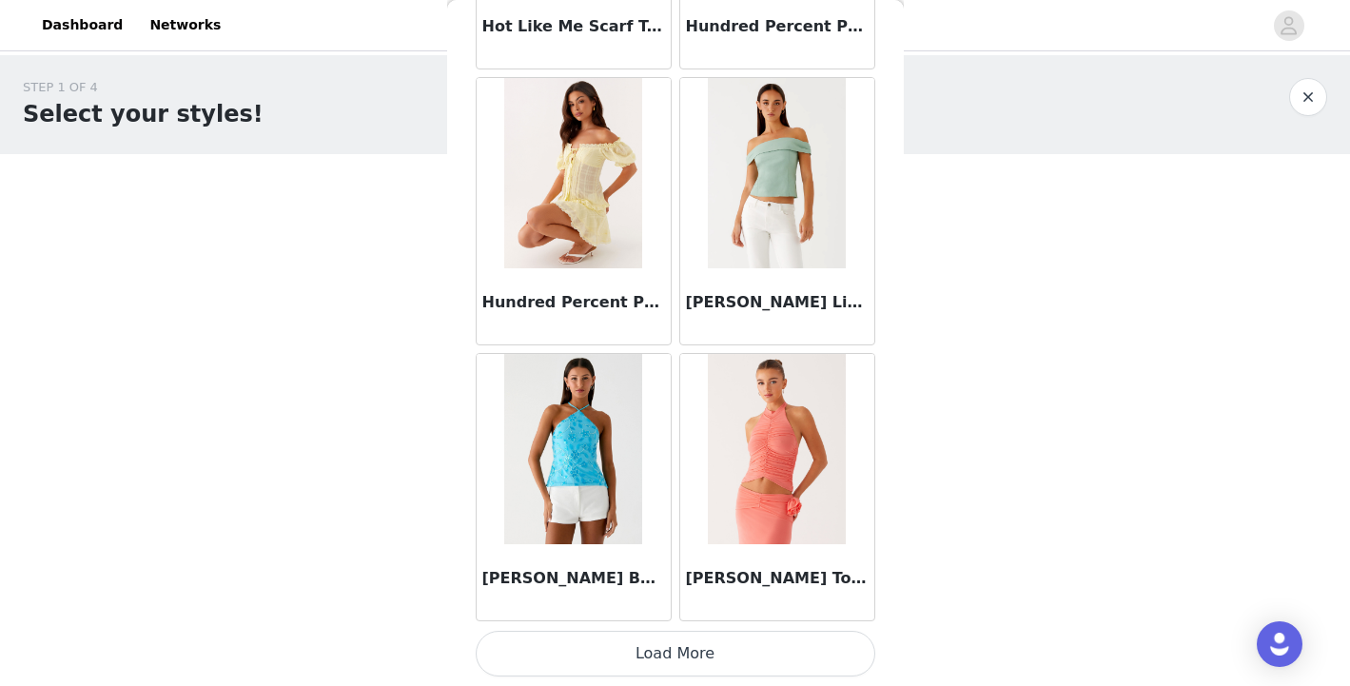
click at [655, 641] on button "Load More" at bounding box center [676, 654] width 400 height 46
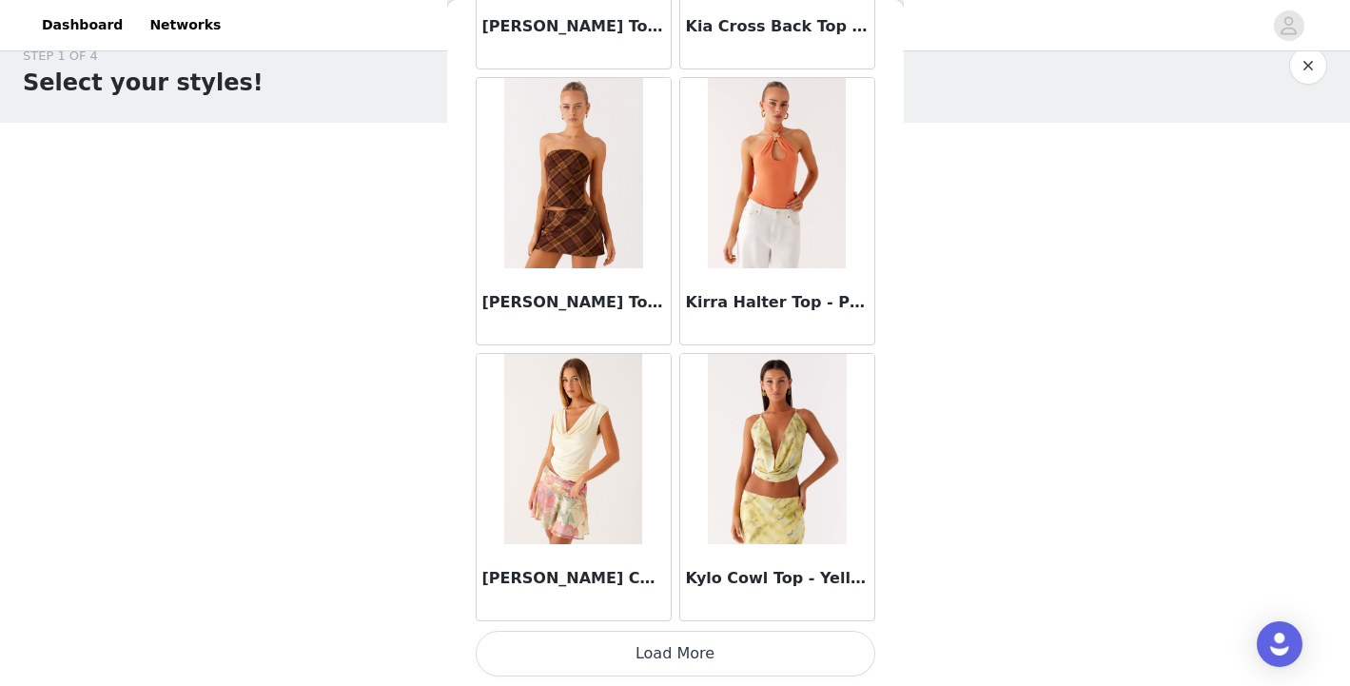
scroll to position [35, 0]
click at [652, 647] on button "Load More" at bounding box center [676, 654] width 400 height 46
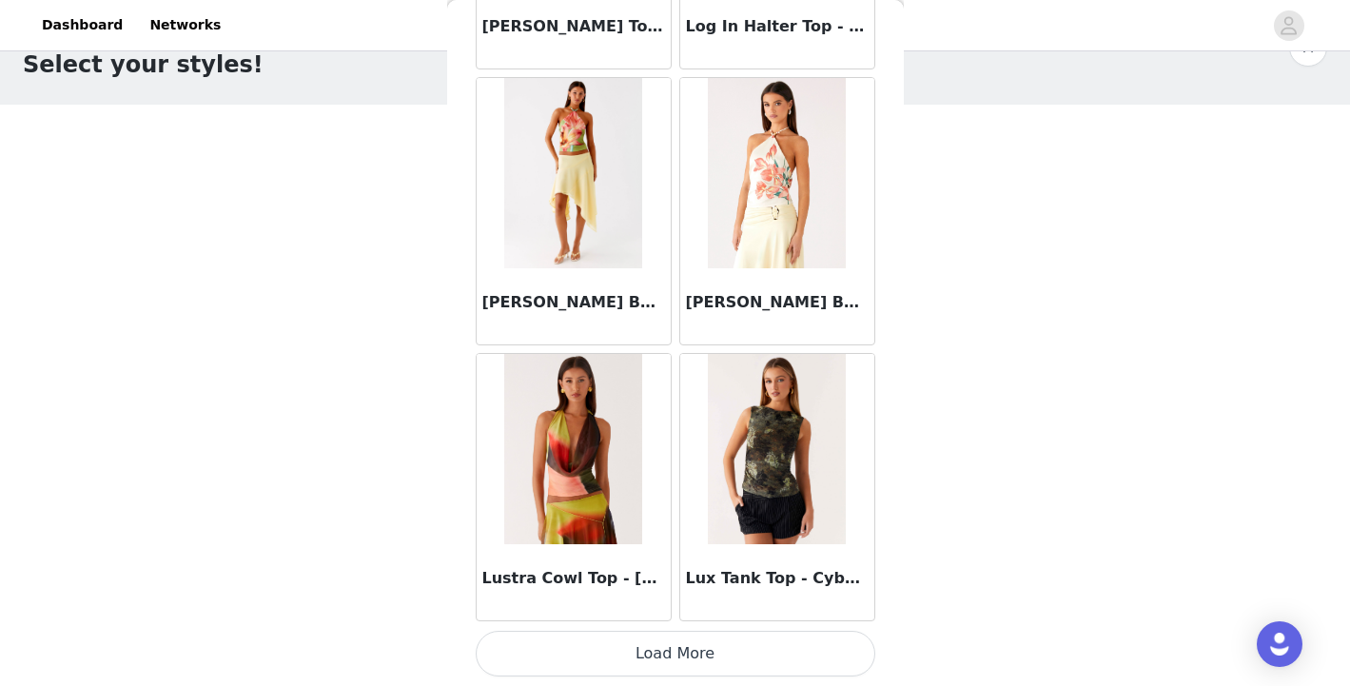
scroll to position [312, 0]
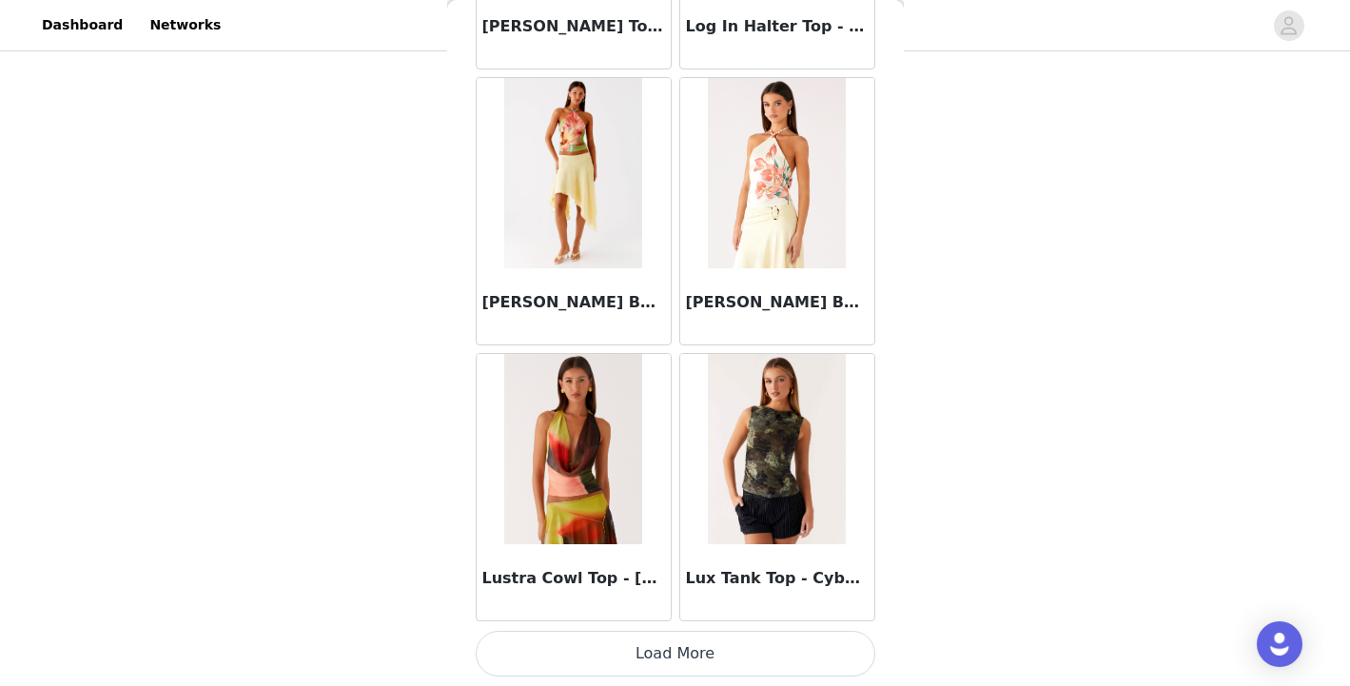
click at [673, 670] on button "Load More" at bounding box center [676, 654] width 400 height 46
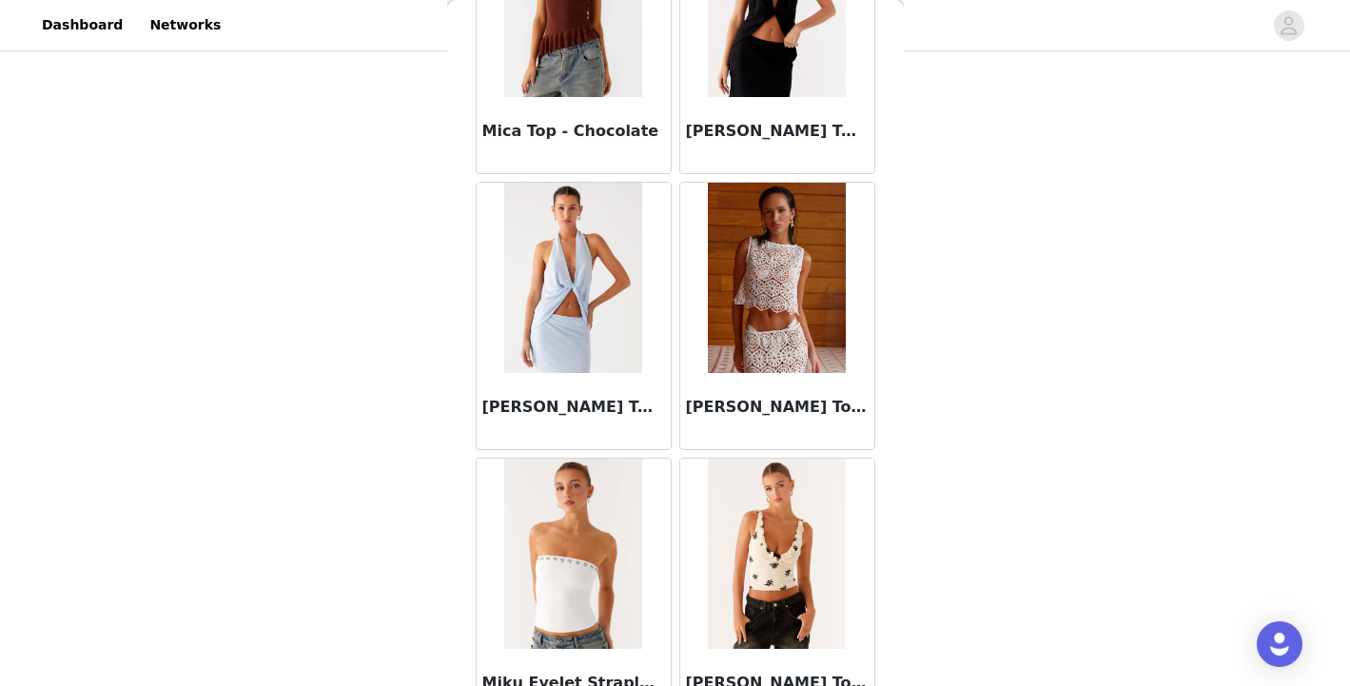
scroll to position [29811, 0]
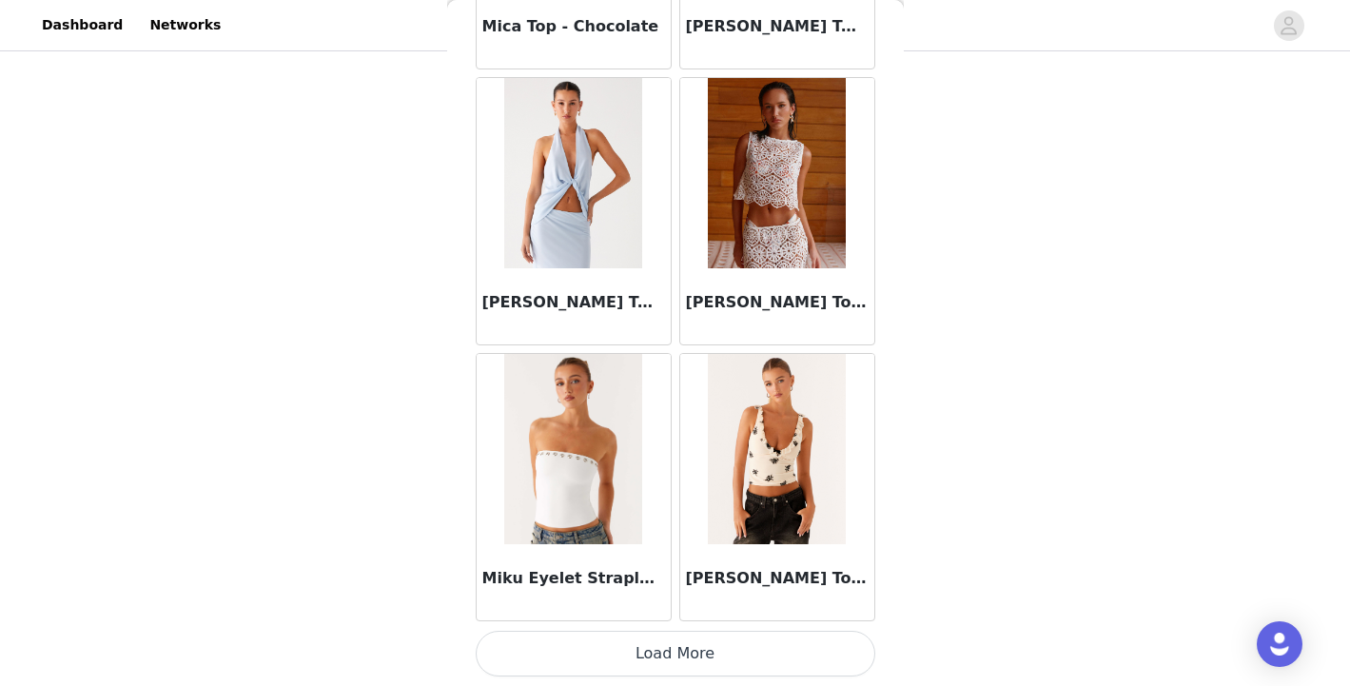
click at [656, 673] on button "Load More" at bounding box center [676, 654] width 400 height 46
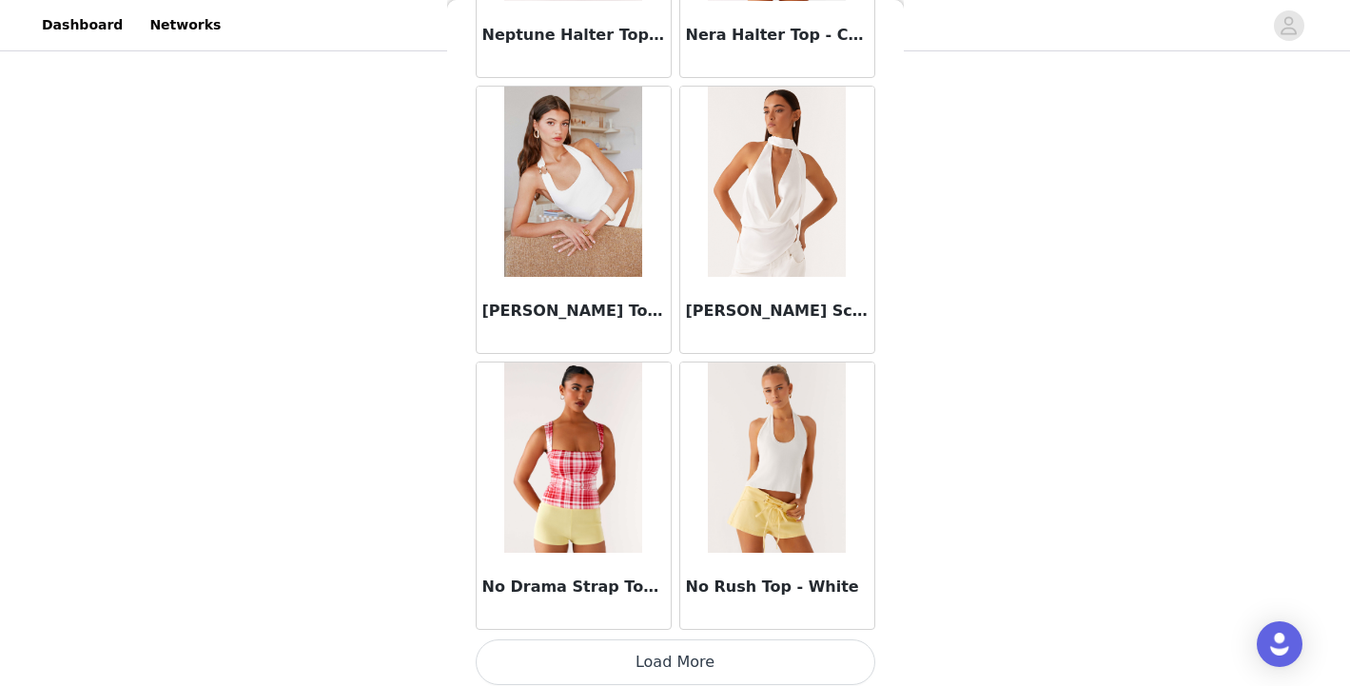
scroll to position [32570, 0]
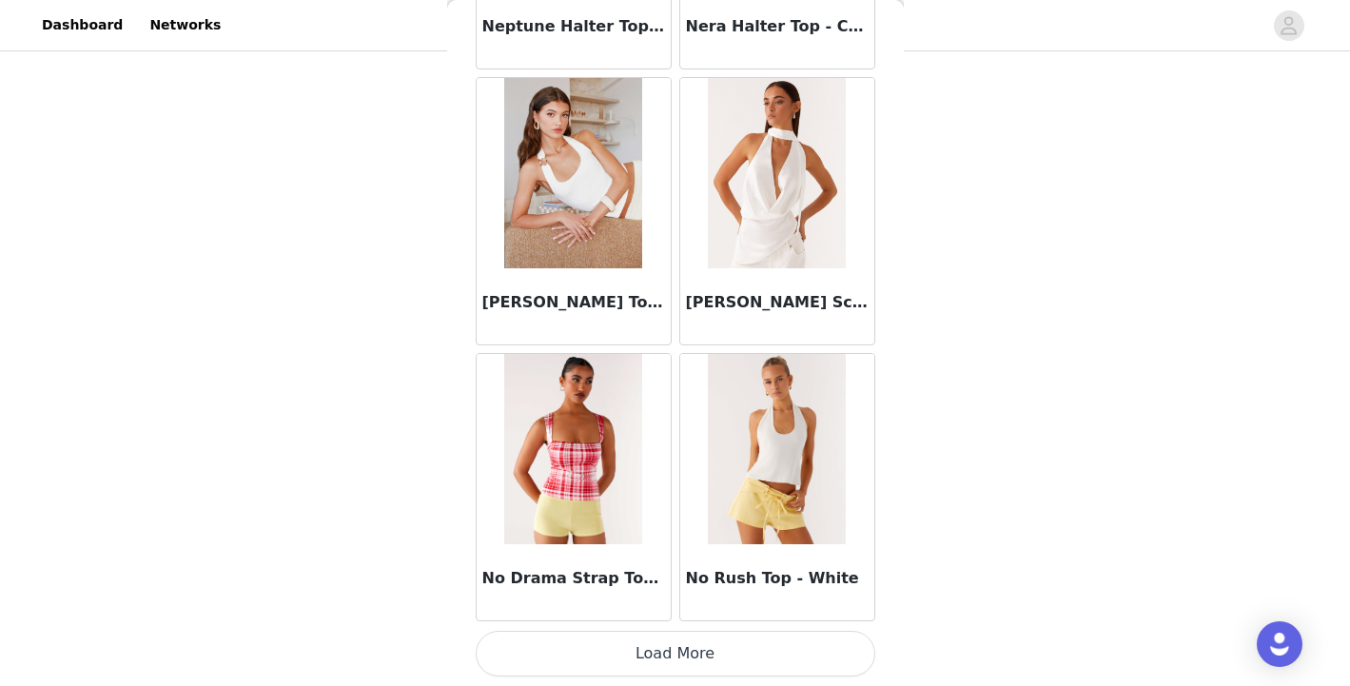
click at [669, 656] on button "Load More" at bounding box center [676, 654] width 400 height 46
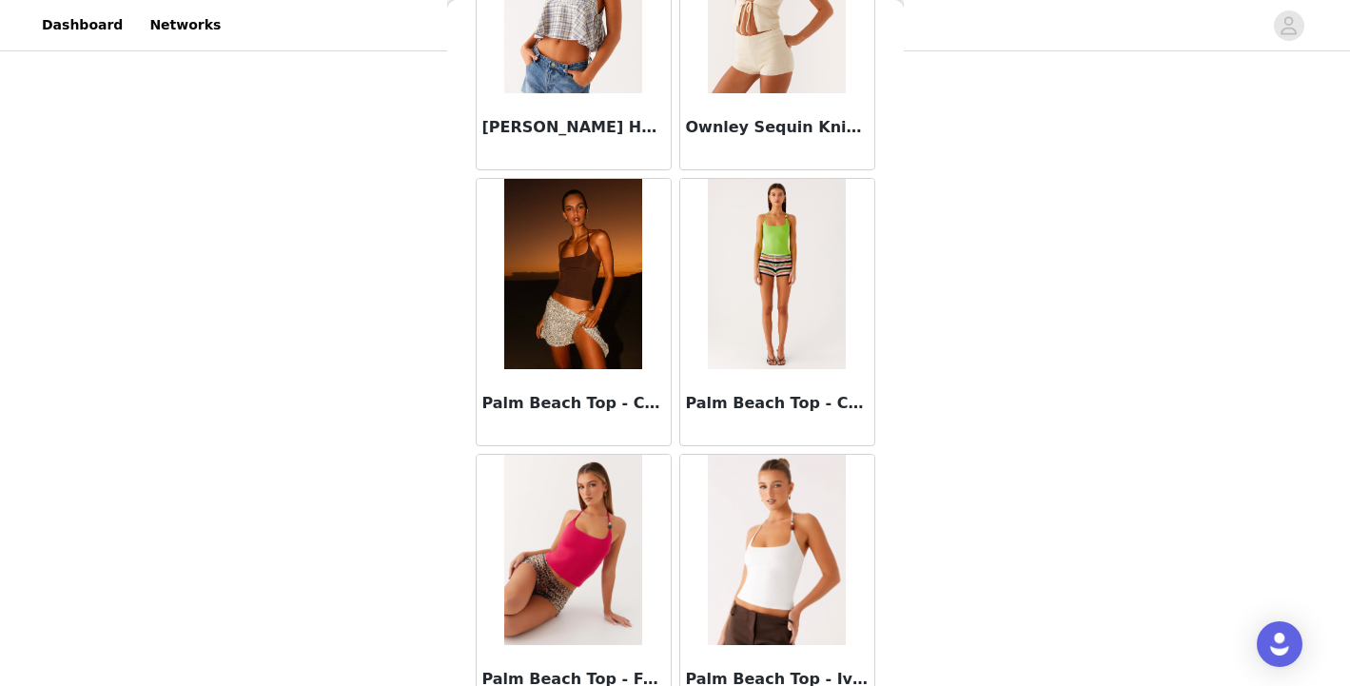
scroll to position [34220, 0]
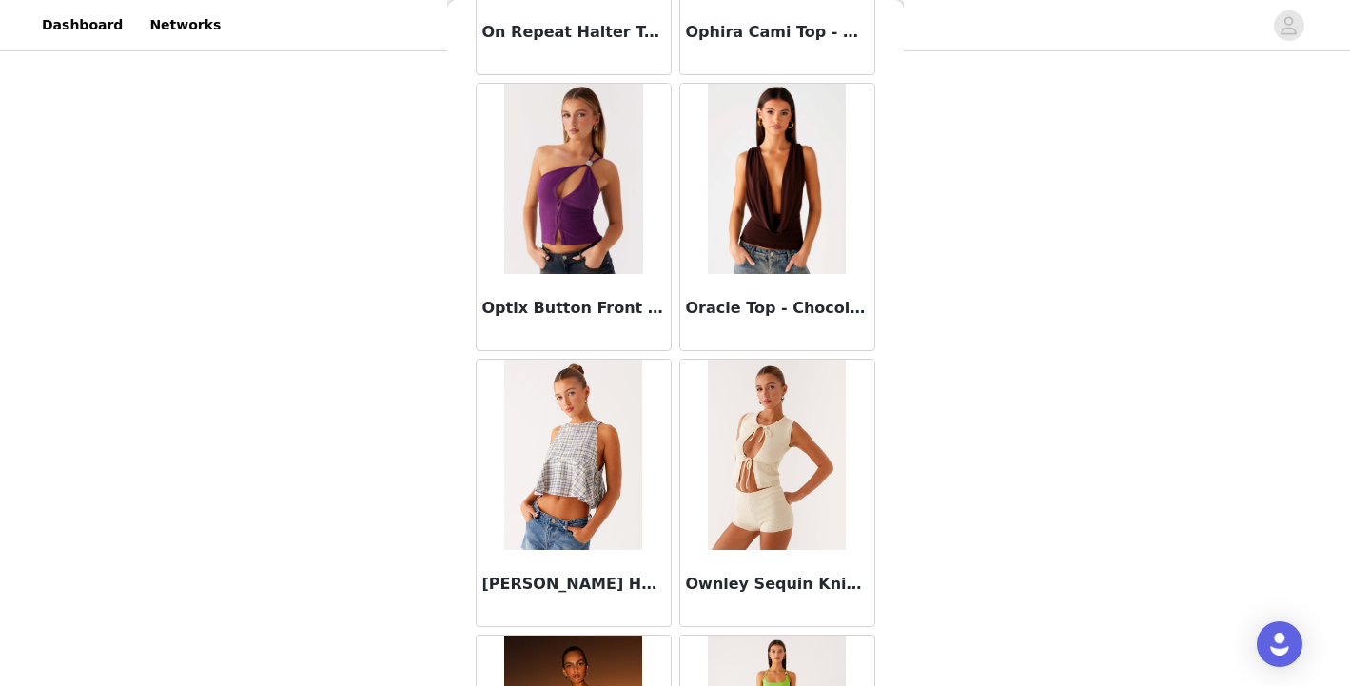
click at [811, 254] on img at bounding box center [777, 179] width 139 height 190
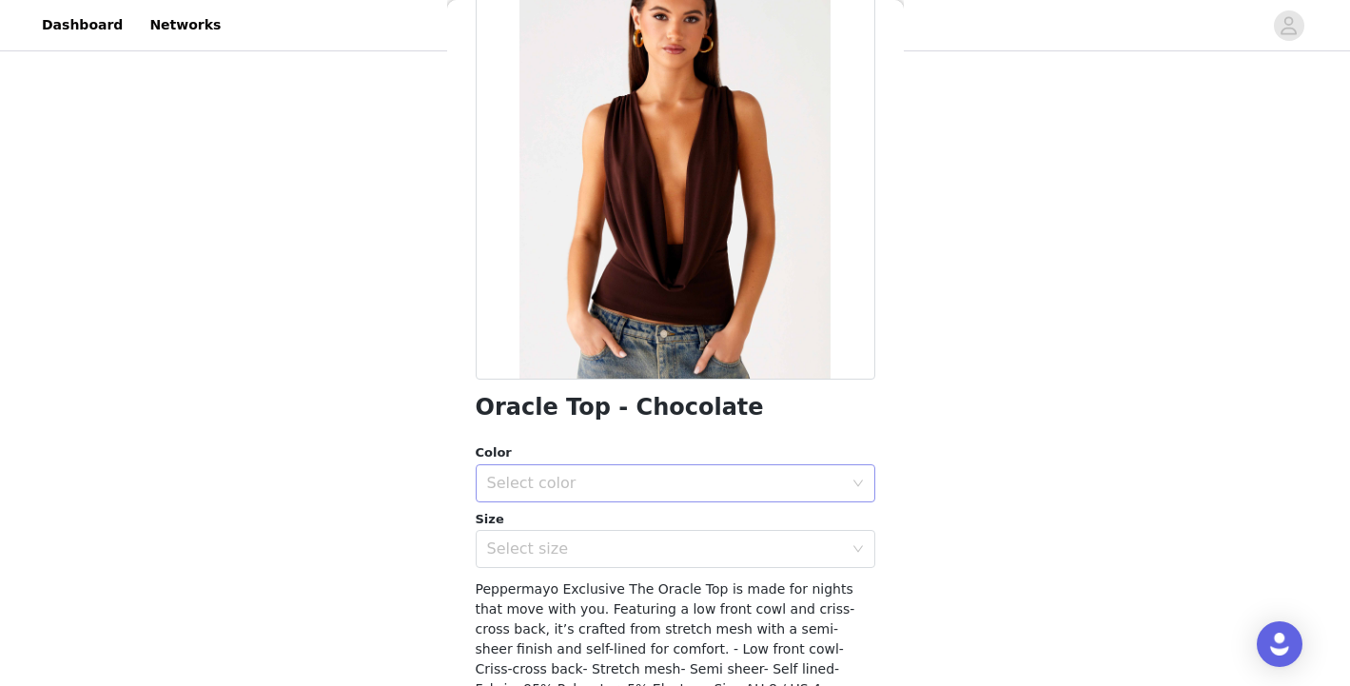
scroll to position [142, 0]
click at [694, 494] on div "Select color" at bounding box center [665, 485] width 356 height 19
click at [638, 538] on li "Chocolate" at bounding box center [668, 527] width 385 height 30
click at [636, 548] on div "Select size" at bounding box center [665, 550] width 356 height 19
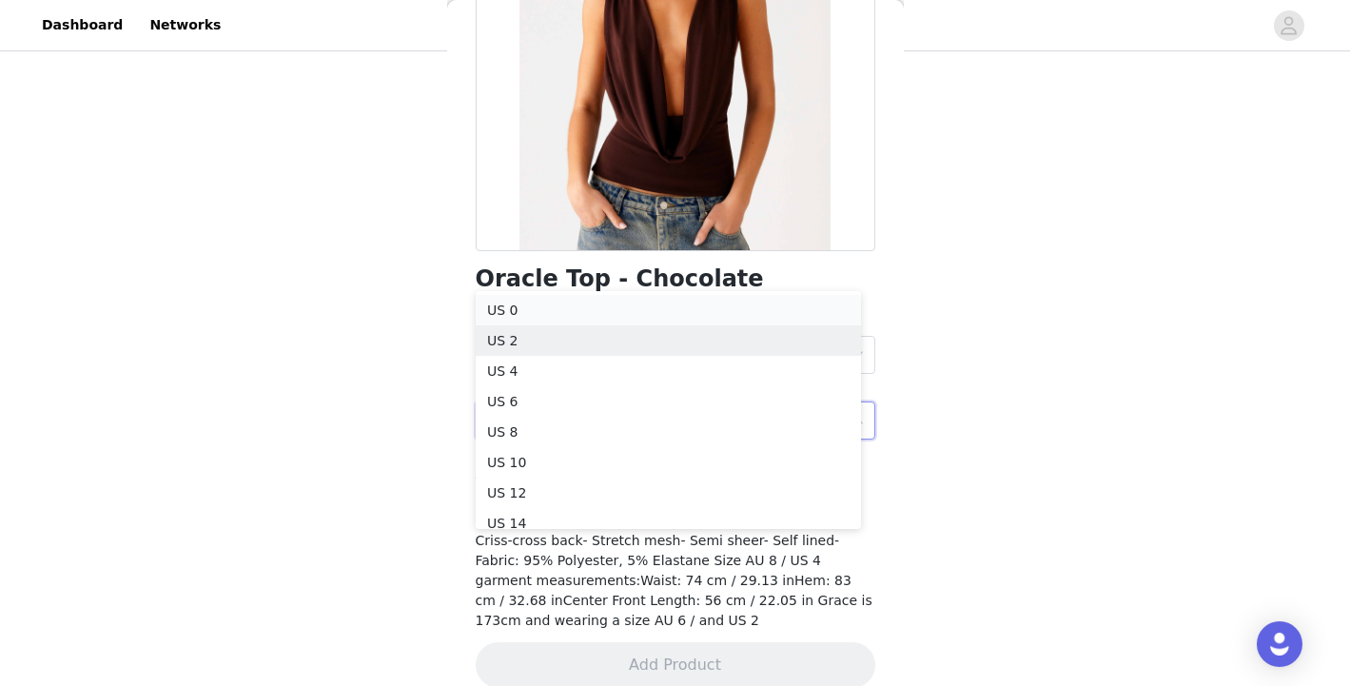
scroll to position [4, 0]
click at [592, 339] on li "US 2" at bounding box center [668, 337] width 385 height 30
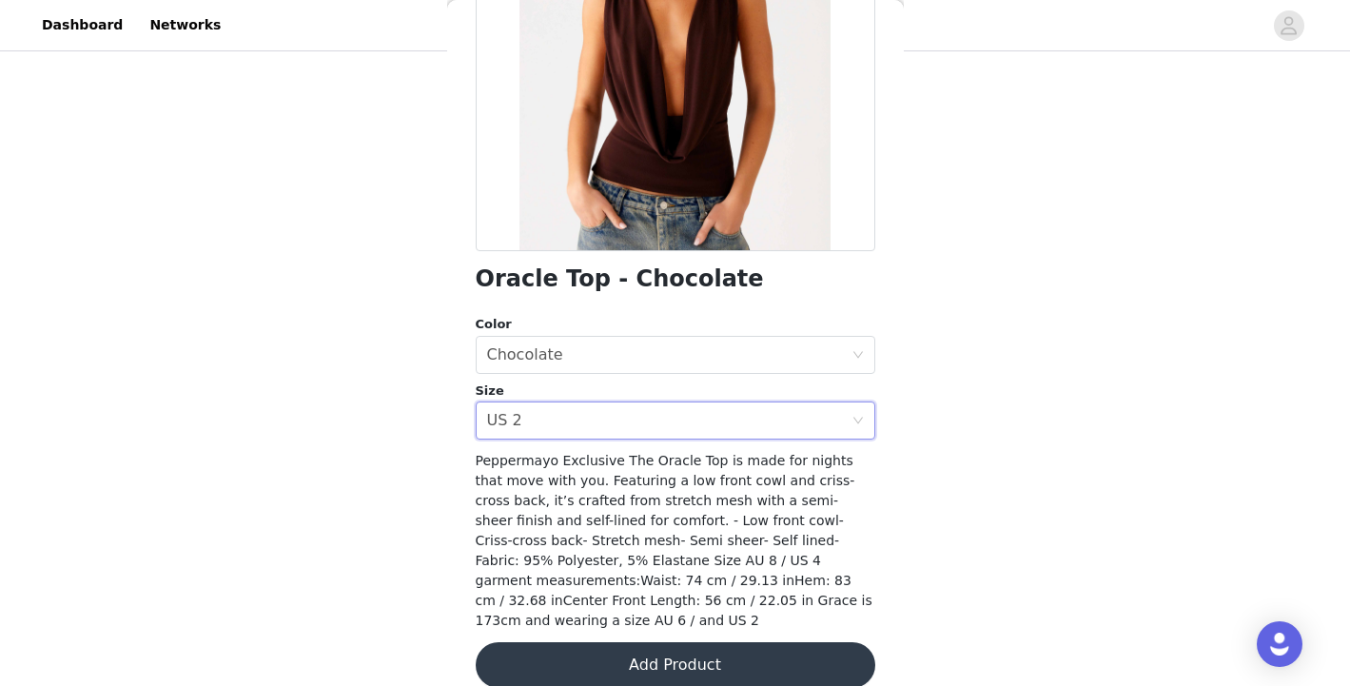
click at [595, 660] on button "Add Product" at bounding box center [676, 665] width 400 height 46
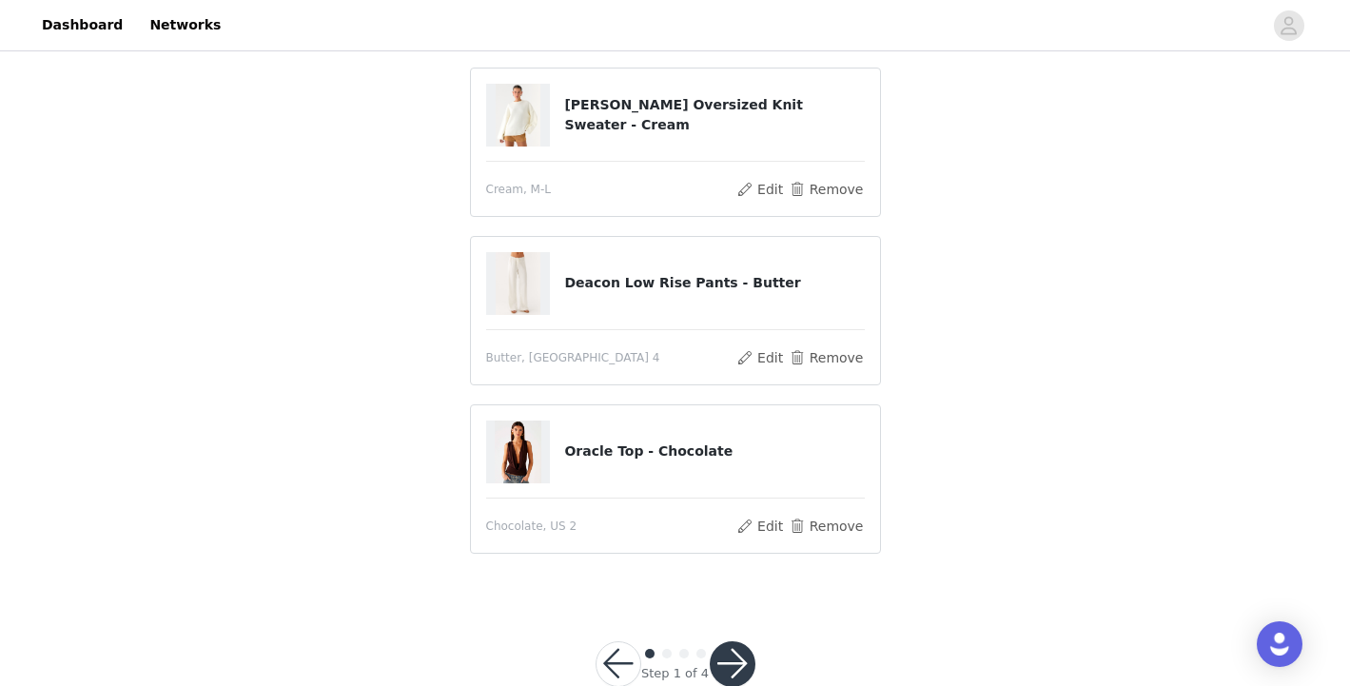
scroll to position [358, 0]
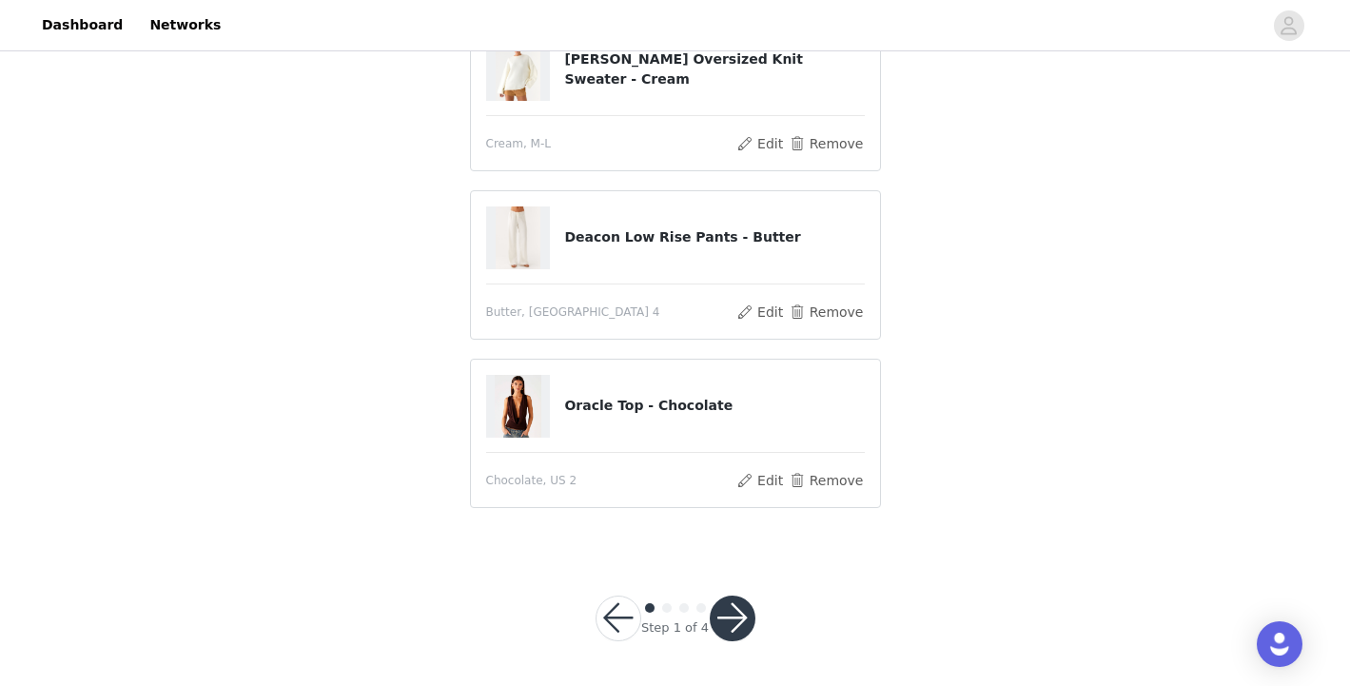
click at [722, 607] on button "button" at bounding box center [733, 618] width 46 height 46
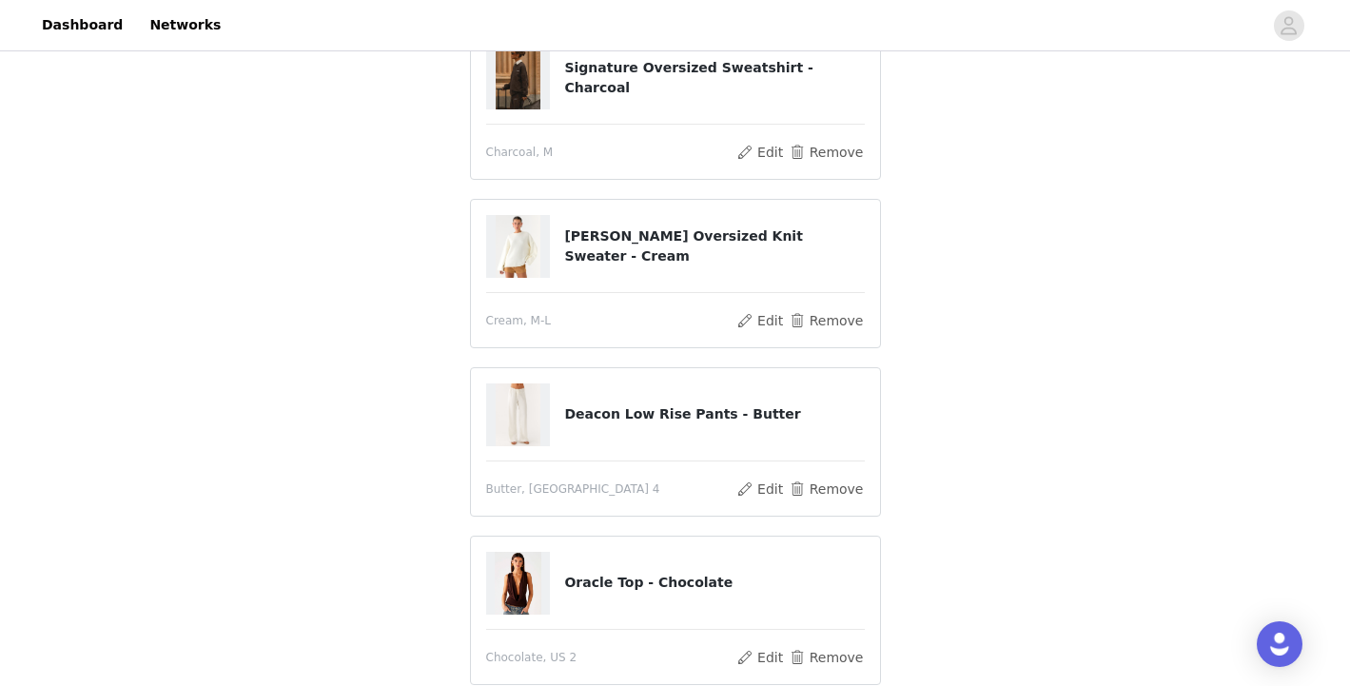
scroll to position [175, 0]
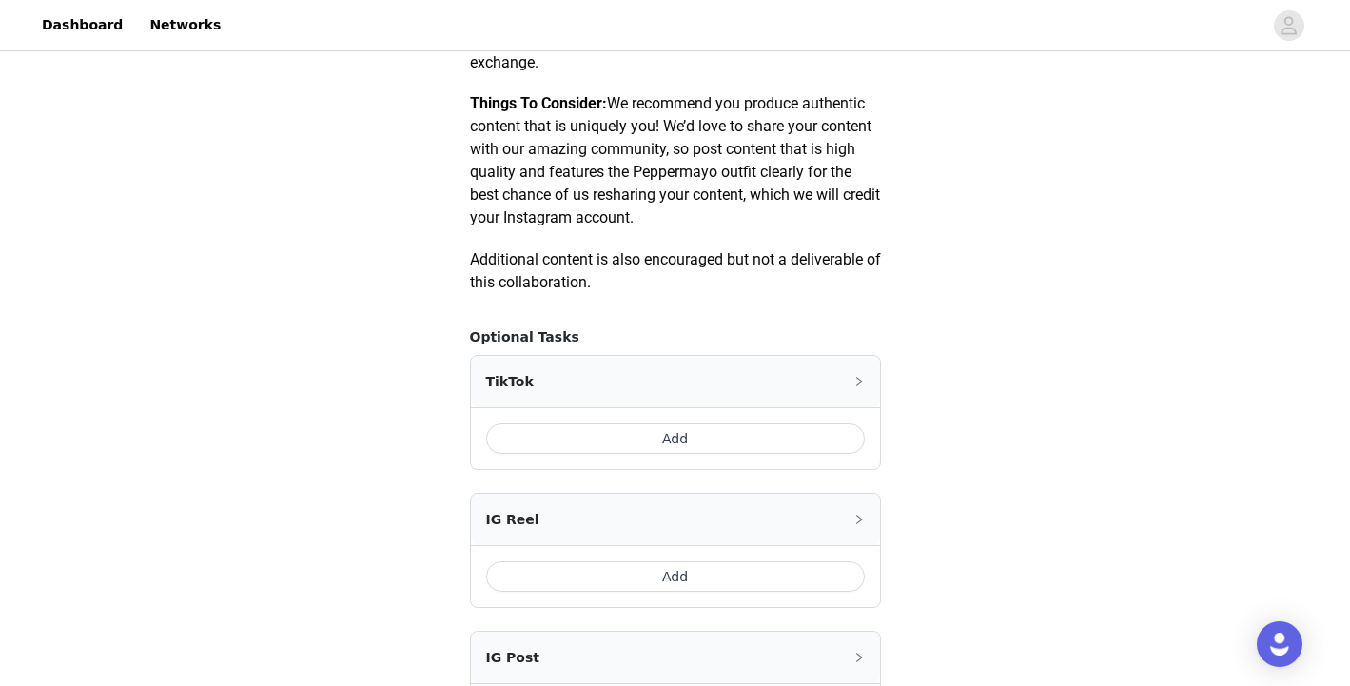
scroll to position [1097, 0]
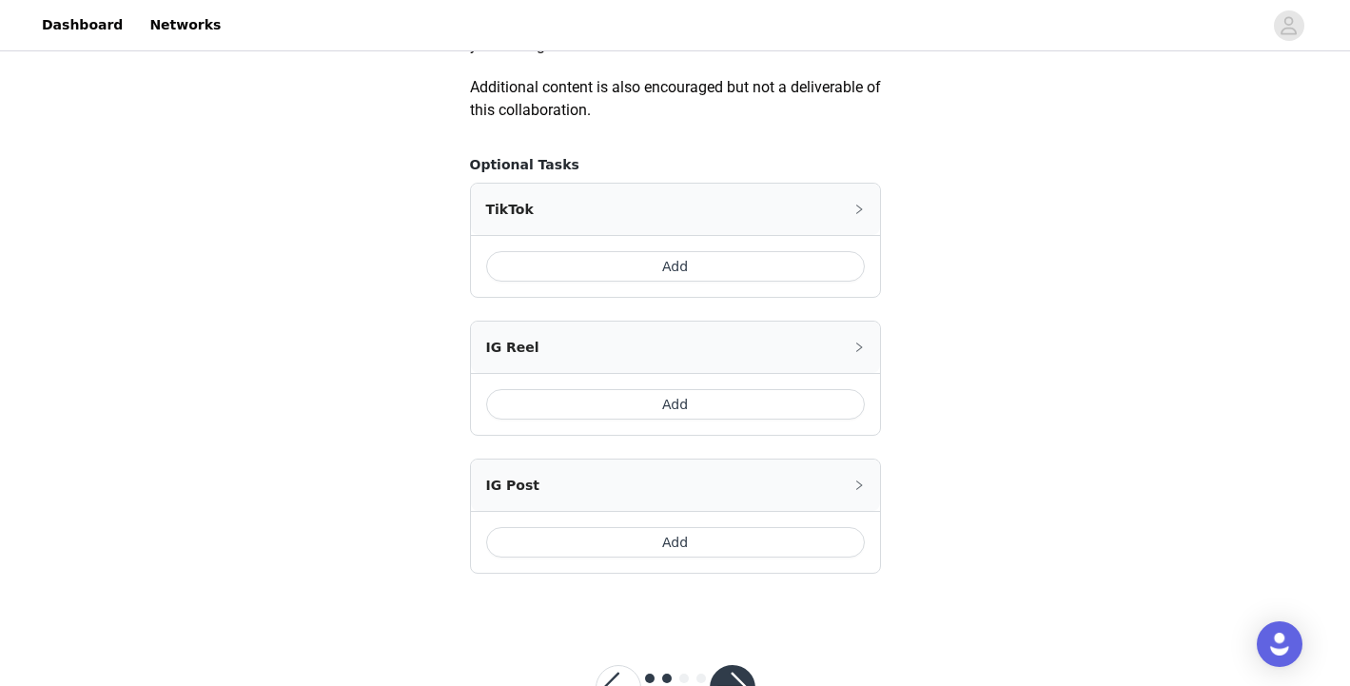
click at [634, 402] on button "Add" at bounding box center [675, 404] width 379 height 30
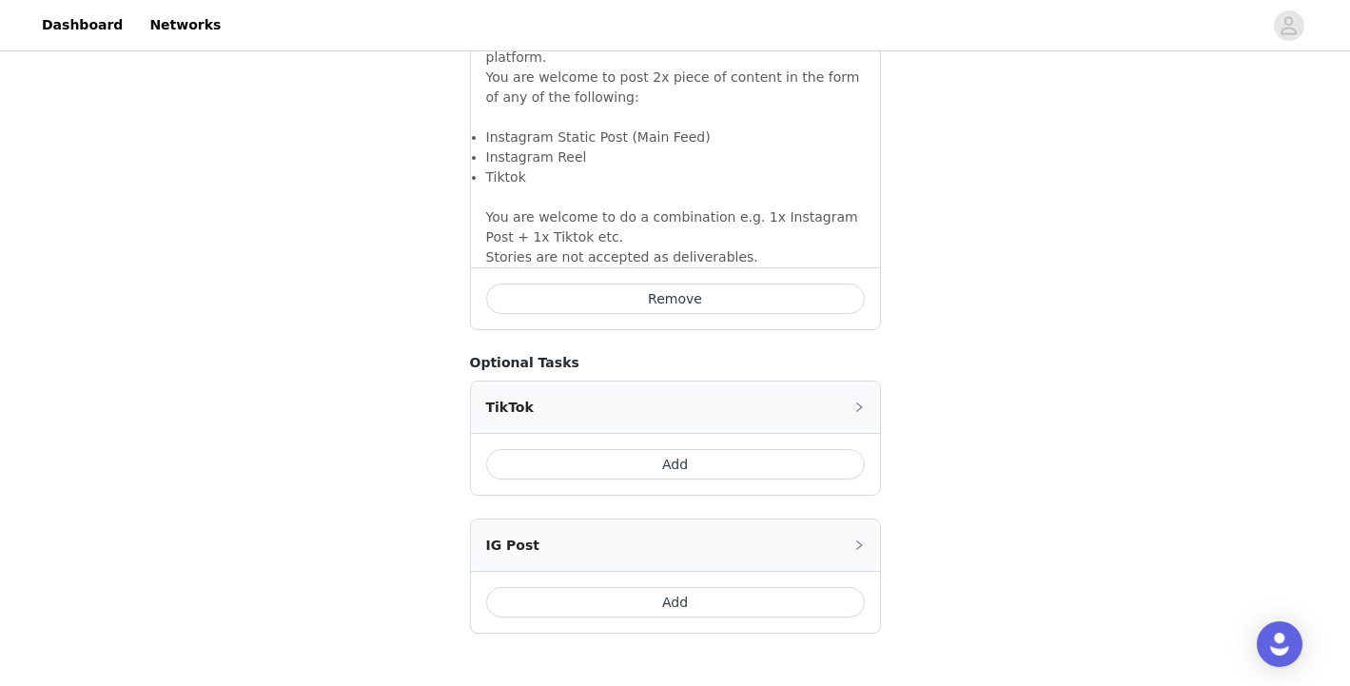
scroll to position [1396, 0]
click at [670, 591] on button "Add" at bounding box center [675, 601] width 379 height 30
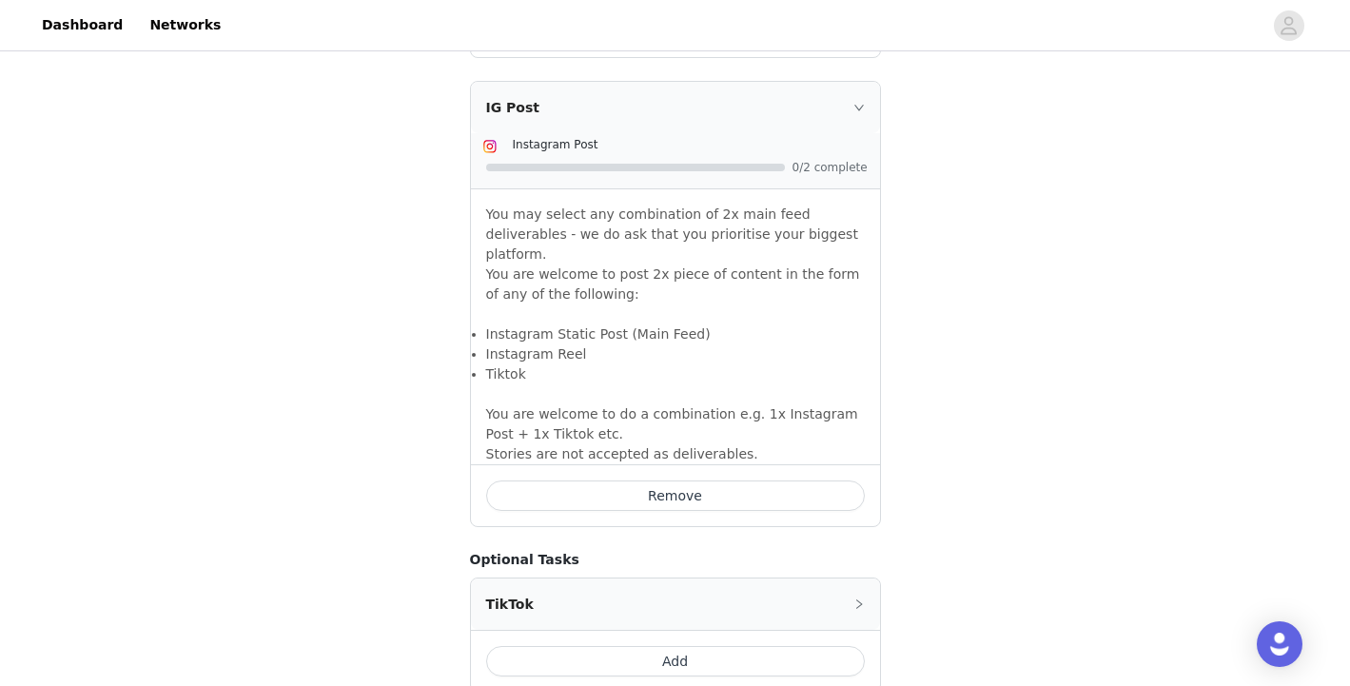
scroll to position [1817, 0]
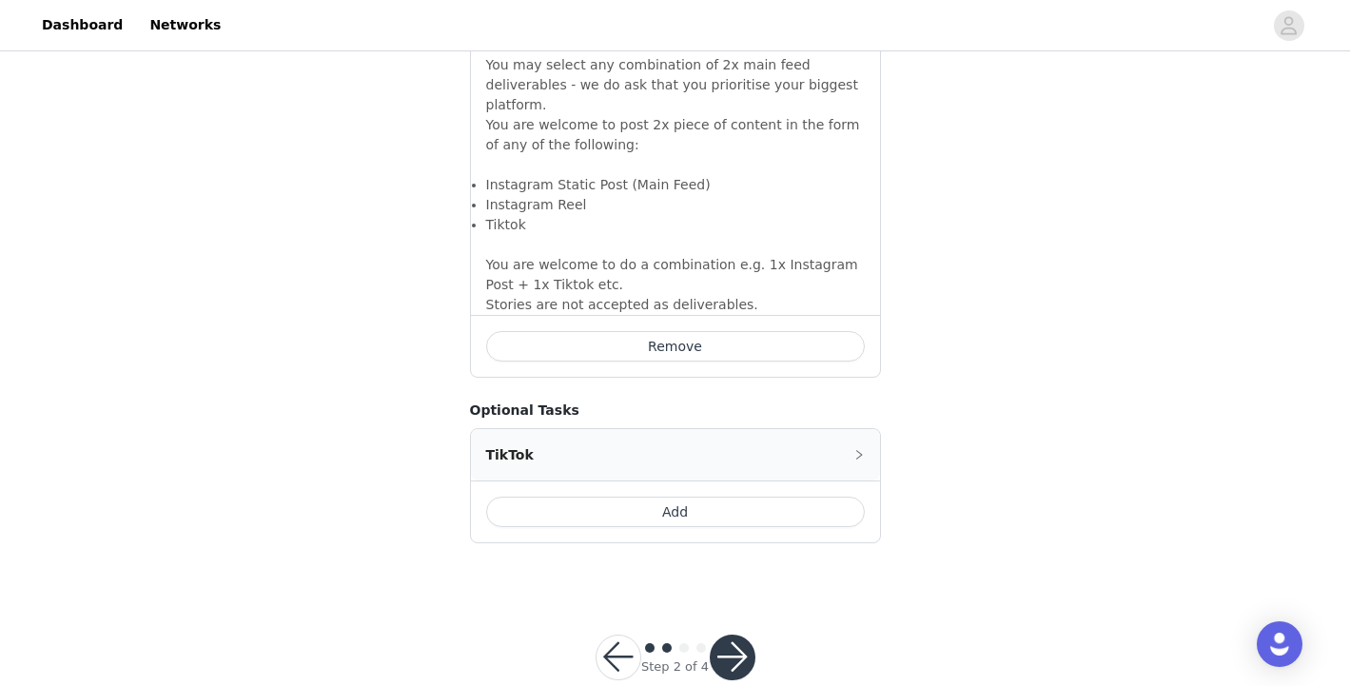
click at [717, 646] on div "Step 2 of 4" at bounding box center [675, 657] width 205 height 91
click at [727, 634] on button "button" at bounding box center [733, 657] width 46 height 46
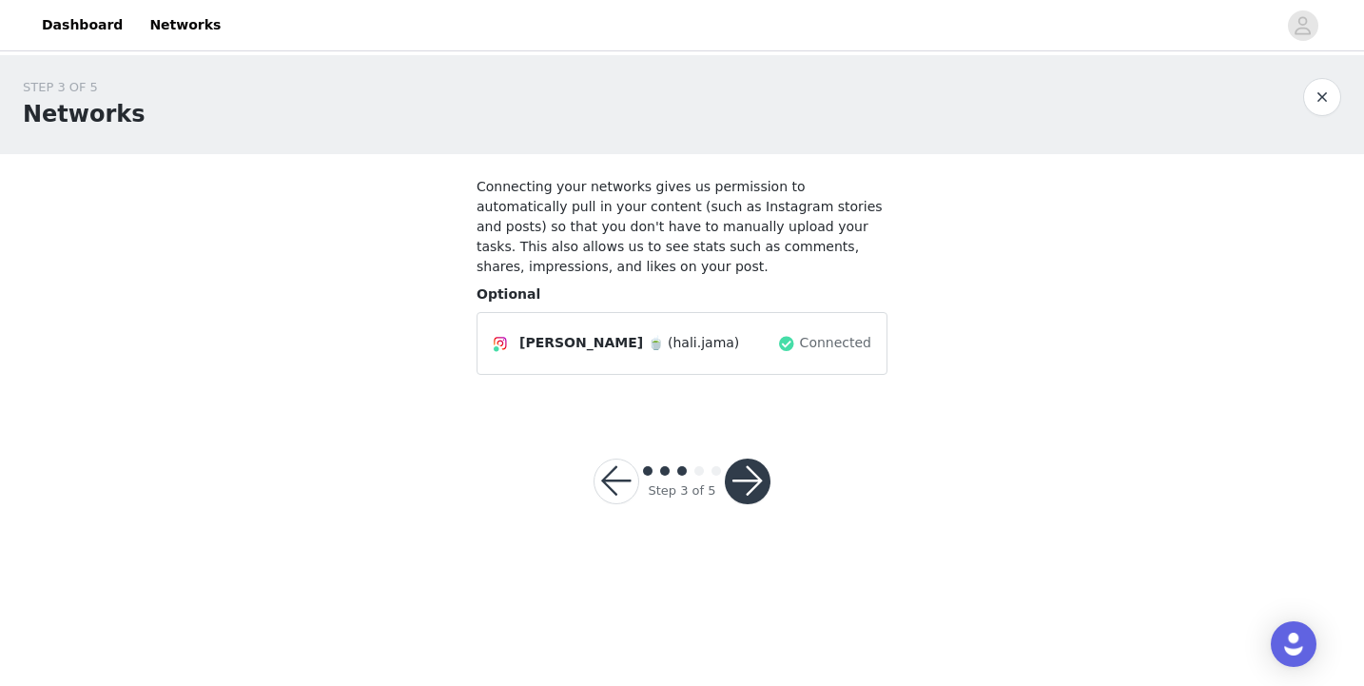
click at [763, 480] on button "button" at bounding box center [748, 482] width 46 height 46
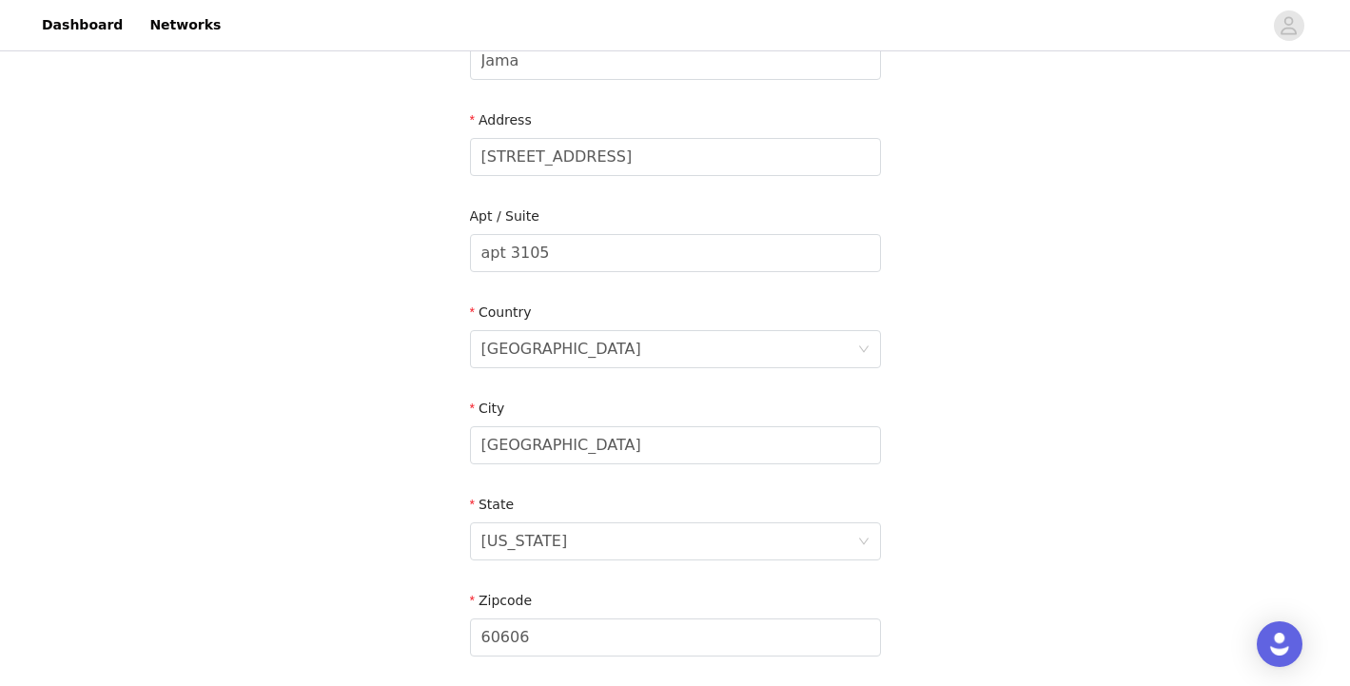
scroll to position [611, 0]
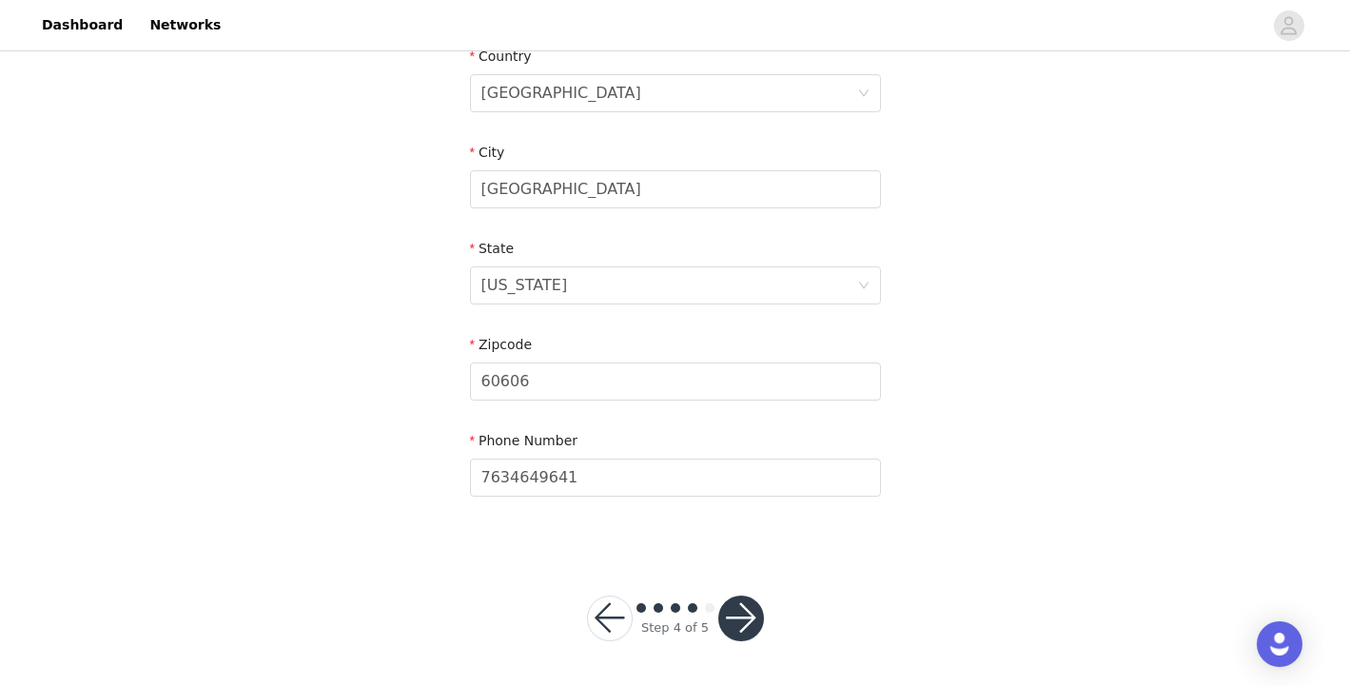
click at [741, 609] on button "button" at bounding box center [741, 618] width 46 height 46
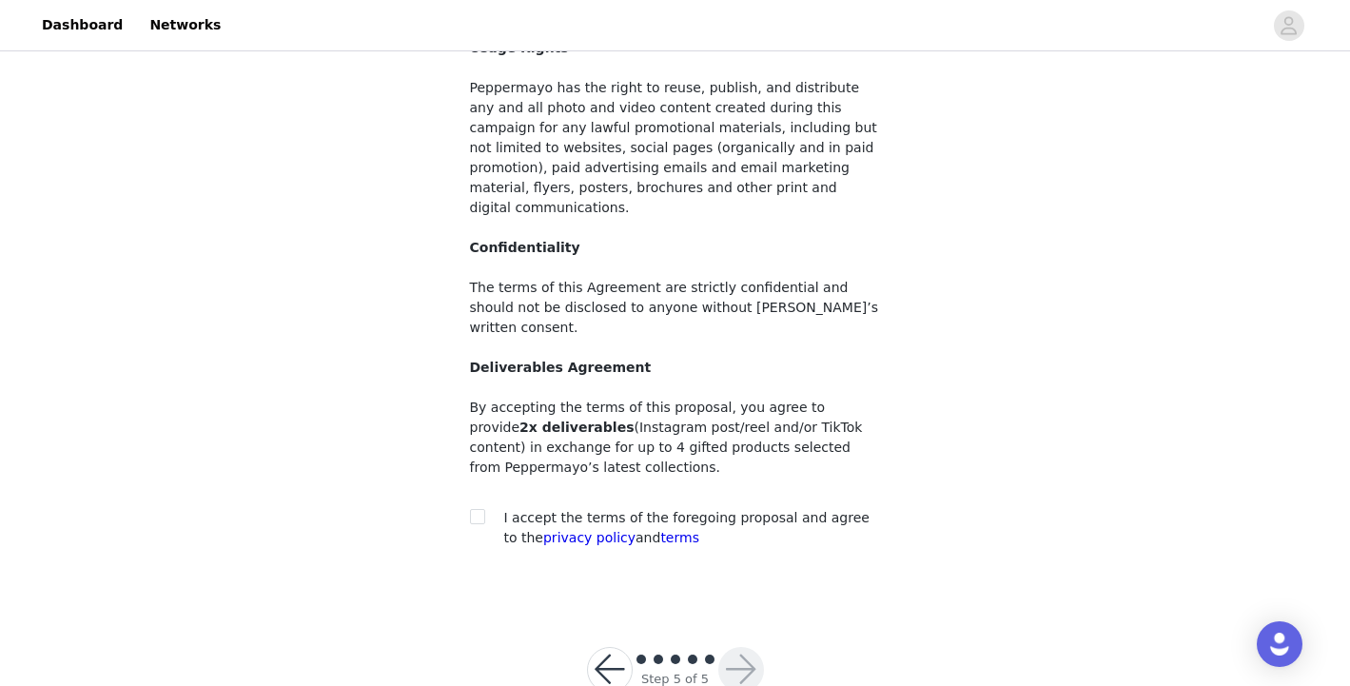
scroll to position [193, 0]
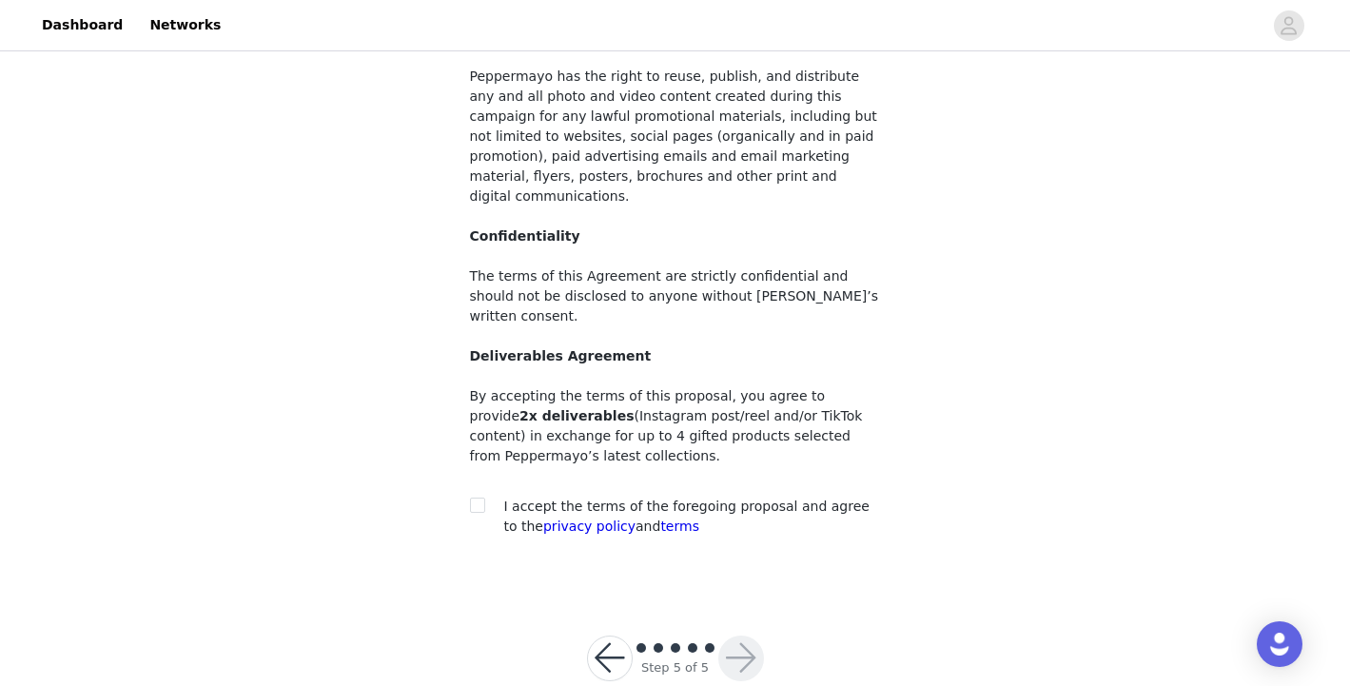
click at [486, 497] on div at bounding box center [483, 507] width 27 height 20
click at [481, 497] on div "I accept the terms of the foregoing proposal and agree to the privacy policy an…" at bounding box center [675, 517] width 411 height 40
click at [486, 497] on div at bounding box center [483, 507] width 27 height 20
click at [481, 498] on input "checkbox" at bounding box center [476, 504] width 13 height 13
checkbox input "true"
